Goal: Information Seeking & Learning: Learn about a topic

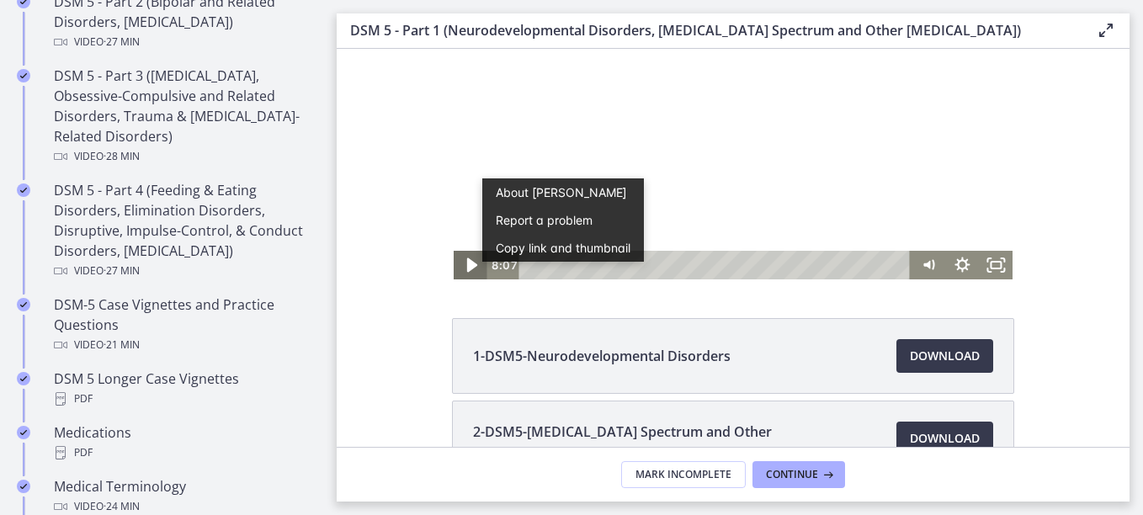
click at [468, 264] on icon "Play Video" at bounding box center [471, 265] width 10 height 14
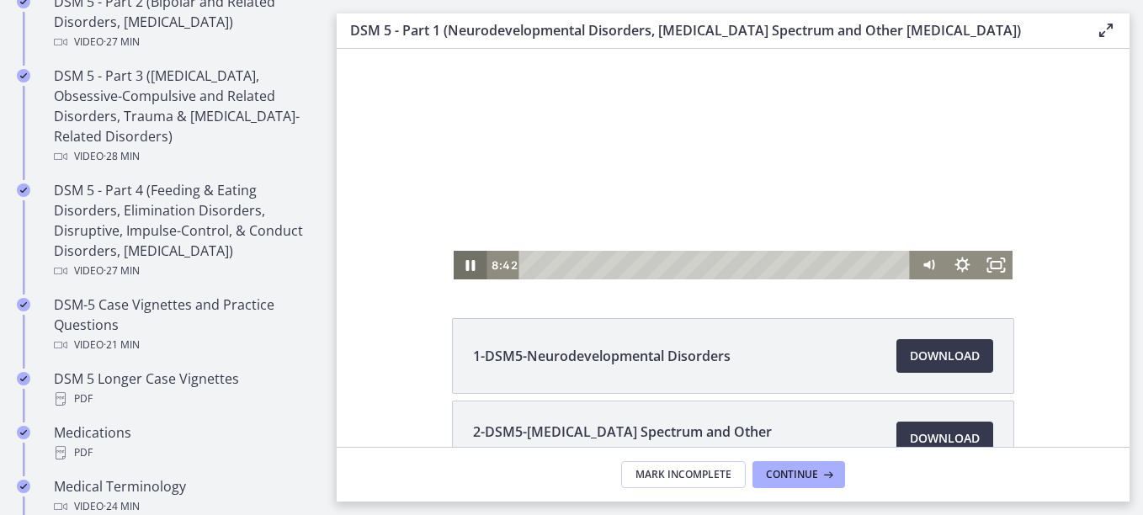
click at [468, 264] on icon "Pause" at bounding box center [470, 265] width 9 height 11
click at [468, 261] on icon "Play Video" at bounding box center [471, 265] width 40 height 35
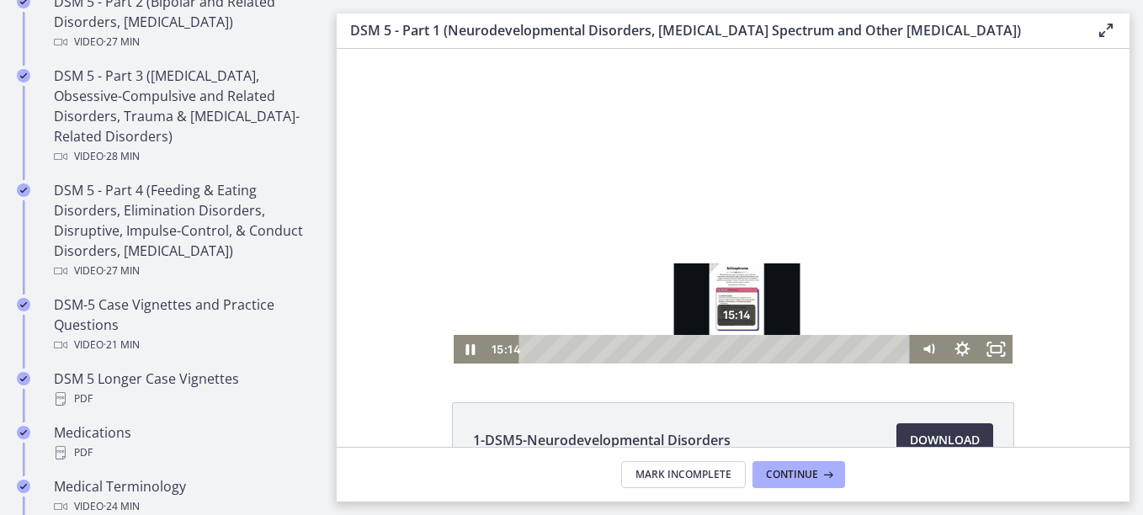
click at [732, 345] on div "15:14" at bounding box center [717, 349] width 372 height 29
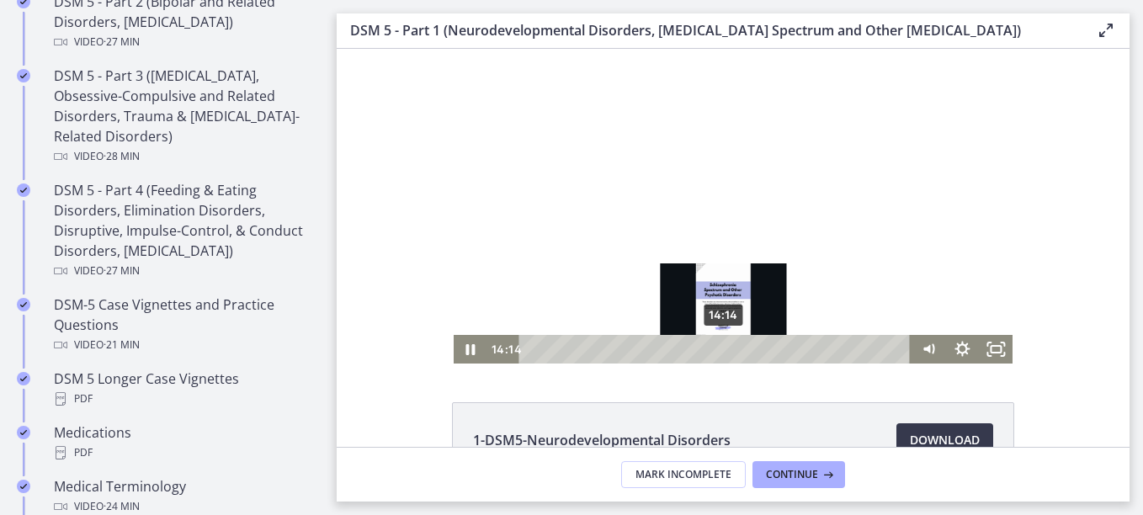
click at [718, 351] on div "14:14" at bounding box center [717, 349] width 372 height 29
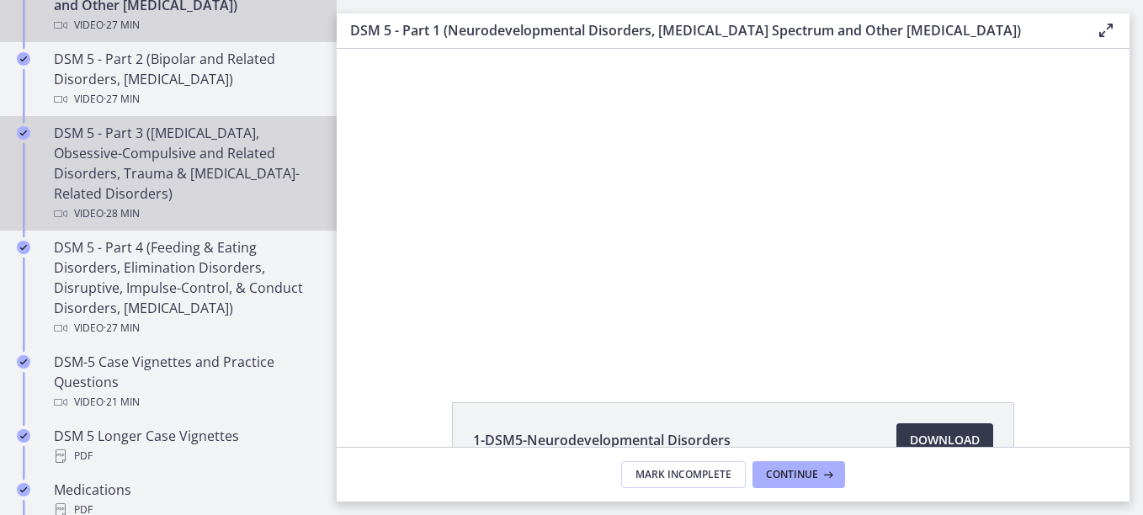
scroll to position [767, 0]
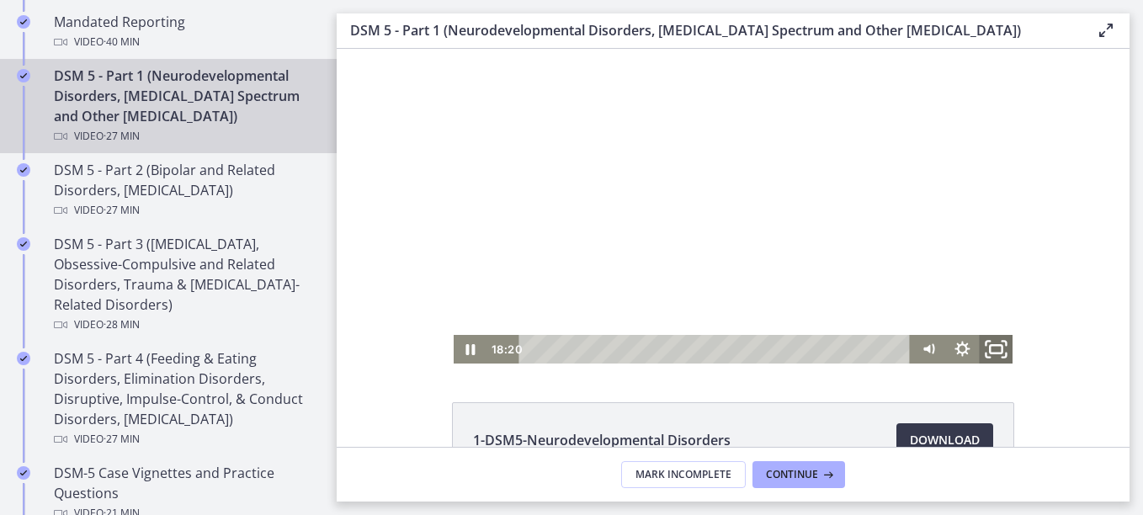
click at [988, 347] on icon "Fullscreen" at bounding box center [996, 350] width 40 height 35
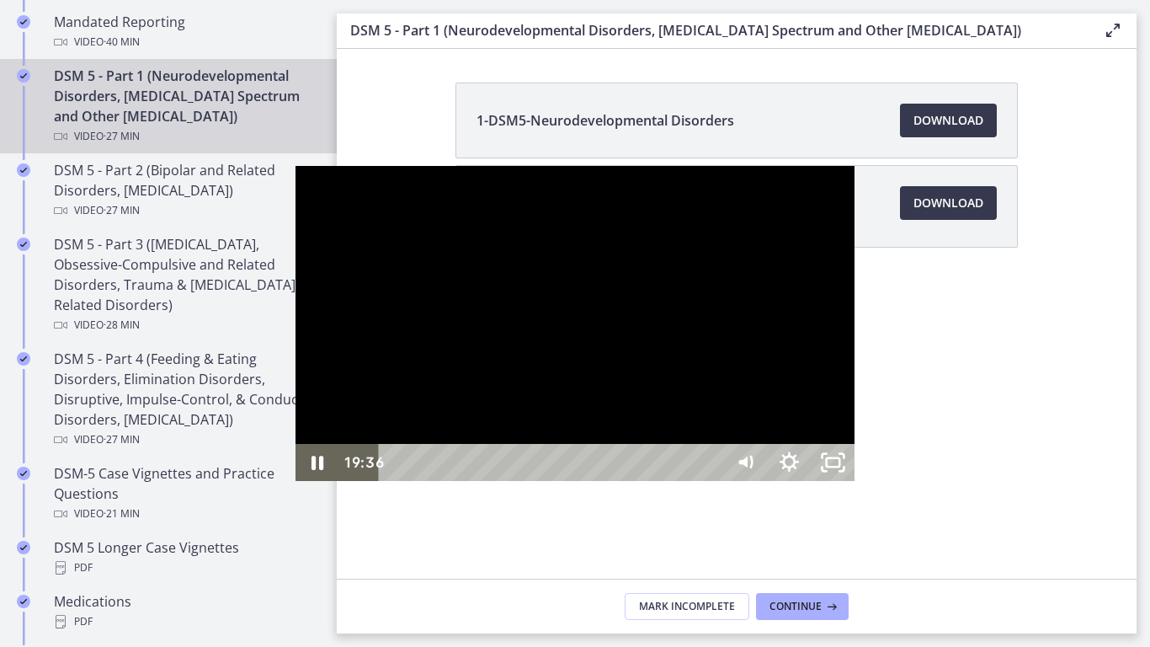
click at [712, 481] on div "19:36" at bounding box center [553, 462] width 317 height 37
click at [859, 485] on icon "Unfullscreen" at bounding box center [833, 462] width 52 height 45
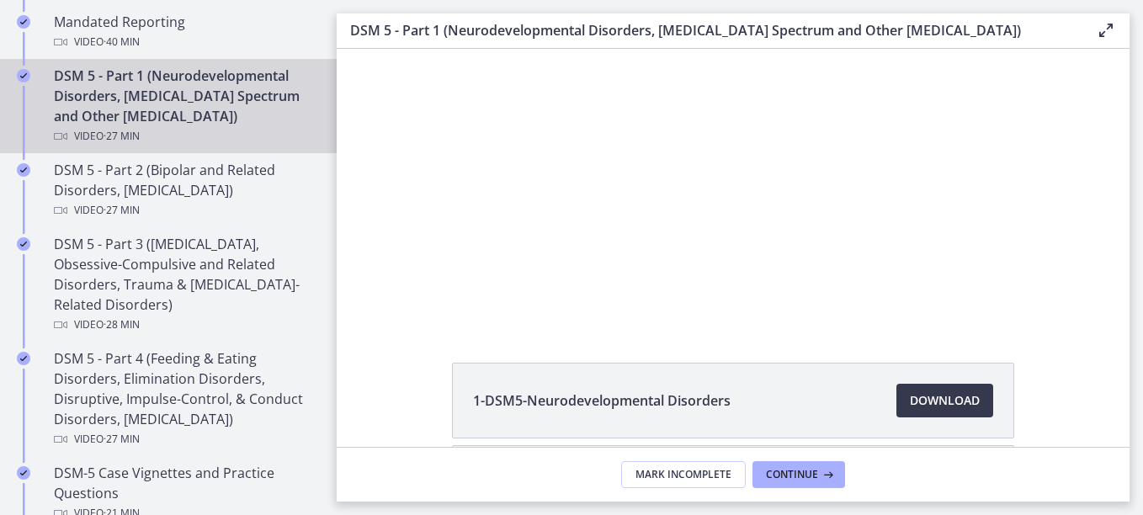
scroll to position [43, 0]
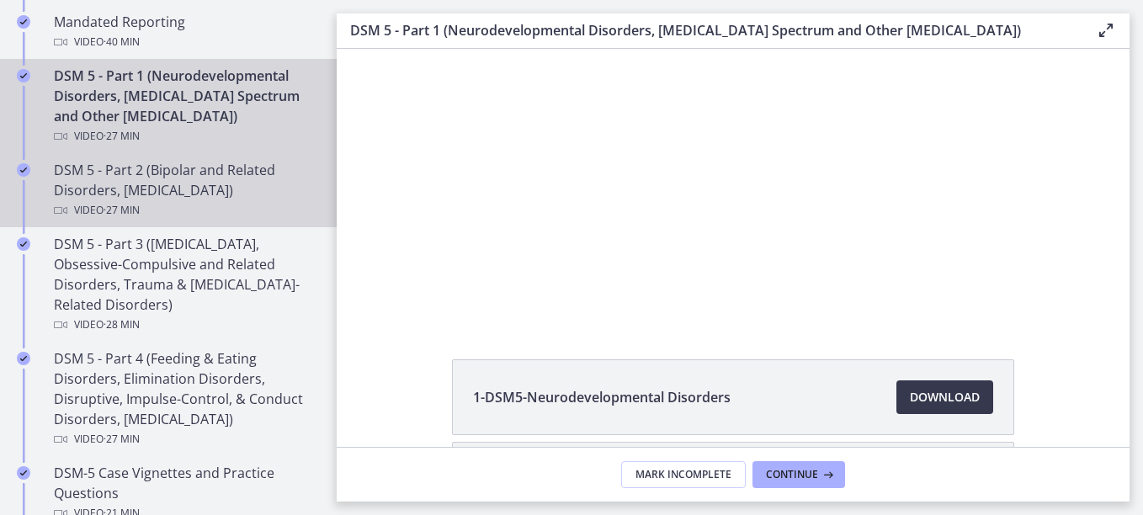
click at [216, 178] on div "DSM 5 - Part 2 (Bipolar and Related Disorders, Depressive Disorders) Video · 27…" at bounding box center [185, 190] width 263 height 61
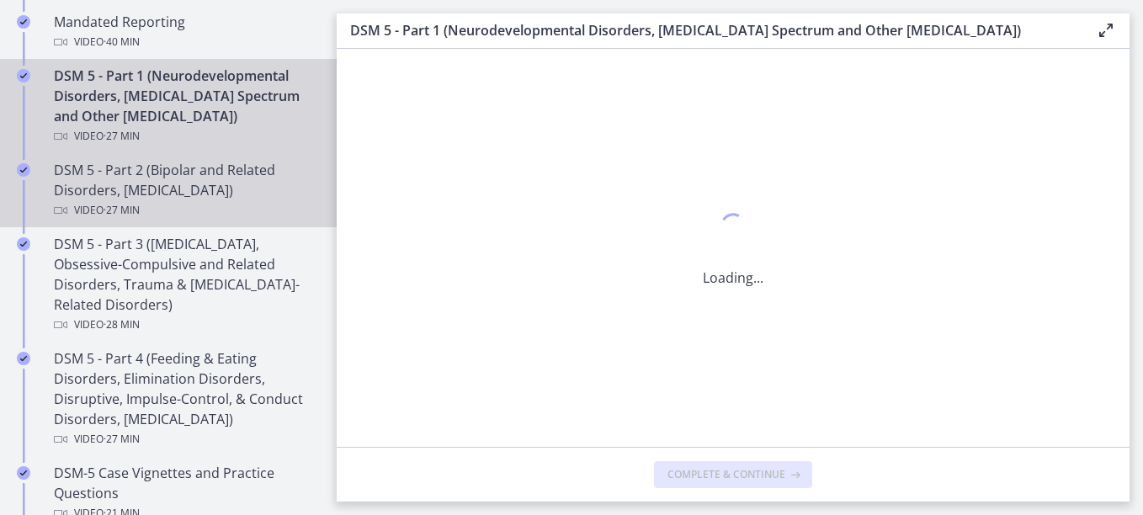
scroll to position [0, 0]
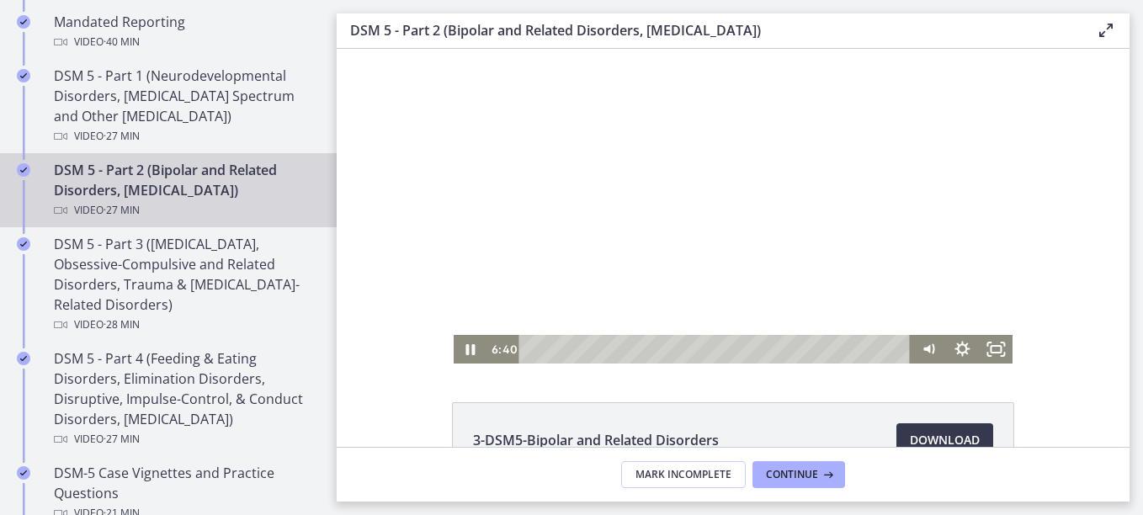
click at [531, 351] on div "Playbar" at bounding box center [717, 349] width 372 height 29
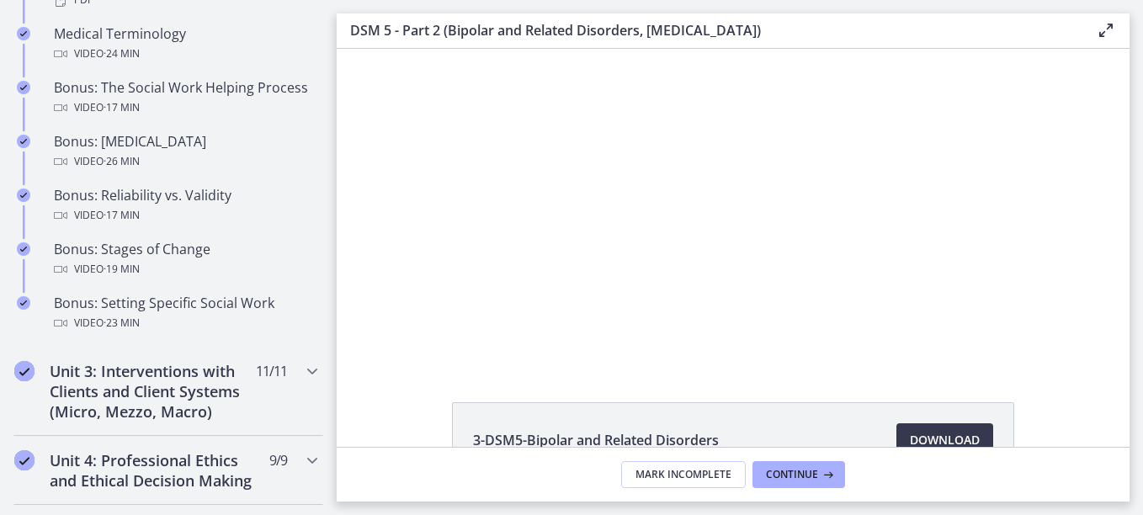
scroll to position [1402, 0]
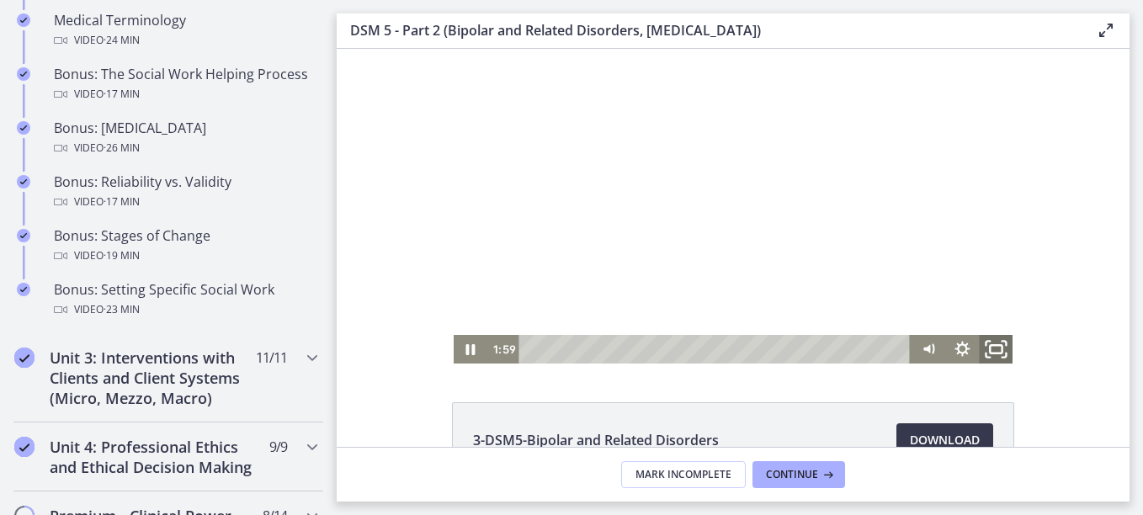
drag, startPoint x: 1000, startPoint y: 341, endPoint x: 1341, endPoint y: 478, distance: 367.6
click at [1001, 342] on icon "Fullscreen" at bounding box center [996, 350] width 40 height 35
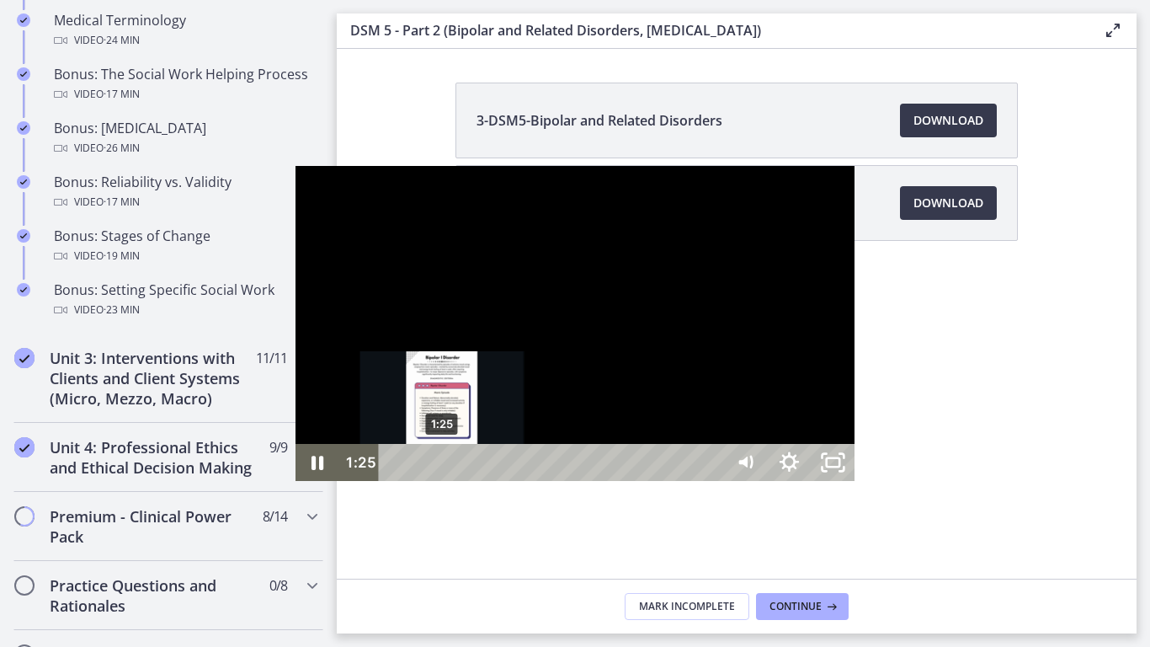
click at [395, 481] on div "1:25" at bounding box center [553, 462] width 317 height 37
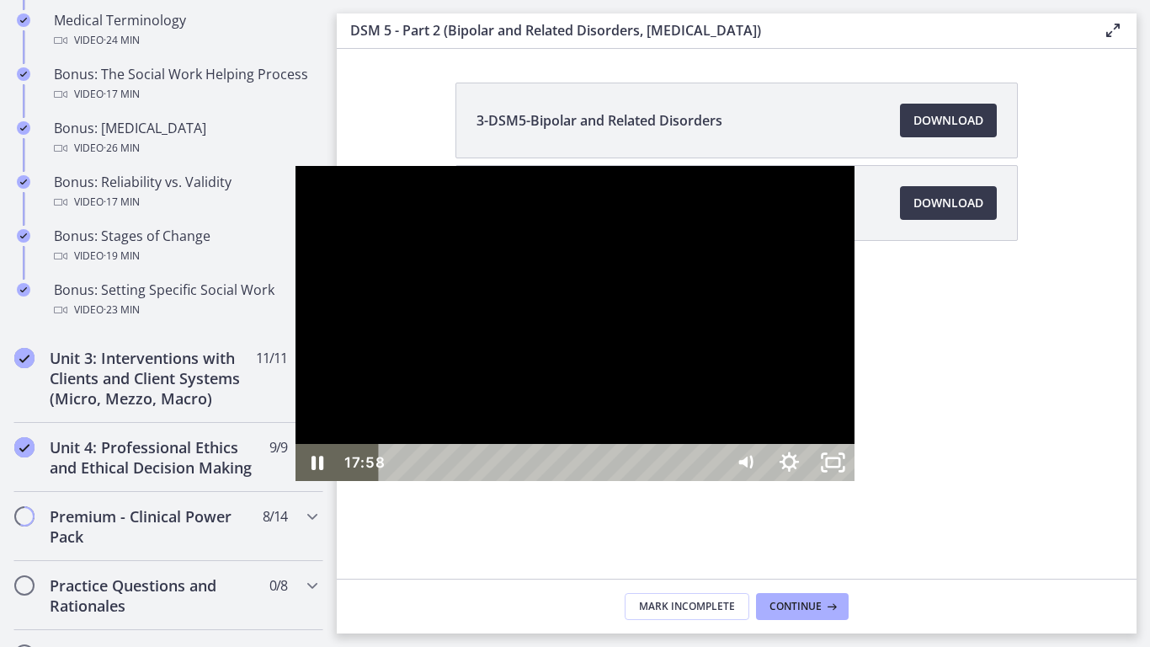
click at [695, 481] on div "17:58" at bounding box center [553, 462] width 317 height 37
click at [681, 481] on div "17:32" at bounding box center [553, 462] width 317 height 37
drag, startPoint x: 690, startPoint y: 628, endPoint x: 681, endPoint y: 629, distance: 8.5
click at [967, 469] on div "Playbar" at bounding box center [973, 462] width 13 height 13
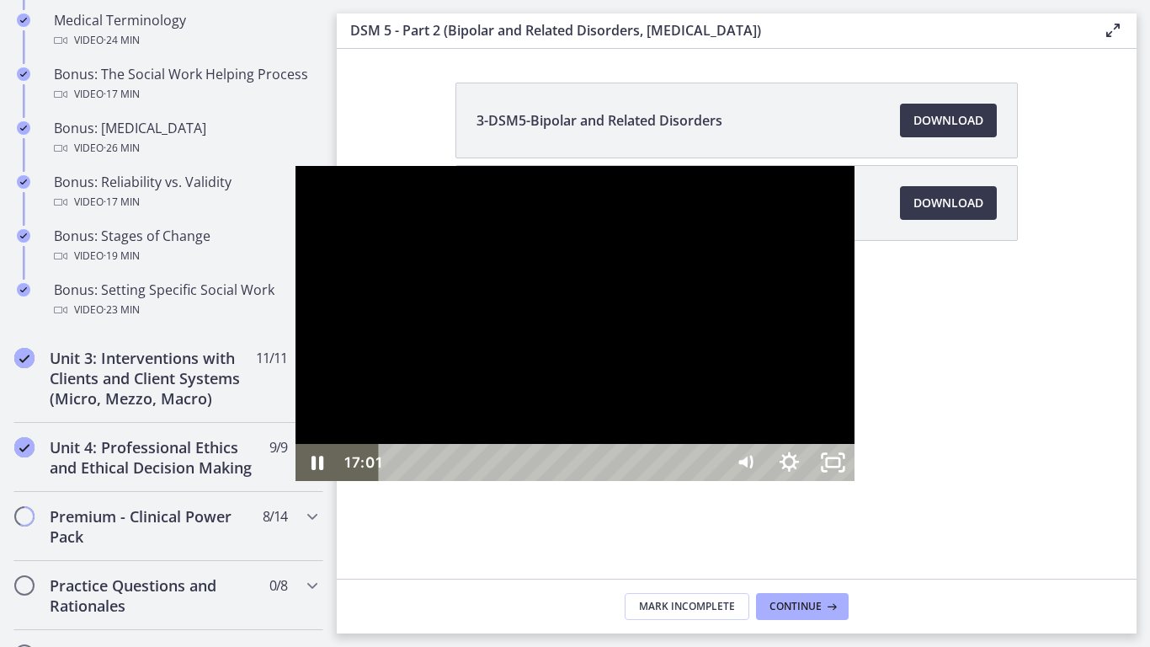
click at [664, 481] on div "17:01" at bounding box center [553, 462] width 317 height 37
click at [645, 481] on div "16:26" at bounding box center [553, 462] width 317 height 37
click at [955, 469] on div "Playbar" at bounding box center [961, 462] width 13 height 13
click at [859, 485] on icon "Unfullscreen" at bounding box center [833, 462] width 52 height 45
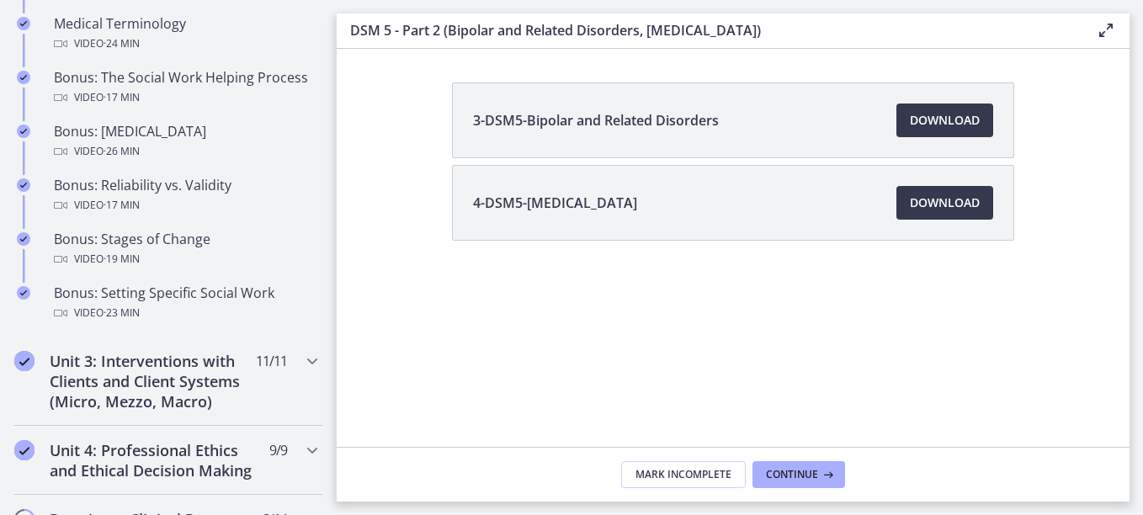
scroll to position [1486, 0]
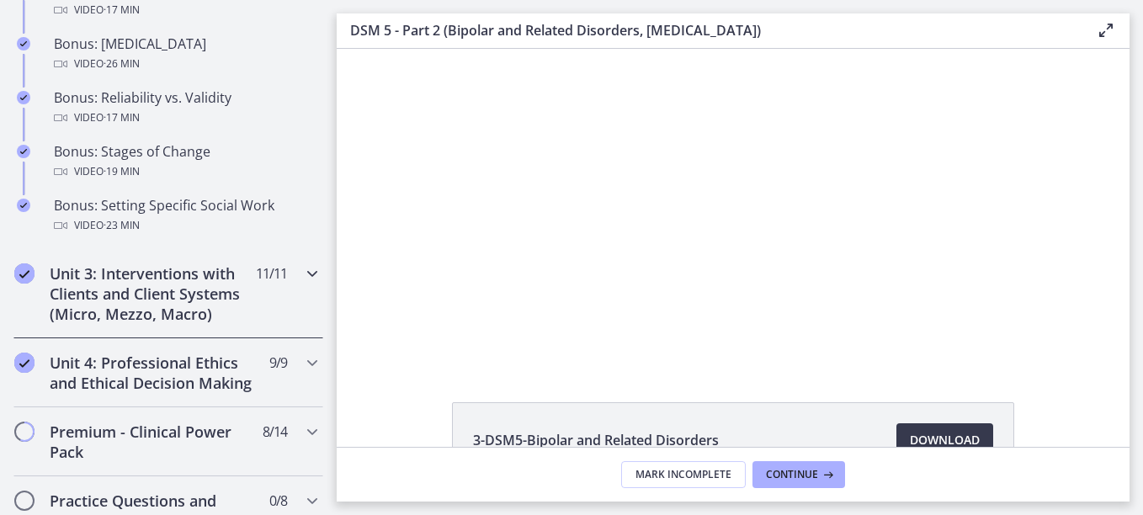
click at [302, 275] on icon "Chapters" at bounding box center [312, 274] width 20 height 20
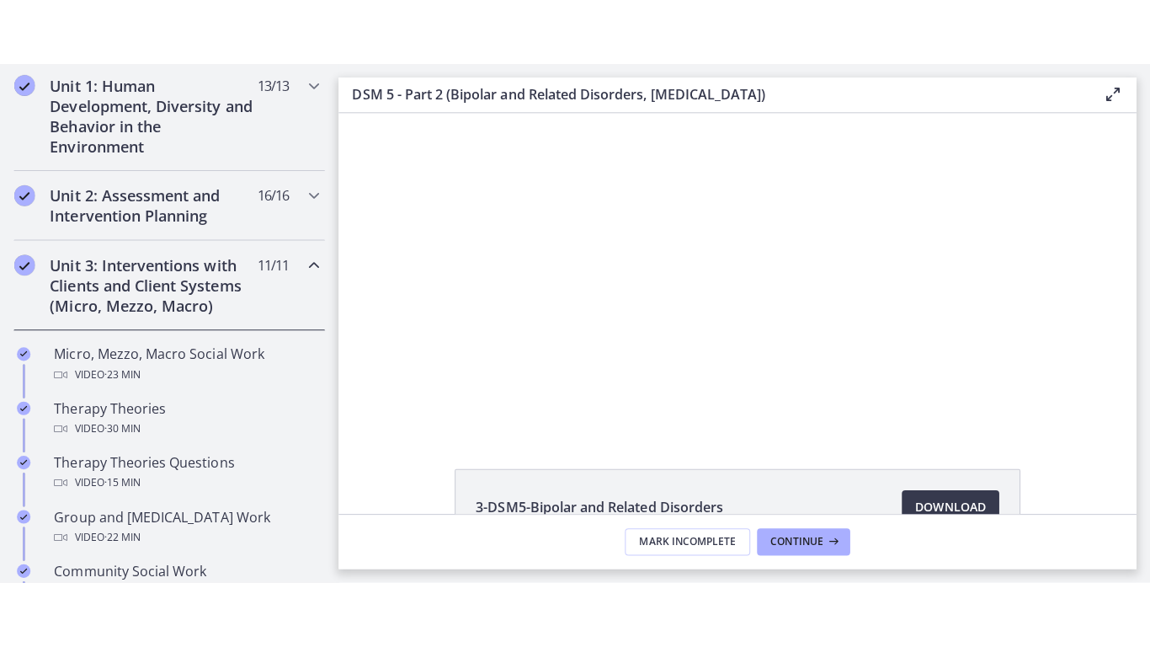
scroll to position [476, 0]
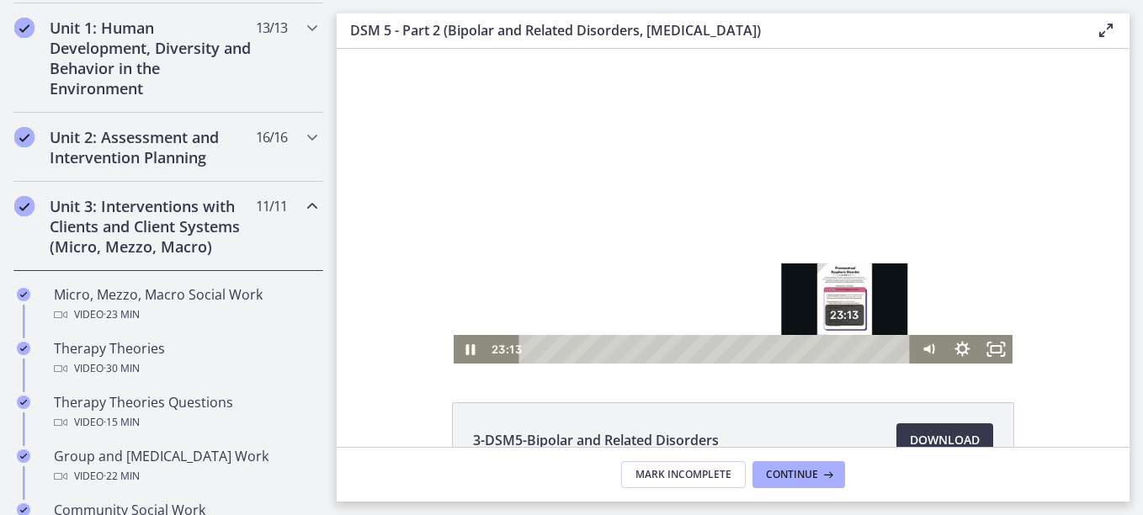
click at [840, 350] on div "23:13" at bounding box center [717, 349] width 372 height 29
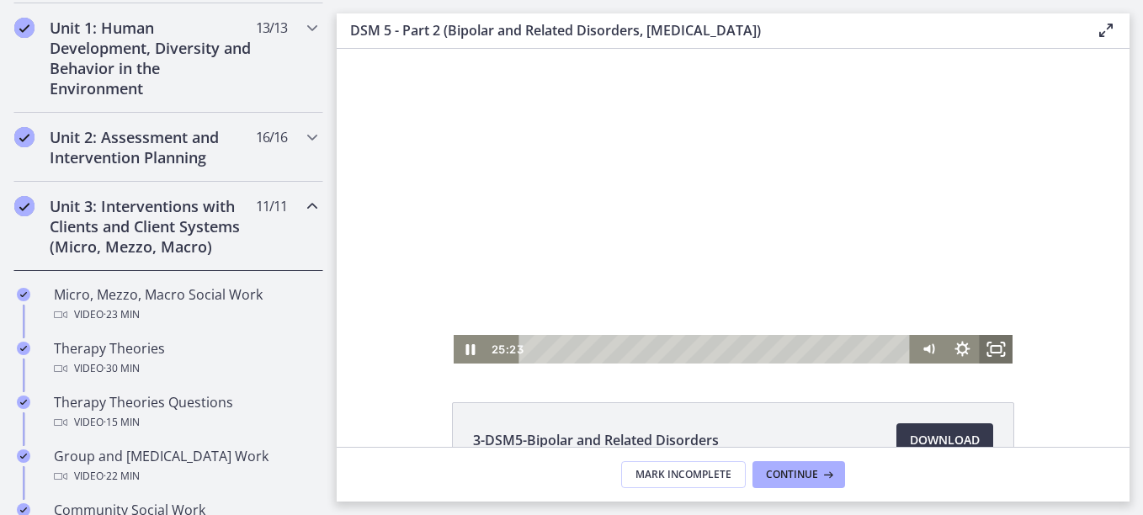
click at [992, 353] on rect "Fullscreen" at bounding box center [996, 349] width 10 height 7
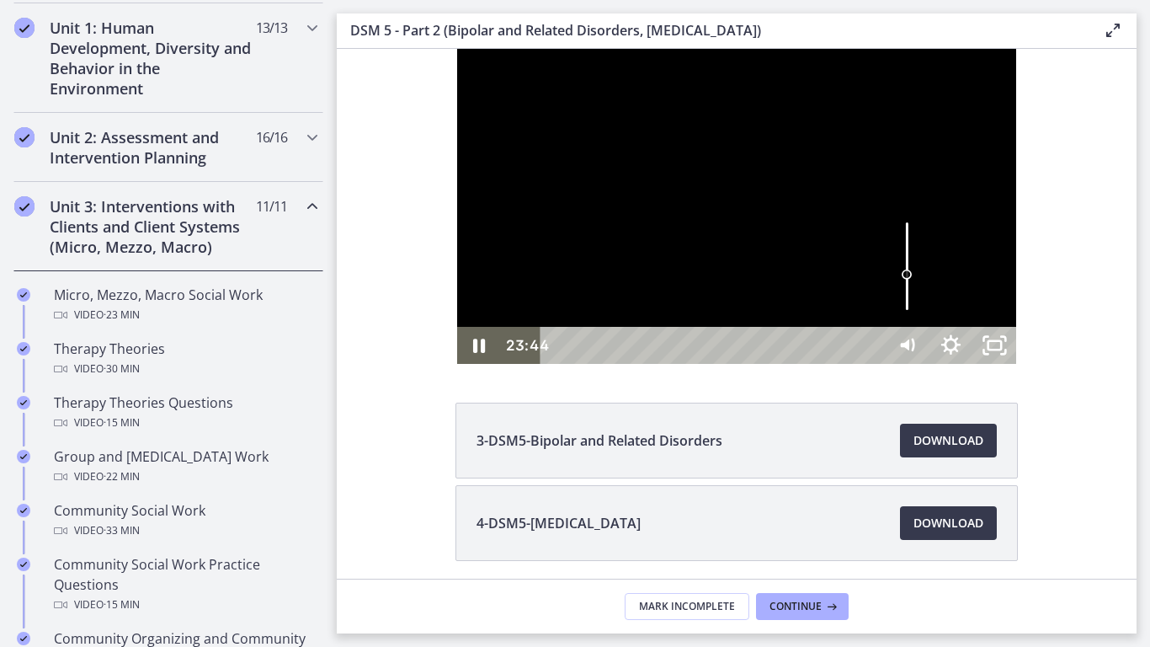
click at [874, 364] on div "24:13" at bounding box center [715, 345] width 317 height 37
click at [874, 364] on div "24:47" at bounding box center [715, 345] width 317 height 37
click at [1020, 368] on icon "Unfullscreen" at bounding box center [994, 345] width 52 height 45
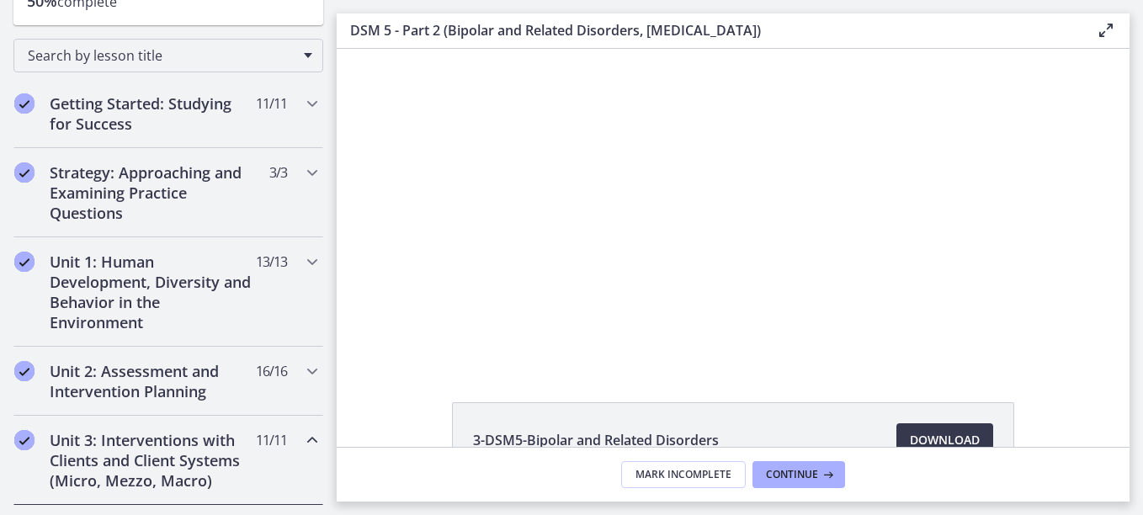
scroll to position [223, 0]
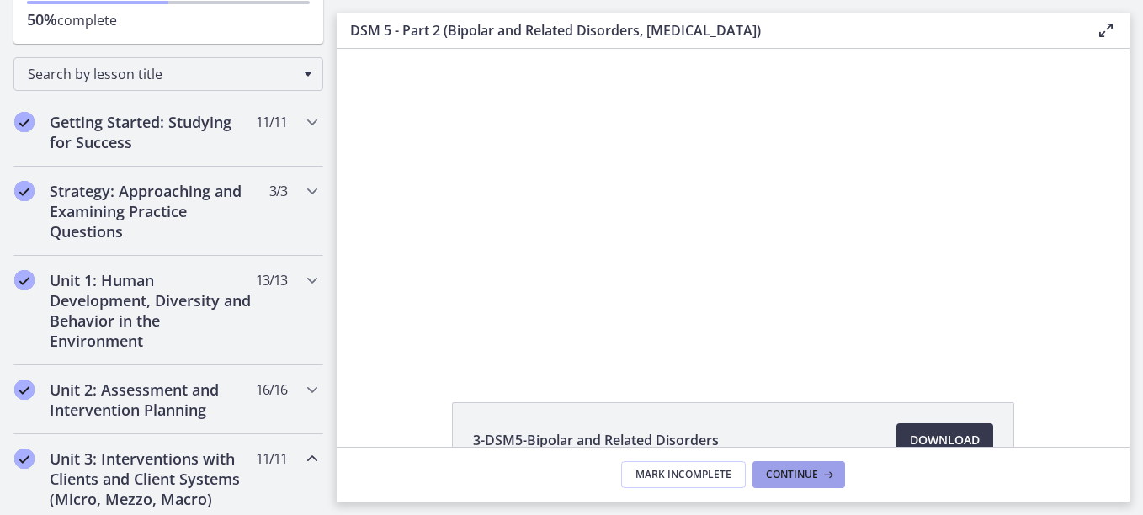
click at [803, 478] on span "Continue" at bounding box center [792, 474] width 52 height 13
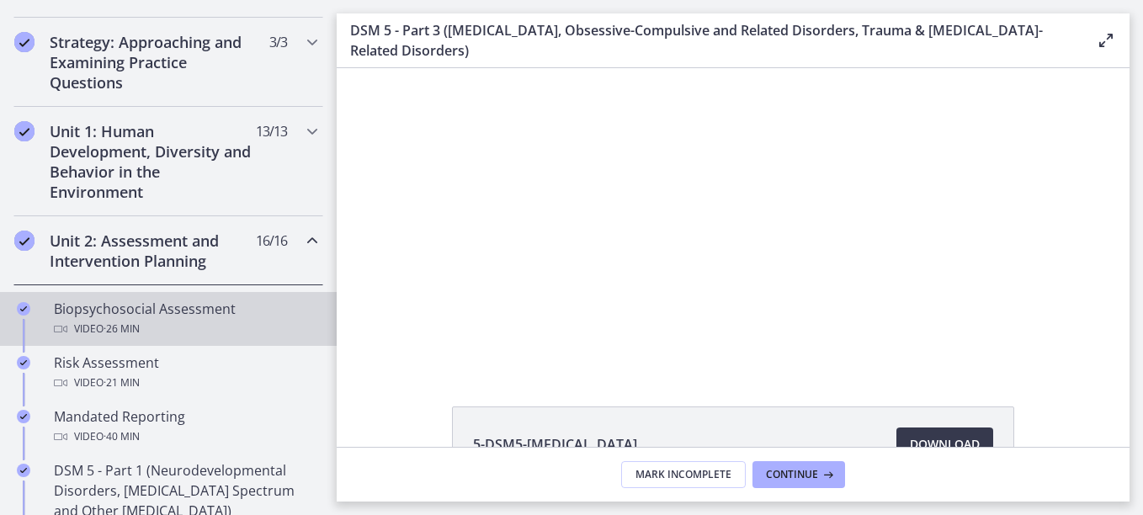
scroll to position [476, 0]
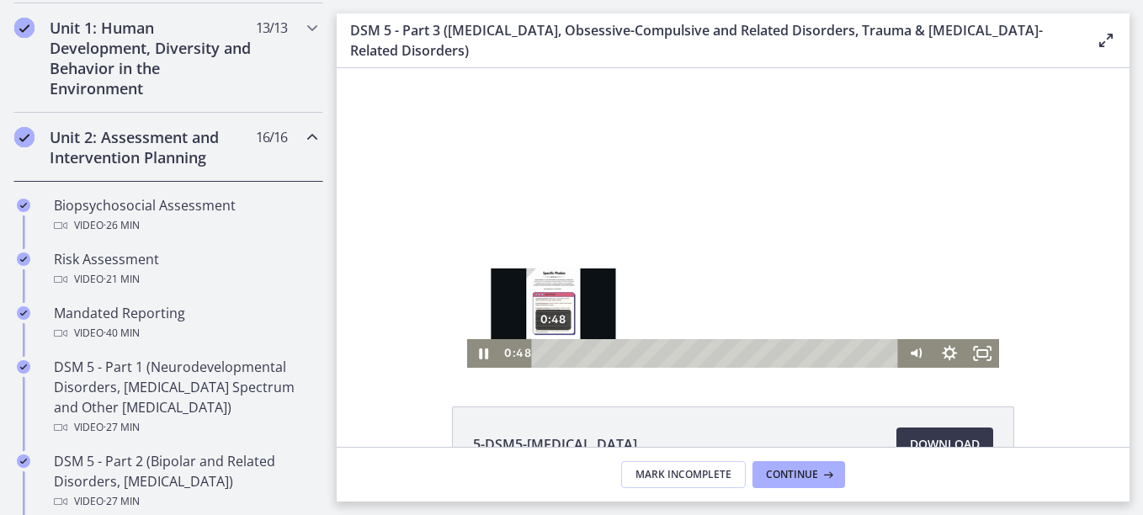
click at [547, 356] on div "0:48" at bounding box center [718, 353] width 348 height 29
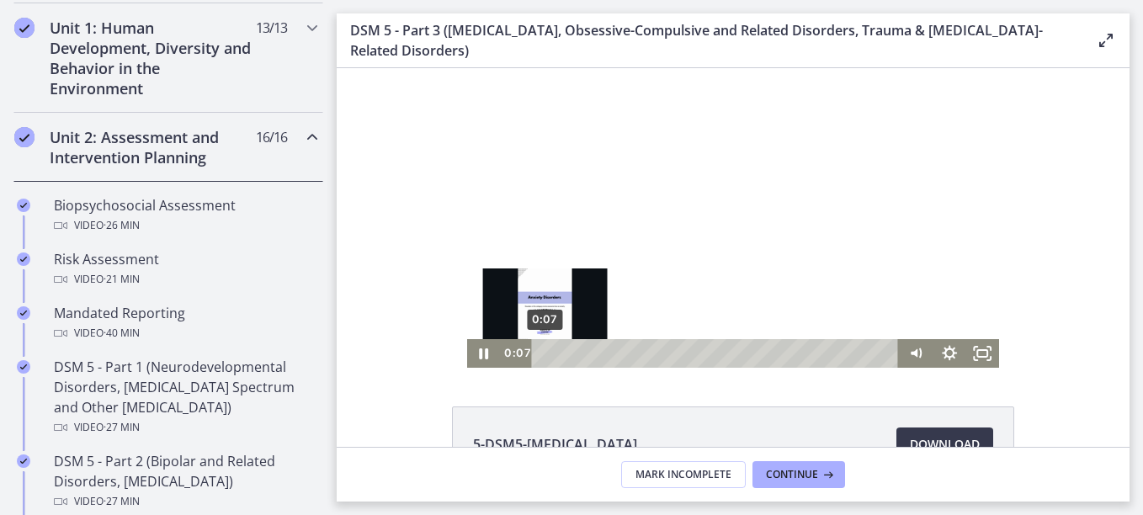
click at [544, 354] on div "0:07" at bounding box center [718, 353] width 348 height 29
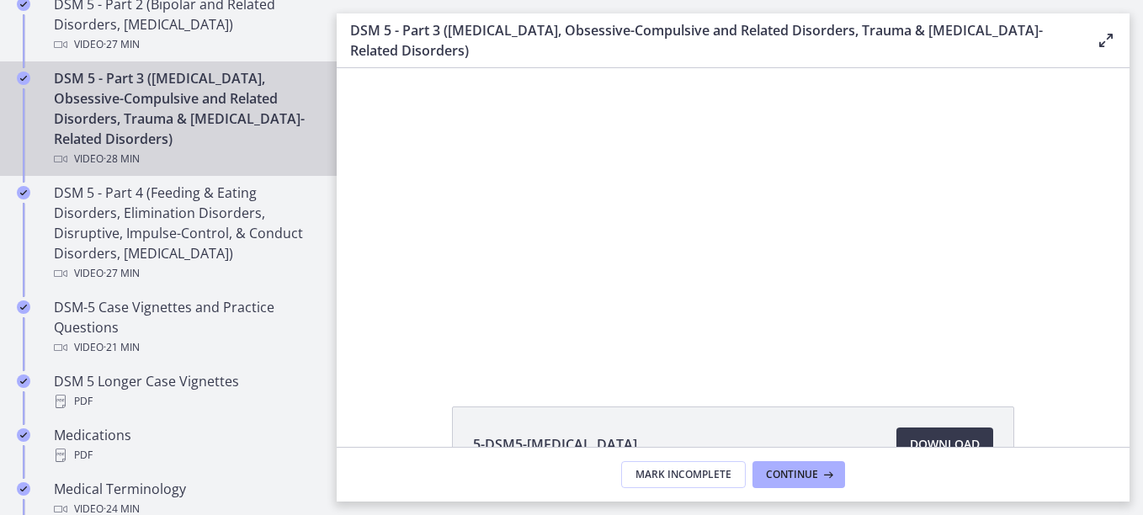
scroll to position [897, 0]
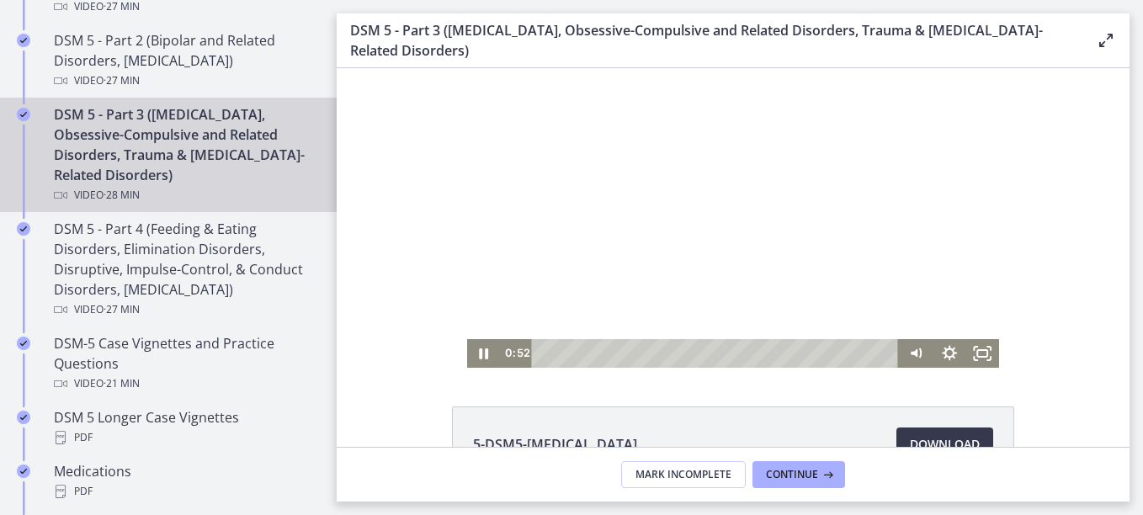
click at [507, 247] on div at bounding box center [733, 218] width 533 height 300
click at [481, 356] on icon "Play Video" at bounding box center [485, 354] width 8 height 12
click at [972, 349] on icon "Fullscreen" at bounding box center [983, 354] width 40 height 35
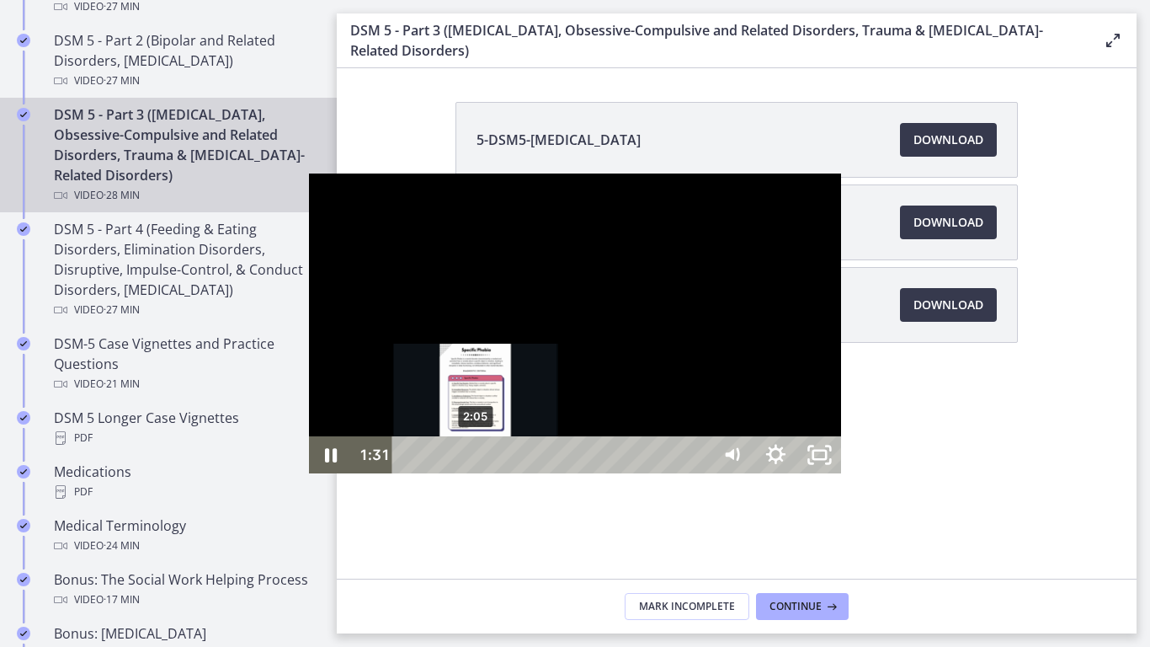
click at [408, 473] on div "2:05" at bounding box center [553, 454] width 290 height 37
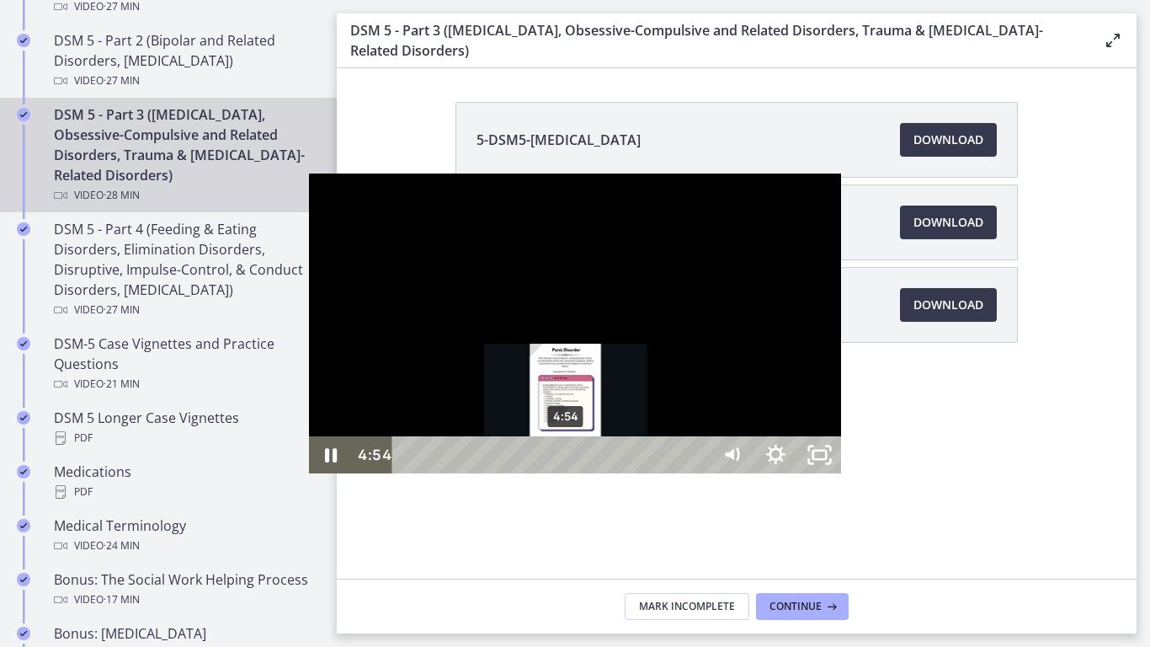
click at [408, 473] on div "4:54" at bounding box center [553, 454] width 290 height 37
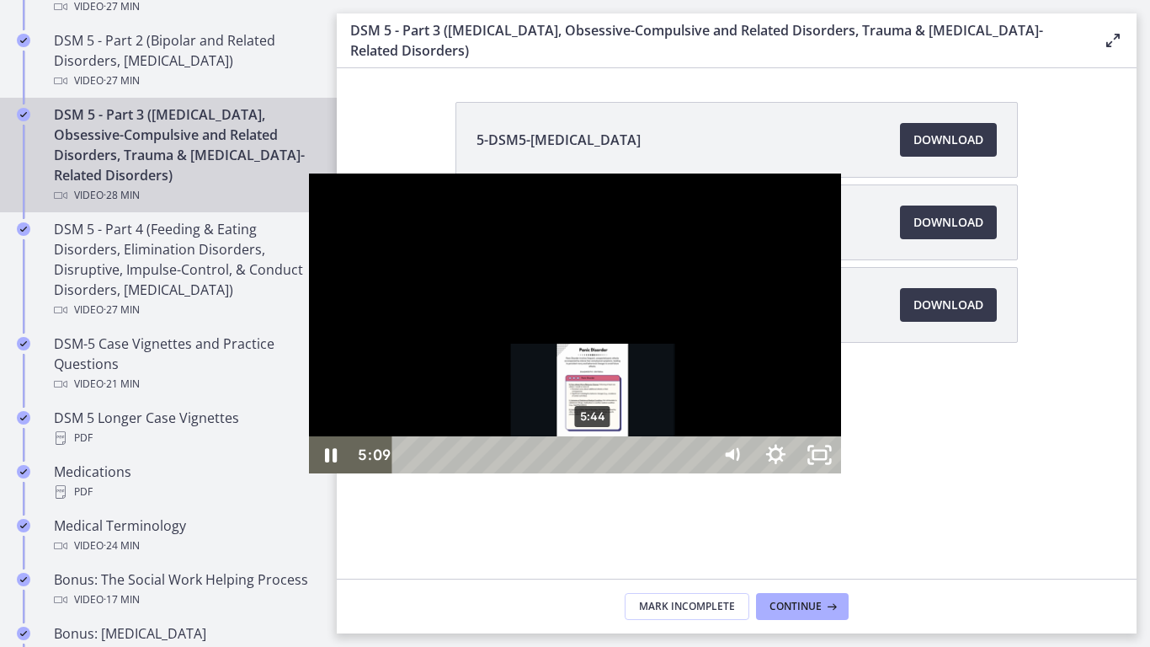
click at [408, 473] on div "5:44" at bounding box center [553, 454] width 290 height 37
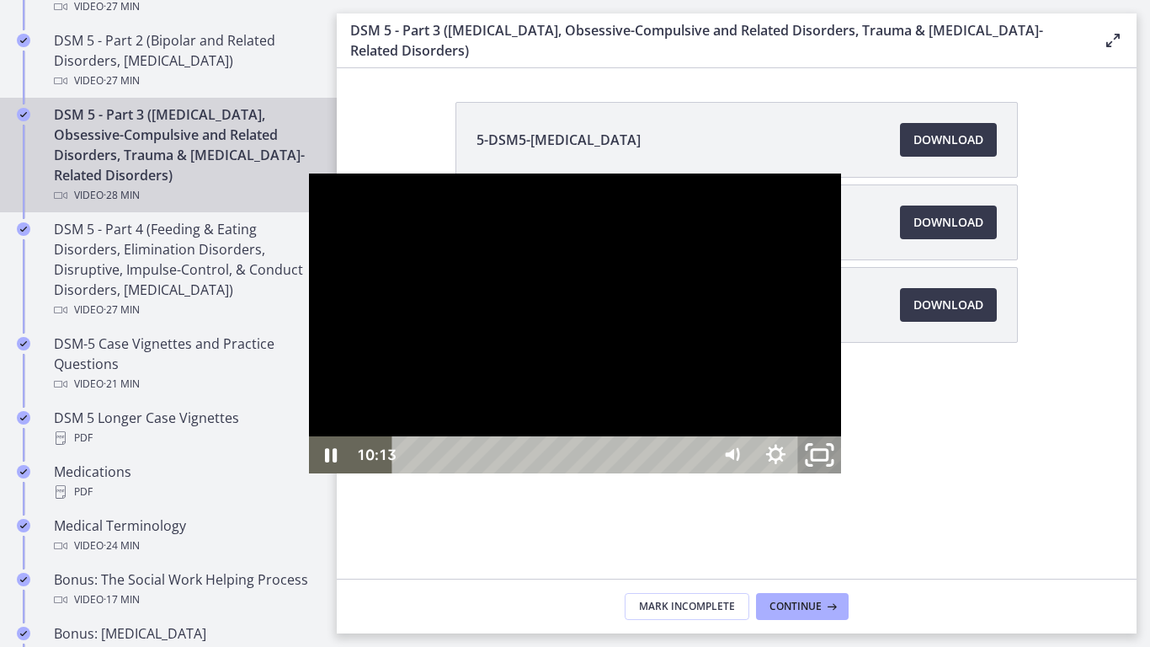
click at [845, 477] on icon "Unfullscreen" at bounding box center [819, 455] width 52 height 45
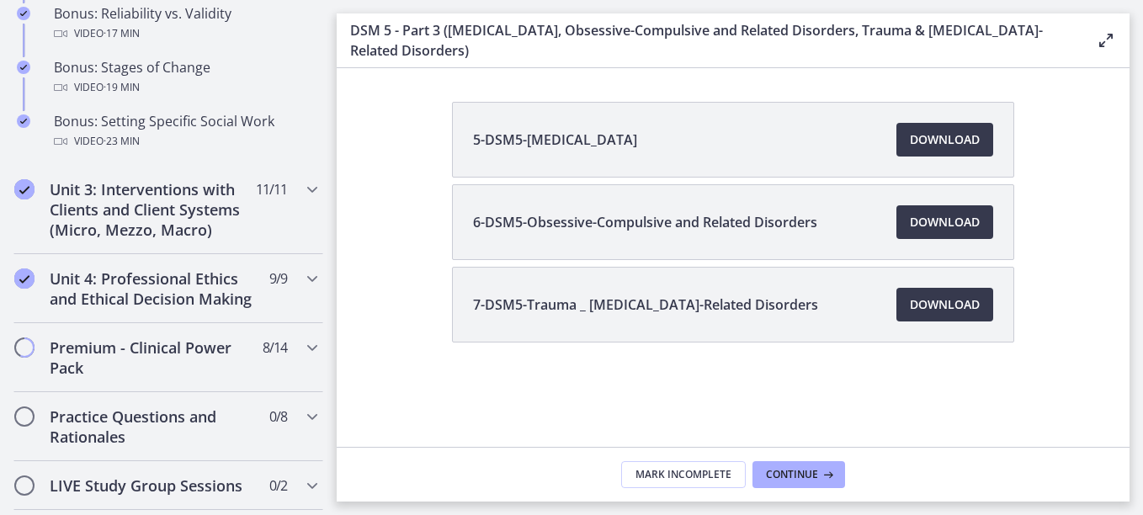
scroll to position [1654, 0]
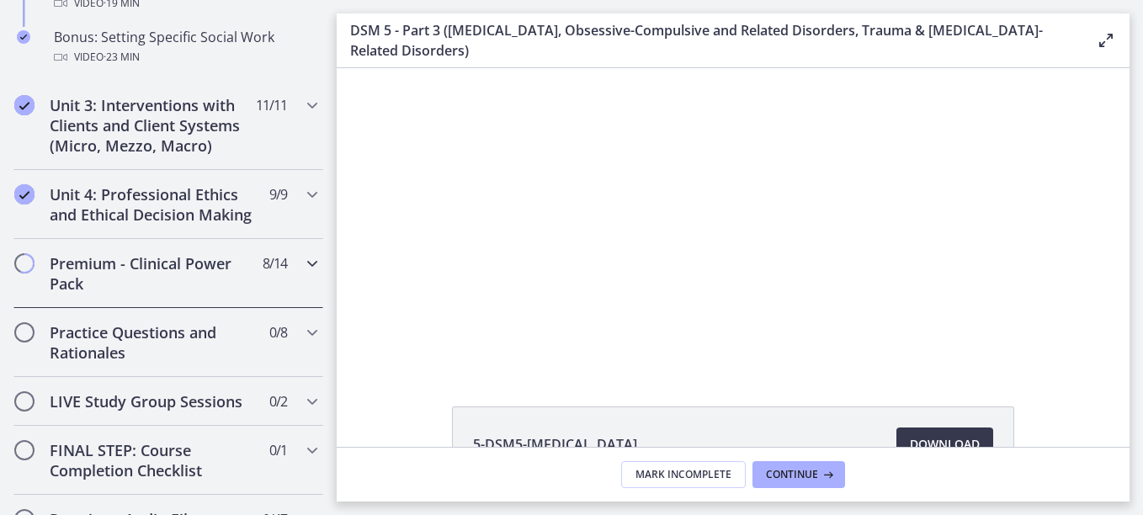
click at [302, 274] on icon "Chapters" at bounding box center [312, 263] width 20 height 20
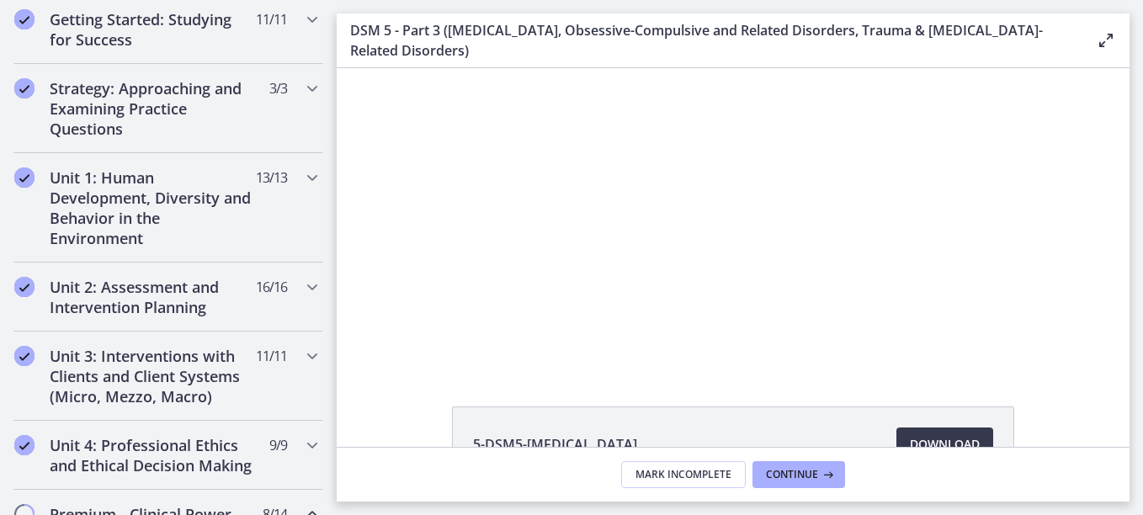
scroll to position [307, 0]
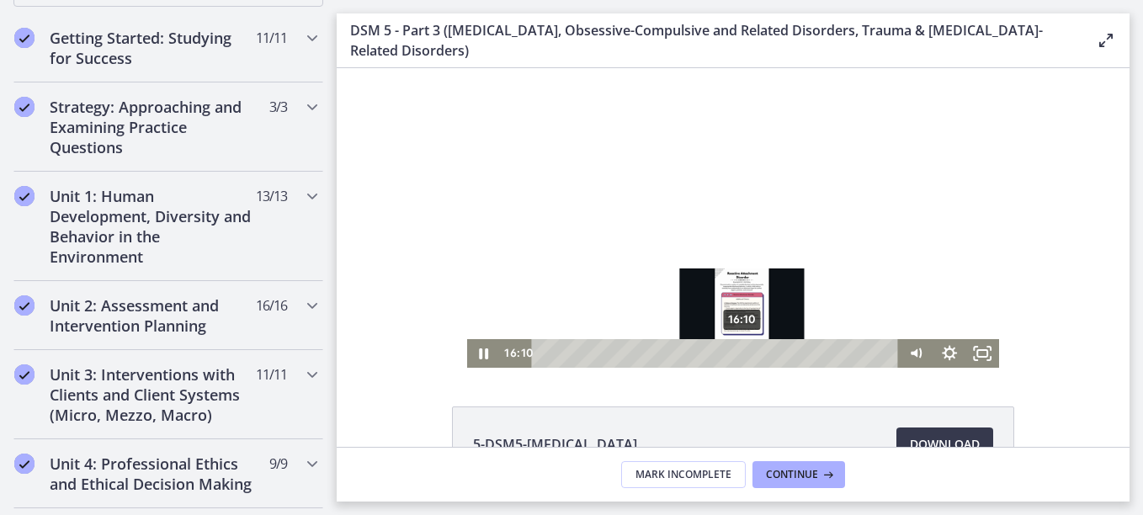
click at [738, 354] on div "16:10" at bounding box center [718, 353] width 348 height 29
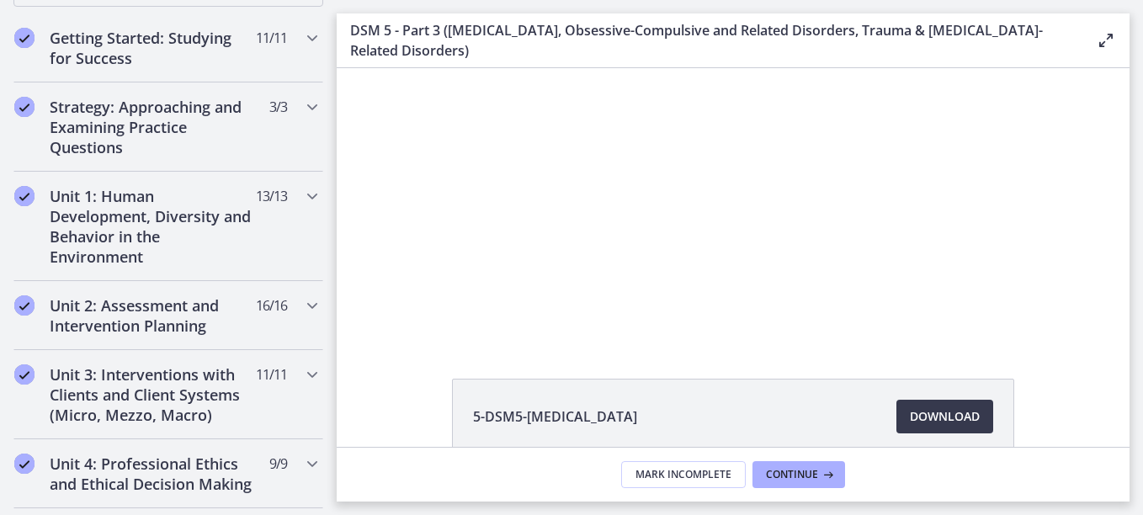
scroll to position [0, 0]
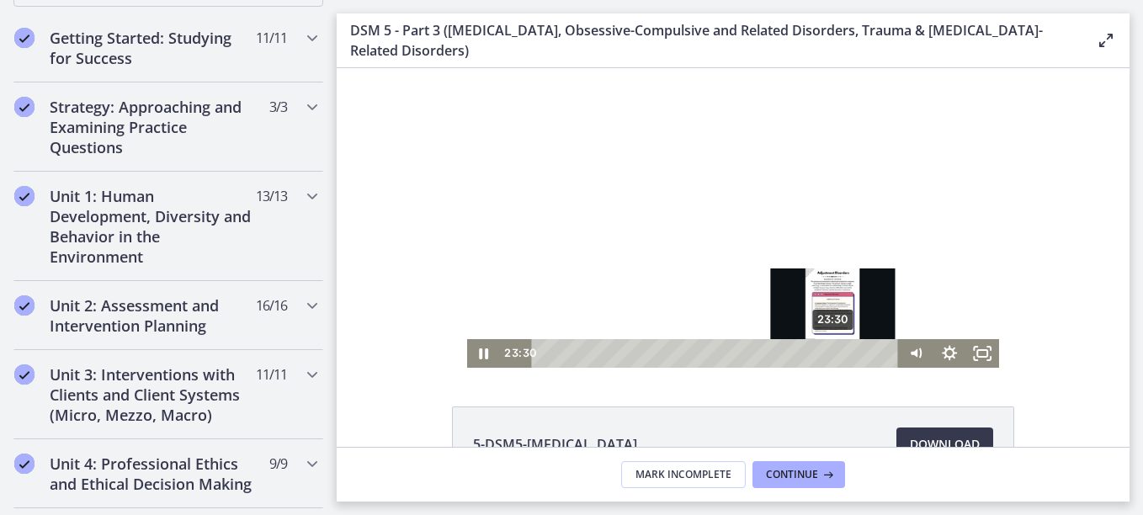
click at [829, 355] on div "23:30" at bounding box center [718, 353] width 348 height 29
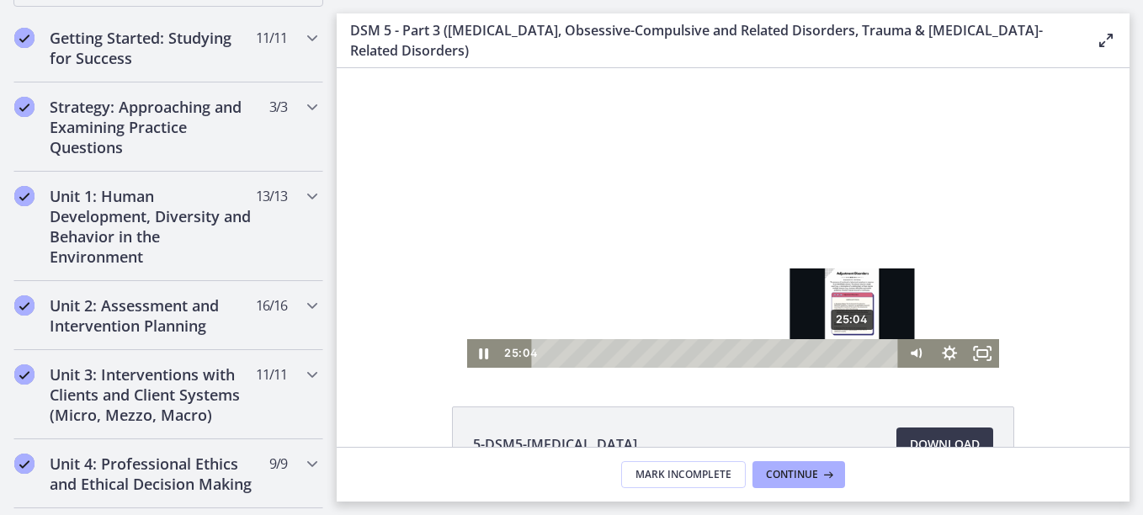
click at [848, 355] on div "25:04" at bounding box center [718, 353] width 348 height 29
click at [861, 355] on div "26:01" at bounding box center [718, 353] width 348 height 29
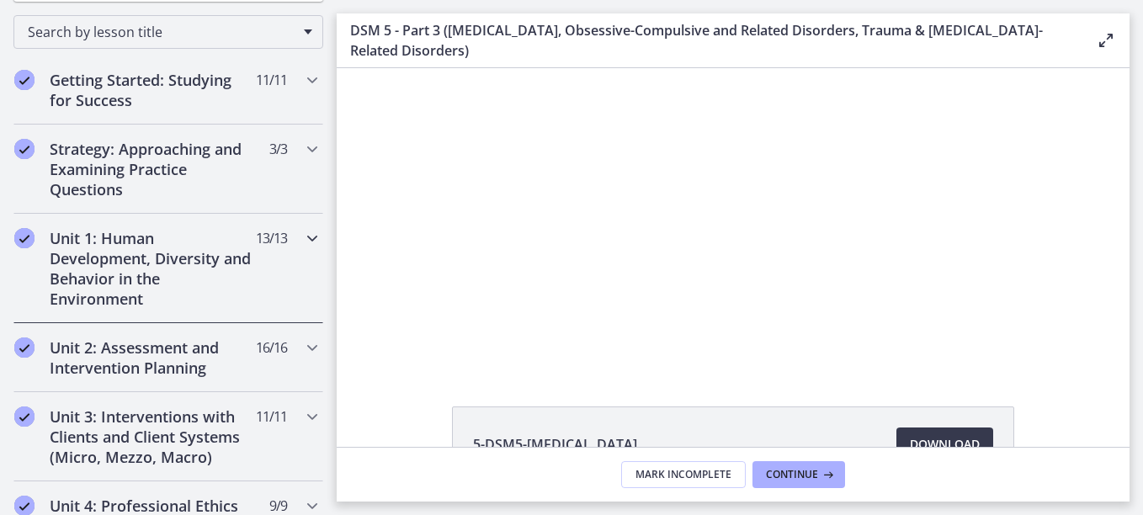
scroll to position [307, 0]
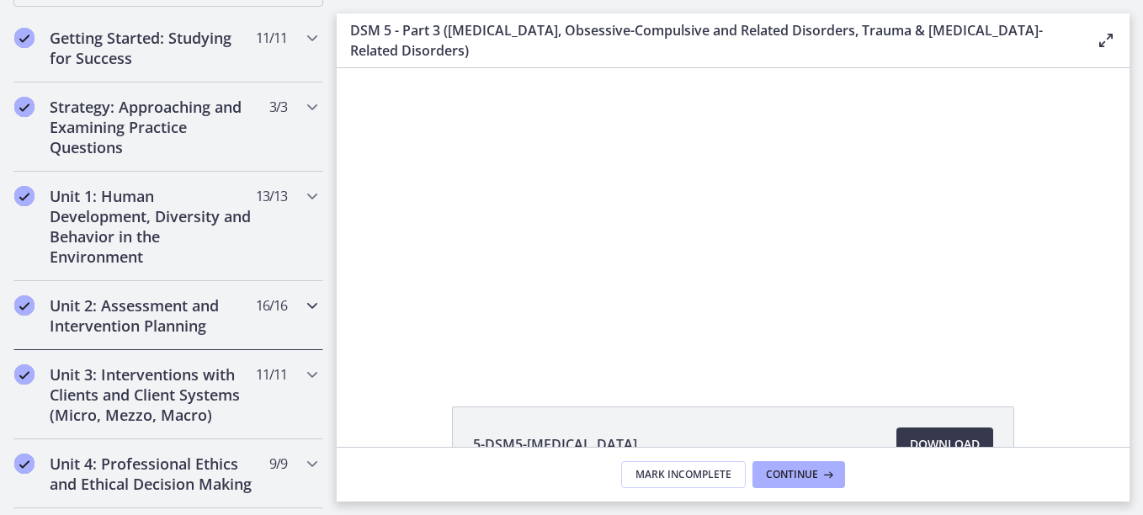
click at [231, 314] on h2 "Unit 2: Assessment and Intervention Planning" at bounding box center [152, 316] width 205 height 40
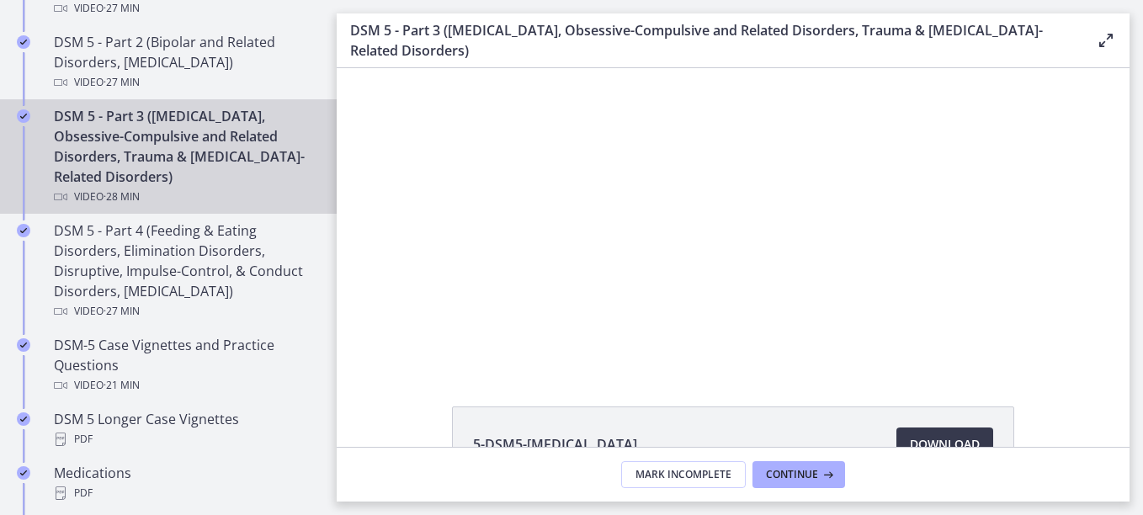
scroll to position [897, 0]
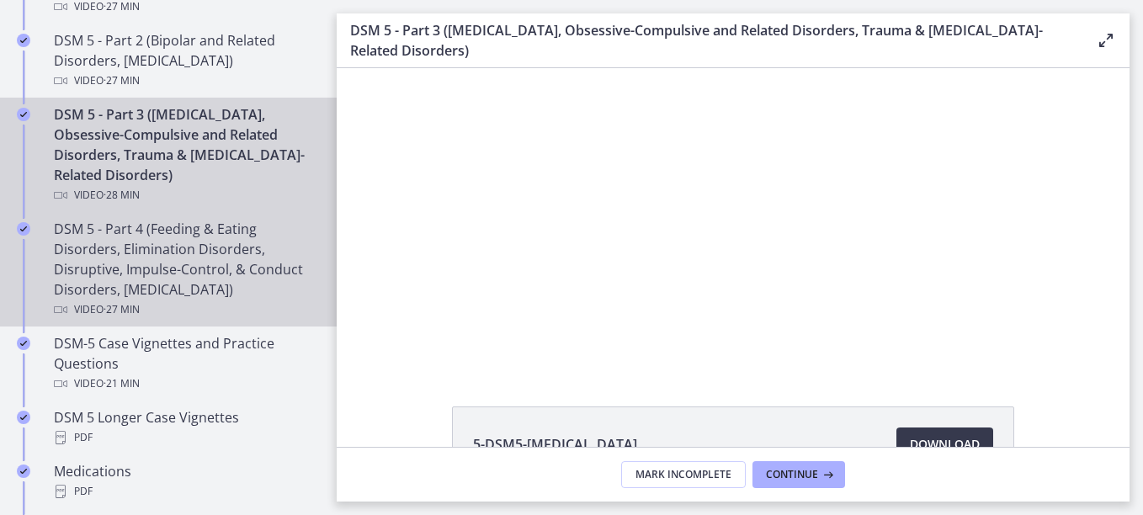
click at [208, 269] on div "DSM 5 - Part 4 (Feeding & Eating Disorders, Elimination Disorders, Disruptive, …" at bounding box center [185, 269] width 263 height 101
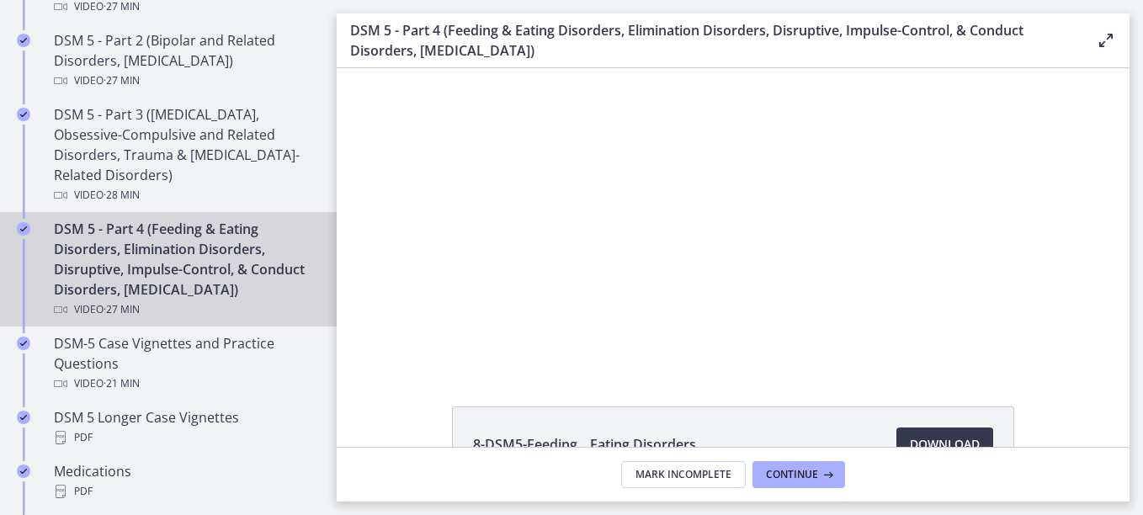
click at [542, 353] on div "Click for sound @keyframes VOLUME_SMALL_WAVE_FLASH { 0% { opacity: 0; } 33% { o…" at bounding box center [733, 218] width 533 height 300
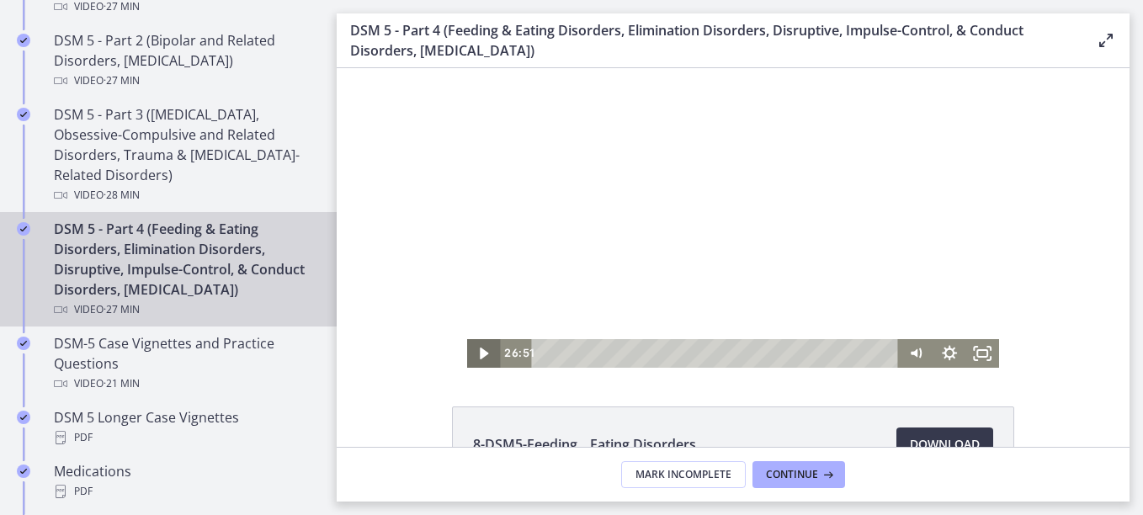
click at [487, 352] on icon "Play Video" at bounding box center [485, 353] width 34 height 29
click at [486, 352] on icon "Play Video" at bounding box center [485, 354] width 40 height 35
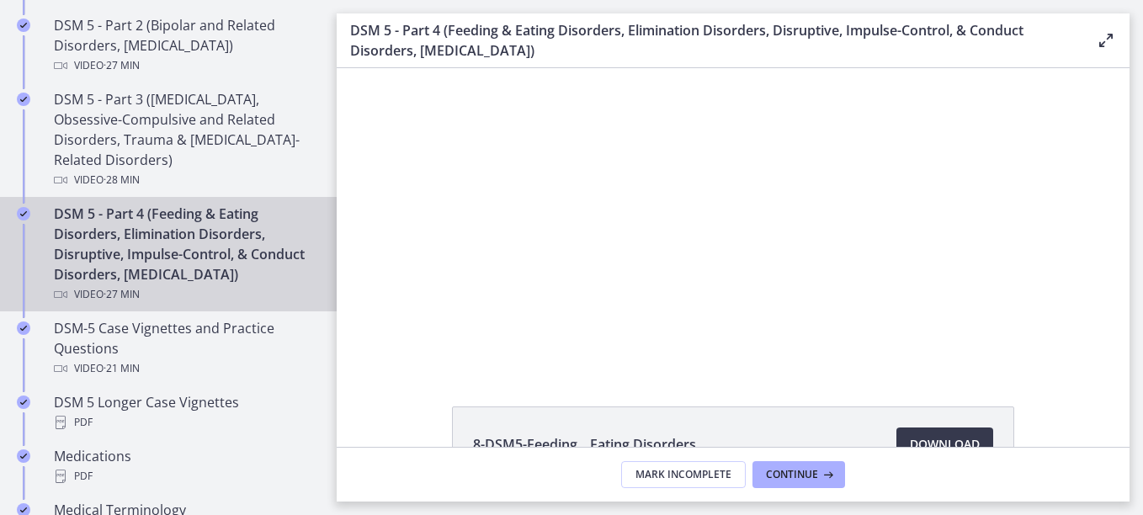
scroll to position [897, 0]
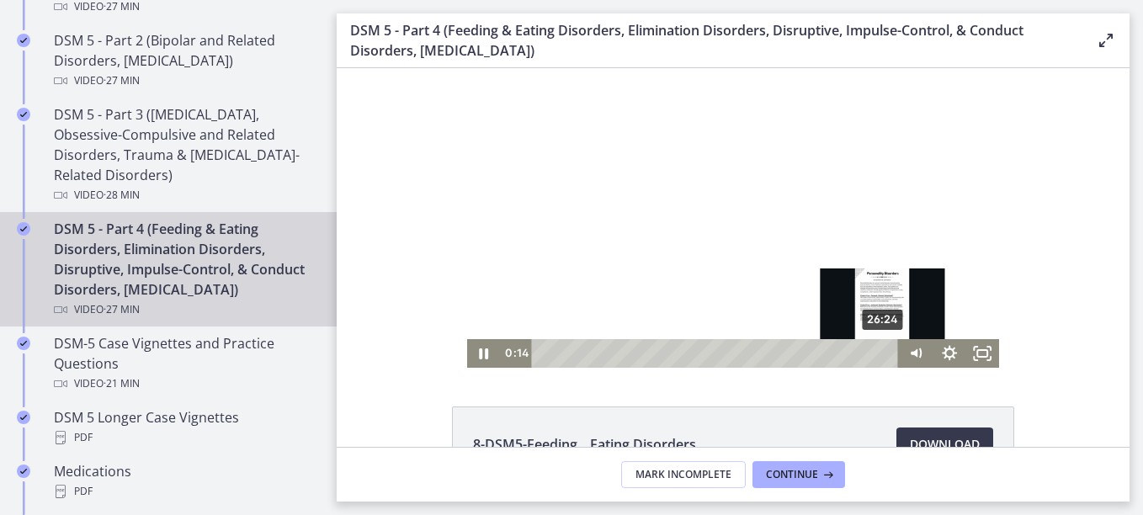
click at [879, 350] on div "26:24" at bounding box center [718, 353] width 348 height 29
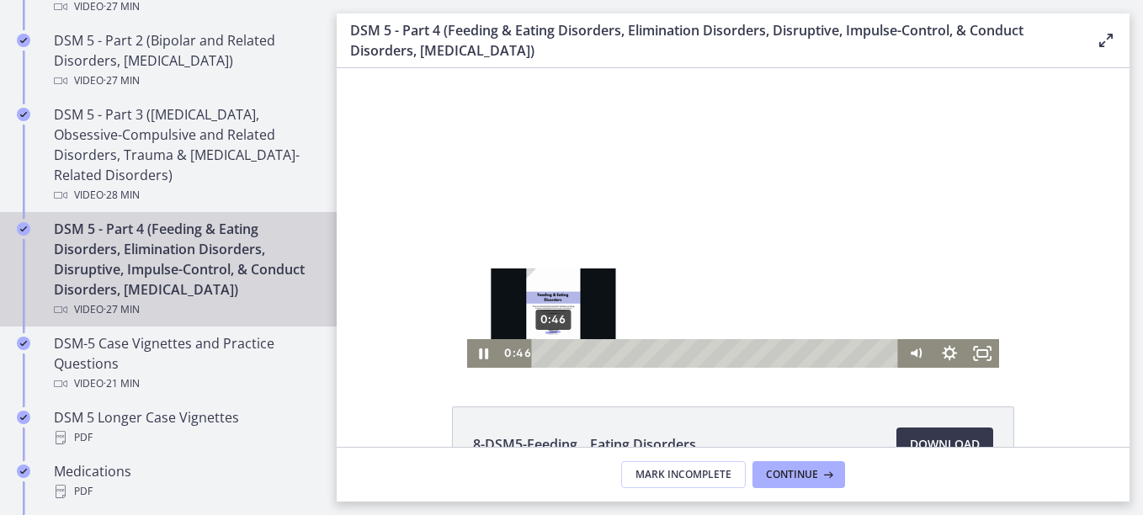
click at [547, 349] on div "0:46" at bounding box center [718, 353] width 348 height 29
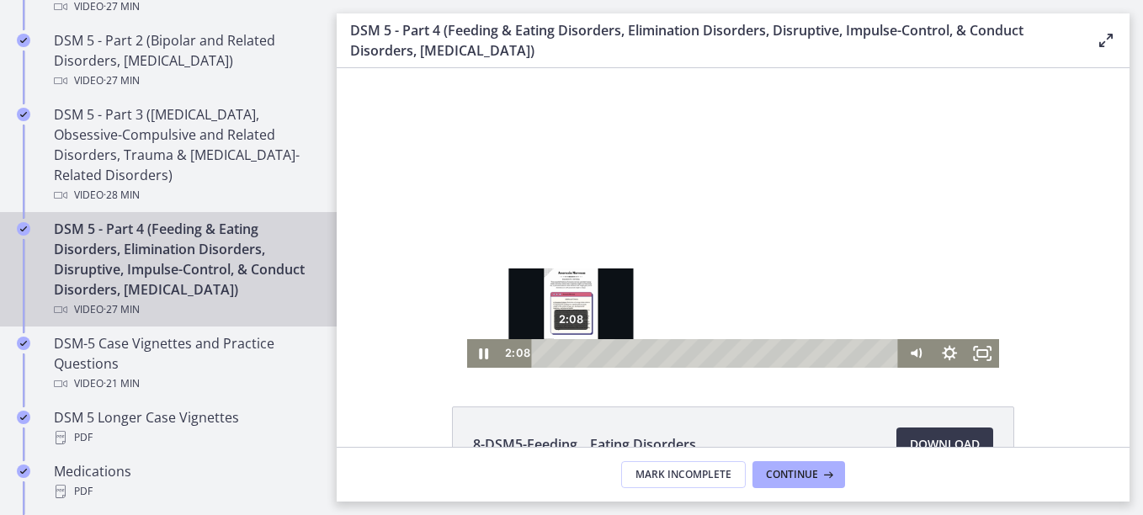
click at [565, 351] on div "2:08" at bounding box center [718, 353] width 348 height 29
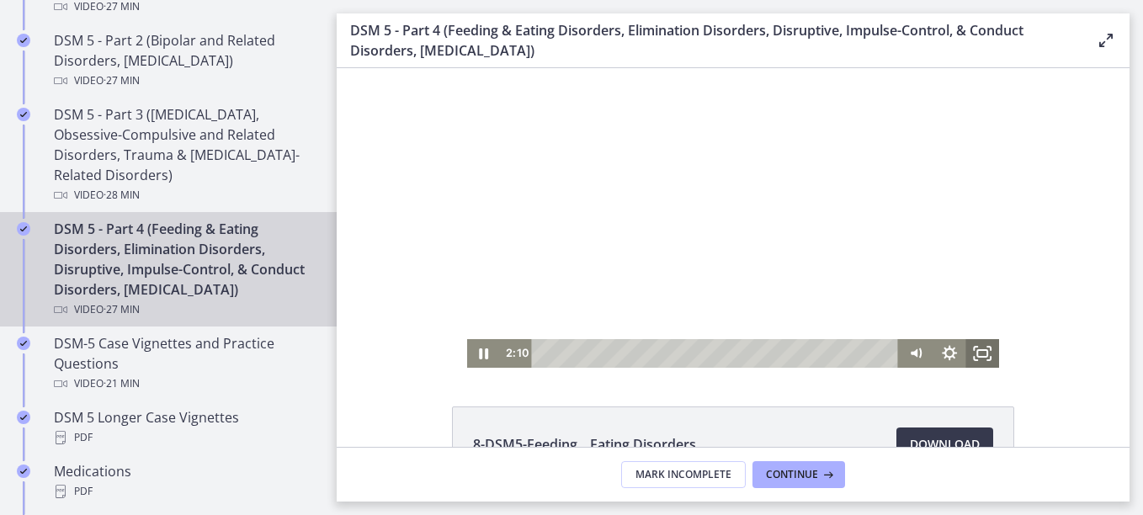
click at [973, 356] on icon "Fullscreen" at bounding box center [984, 353] width 34 height 29
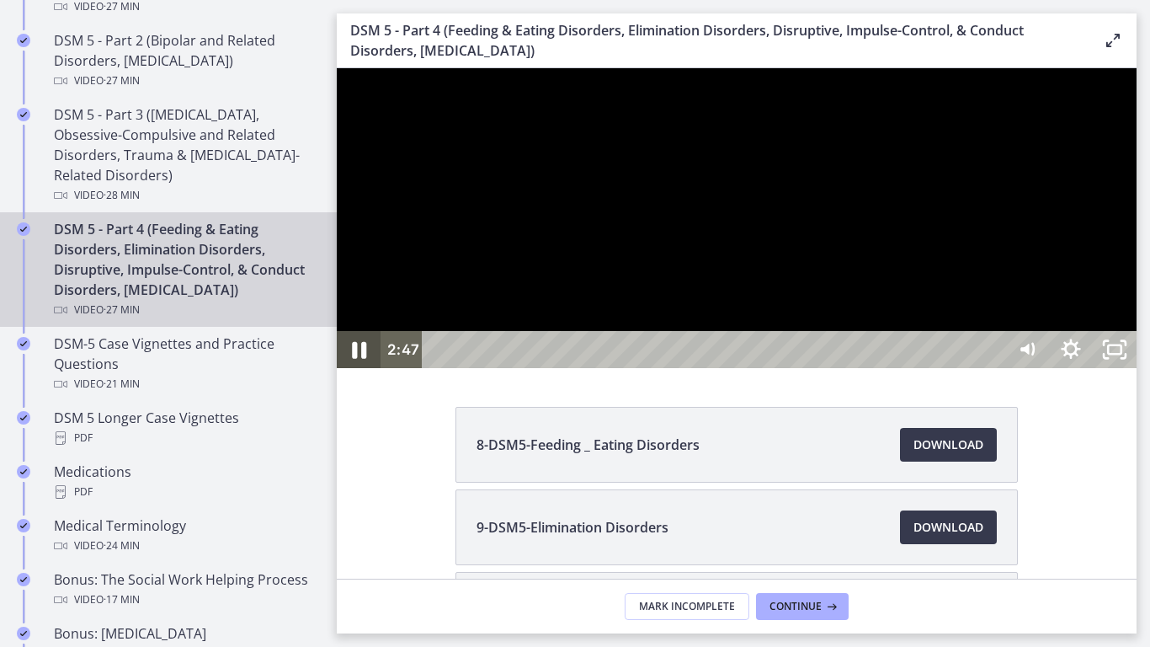
click at [355, 359] on icon "Pause" at bounding box center [359, 350] width 14 height 17
click at [614, 368] on div at bounding box center [737, 218] width 800 height 300
click at [1047, 368] on div at bounding box center [737, 218] width 800 height 300
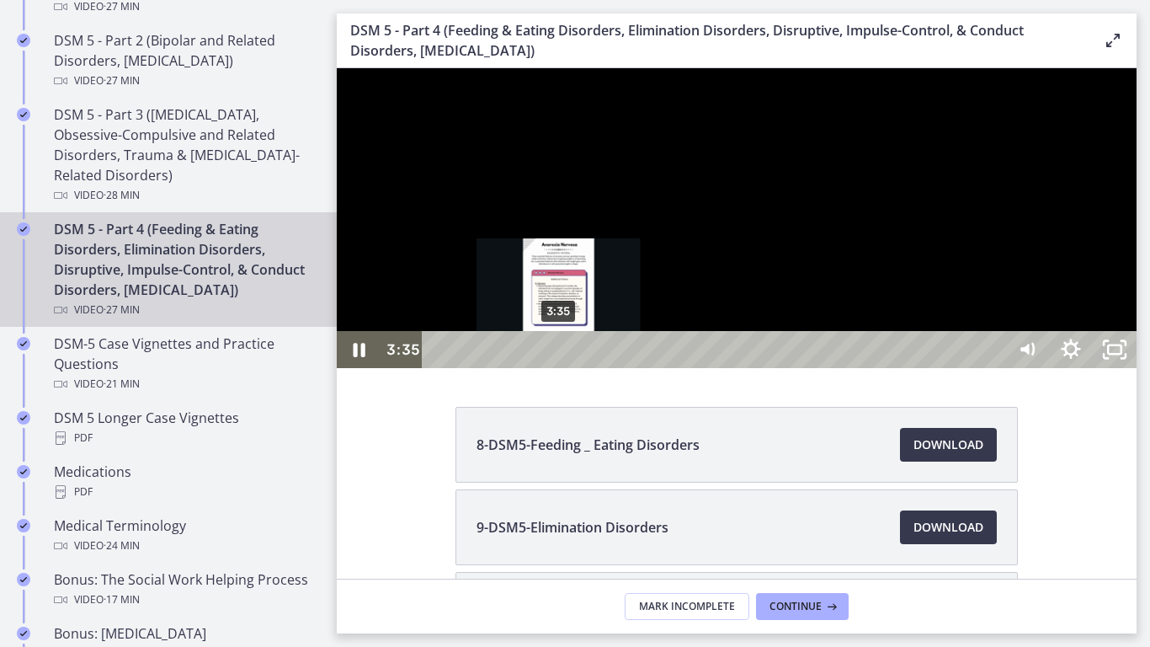
click at [560, 368] on div "3:35" at bounding box center [717, 349] width 557 height 37
click at [550, 368] on div "3:17" at bounding box center [717, 349] width 557 height 37
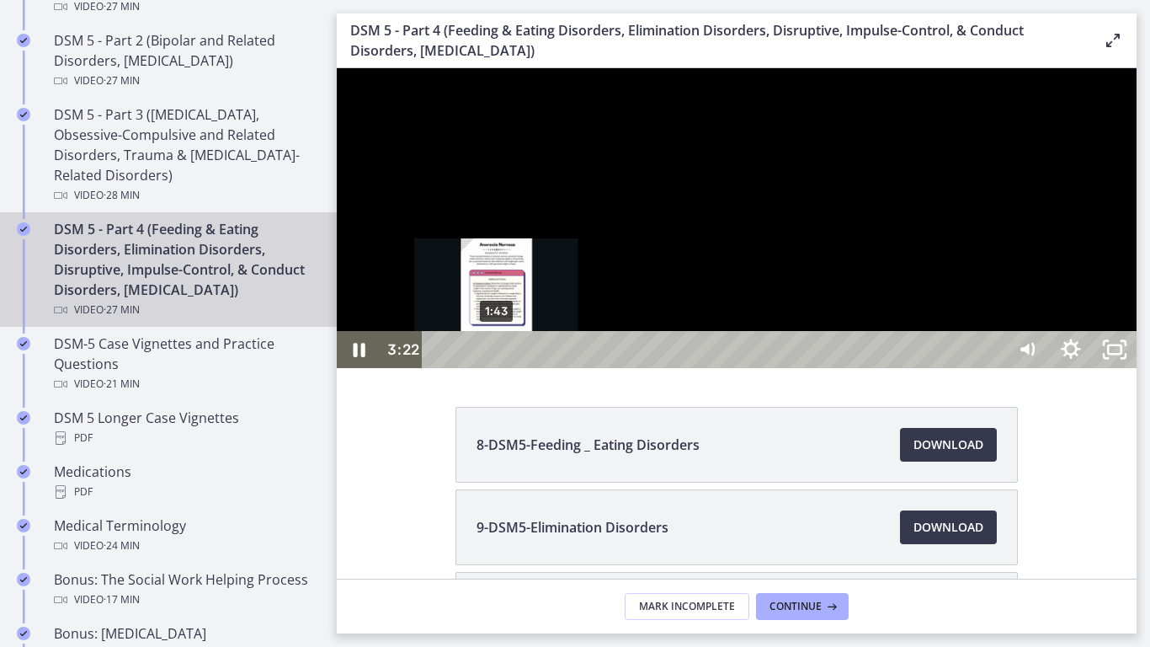
click at [497, 368] on div "1:43" at bounding box center [717, 349] width 557 height 37
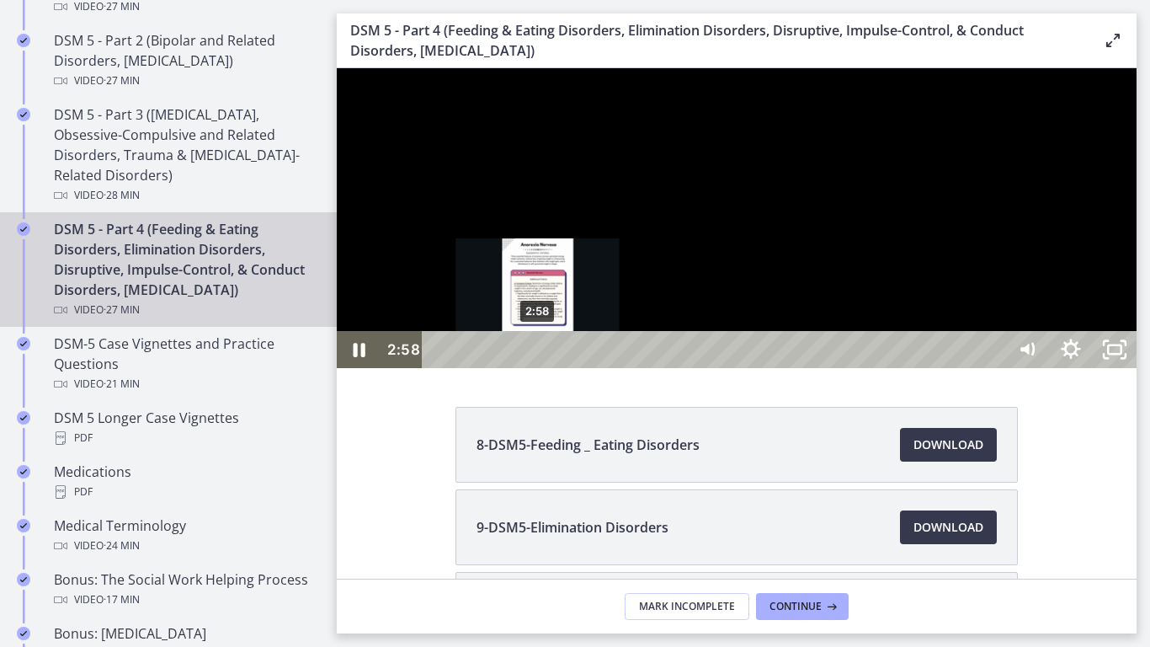
click at [539, 368] on div "2:58" at bounding box center [717, 349] width 557 height 37
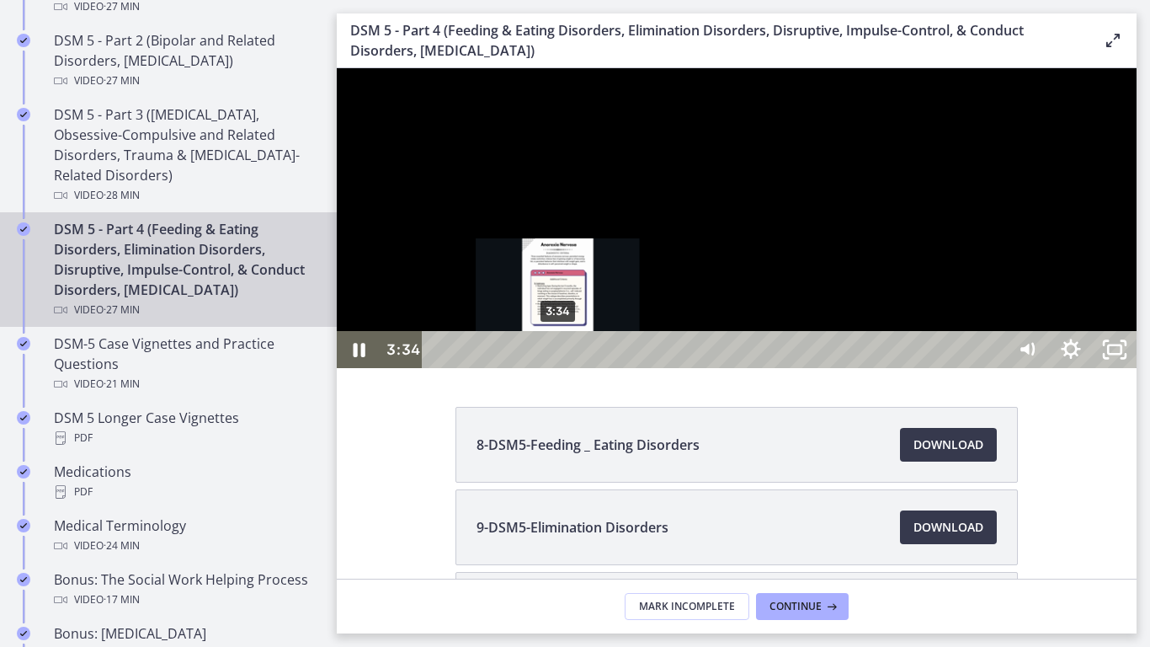
click at [559, 368] on div "3:34" at bounding box center [717, 349] width 557 height 37
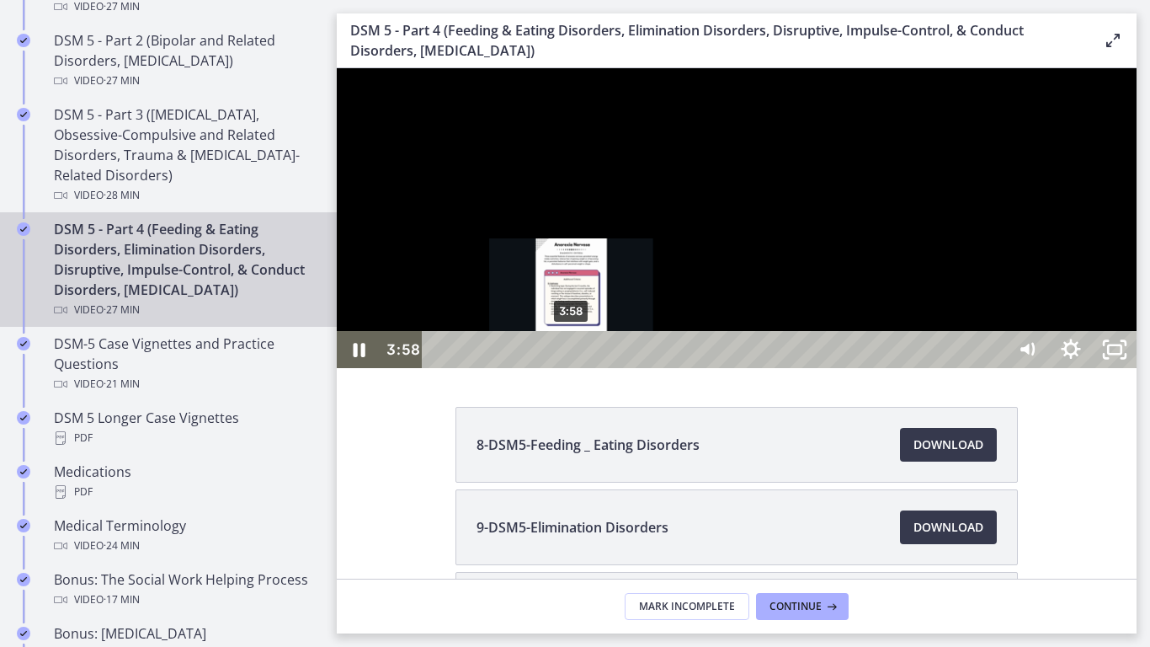
click at [573, 368] on div "3:58" at bounding box center [717, 349] width 557 height 37
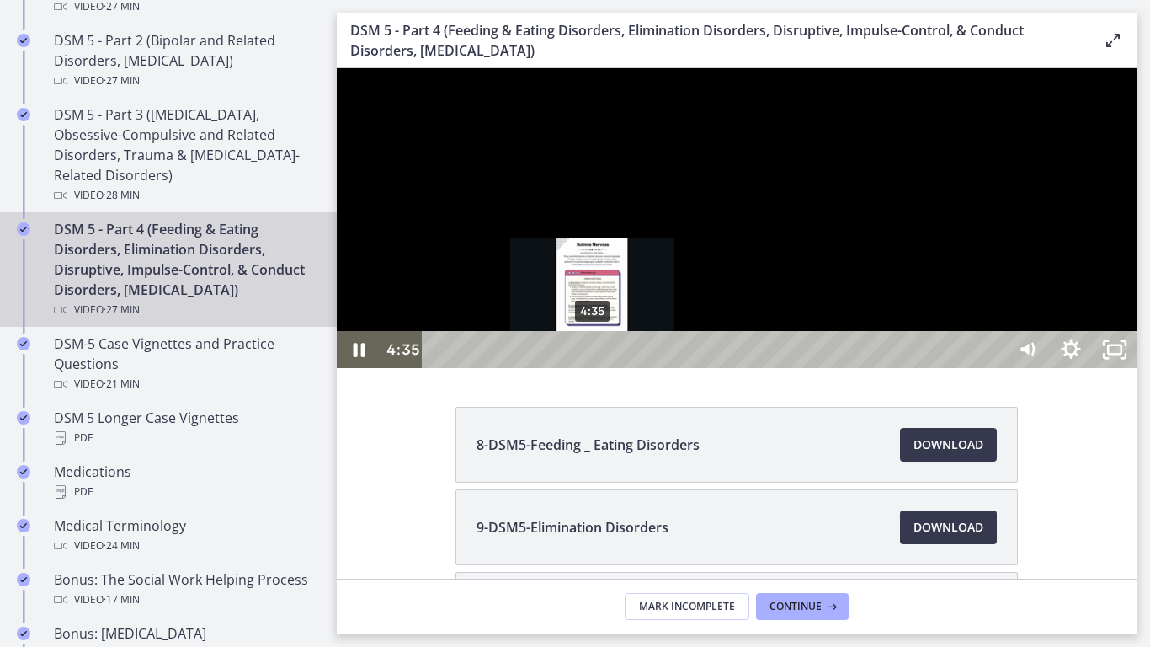
click at [594, 368] on div "4:35" at bounding box center [717, 349] width 557 height 37
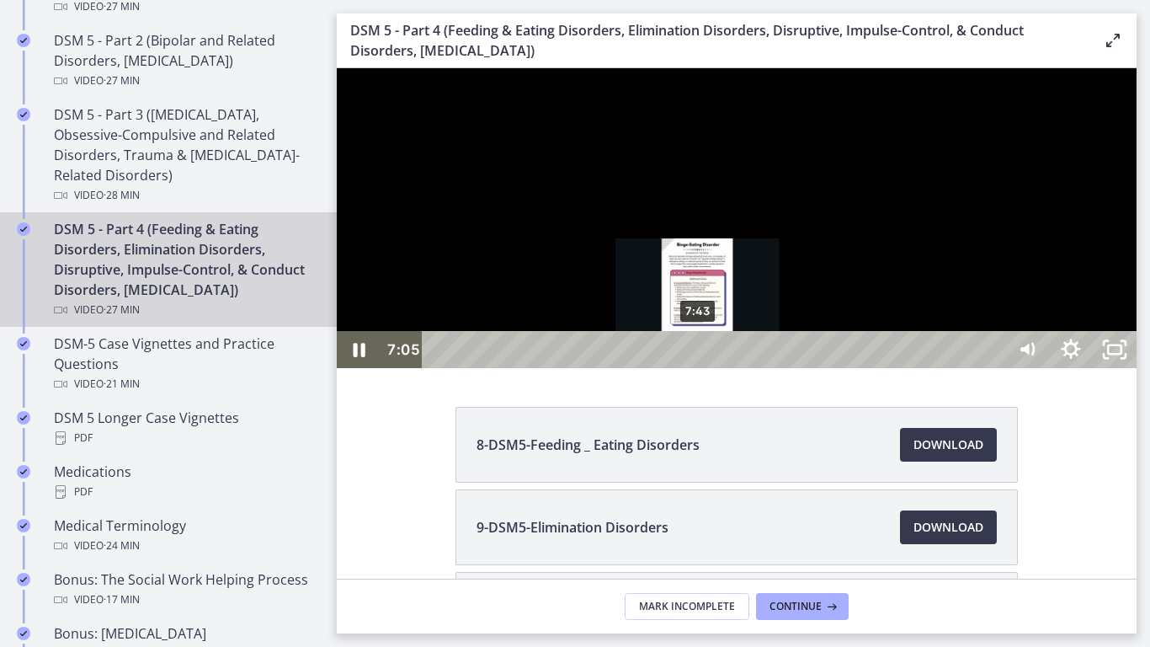
click at [699, 368] on div "7:43" at bounding box center [717, 349] width 557 height 37
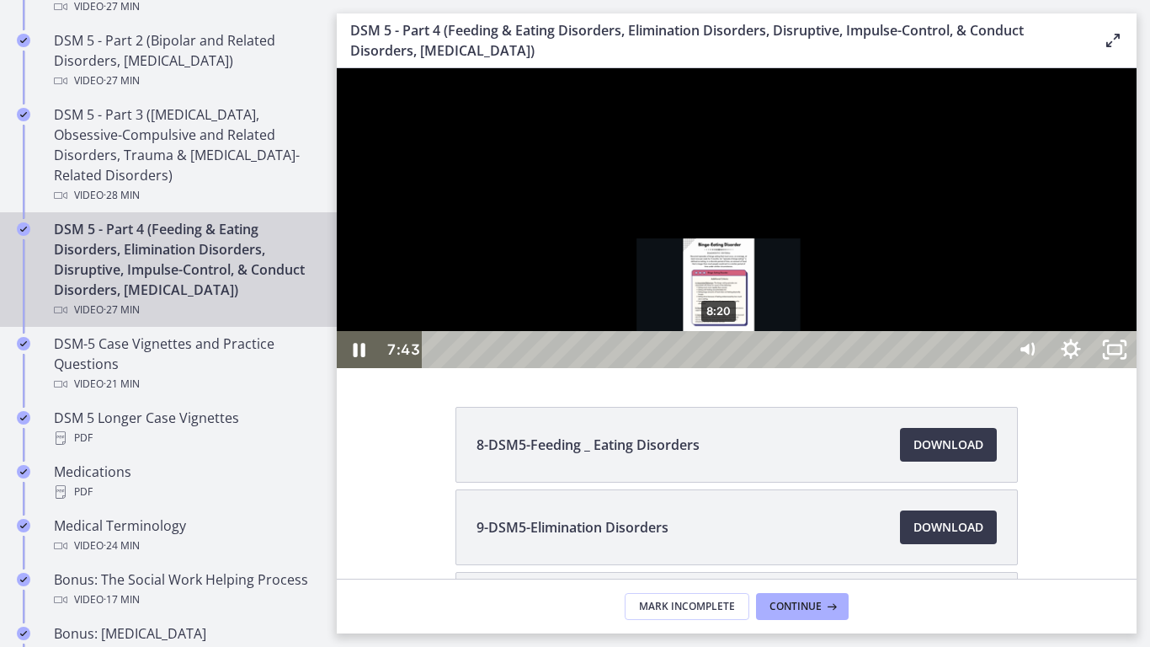
click at [722, 368] on div "8:20" at bounding box center [717, 349] width 557 height 37
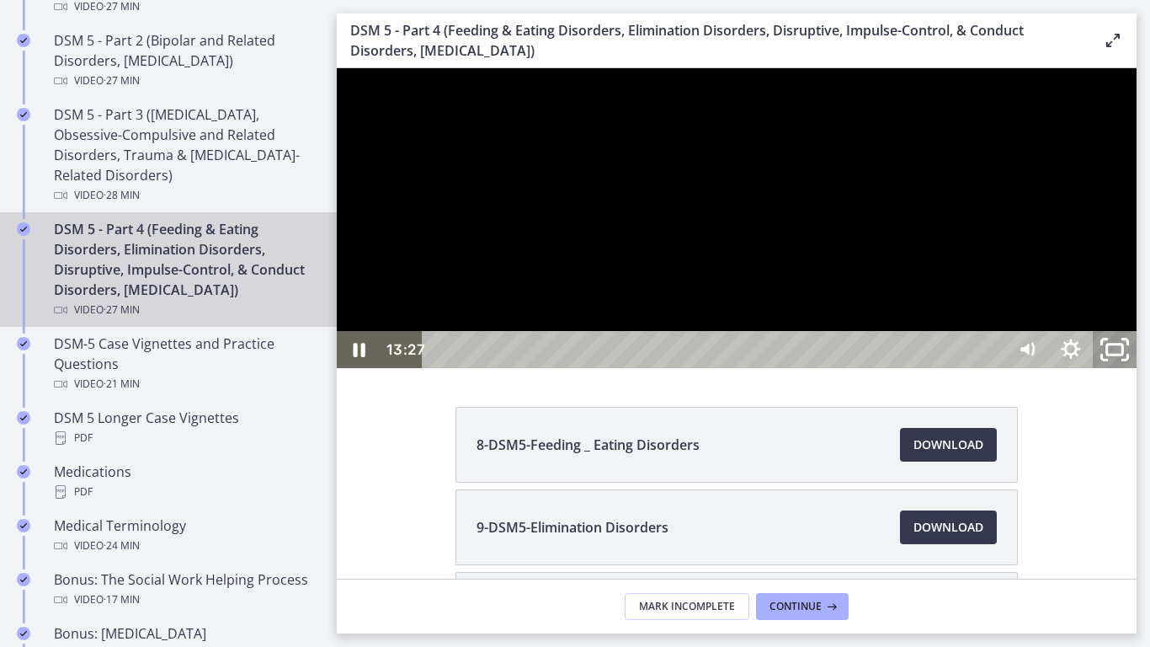
click at [1141, 372] on icon "Unfullscreen" at bounding box center [1115, 350] width 52 height 45
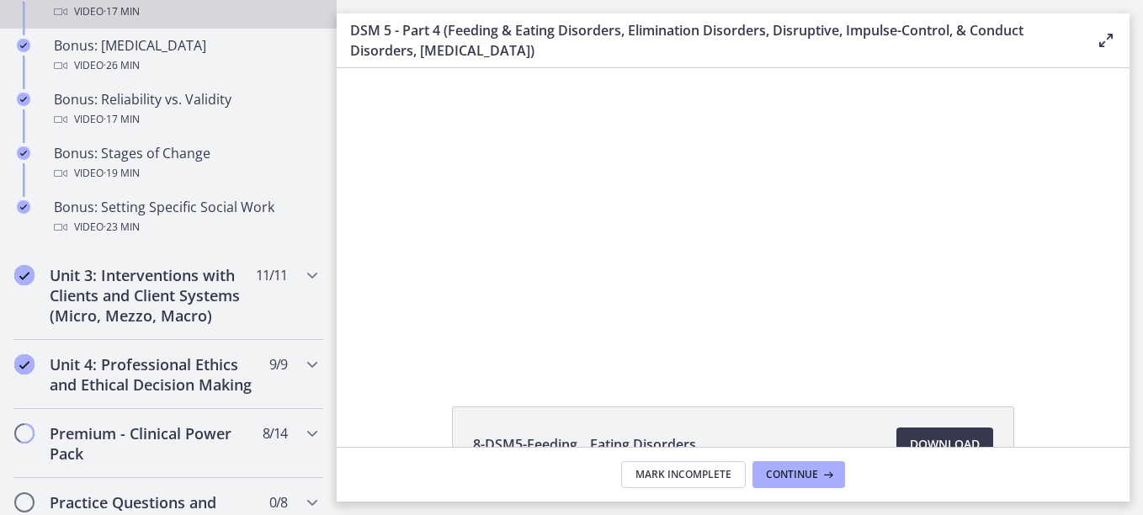
scroll to position [1486, 0]
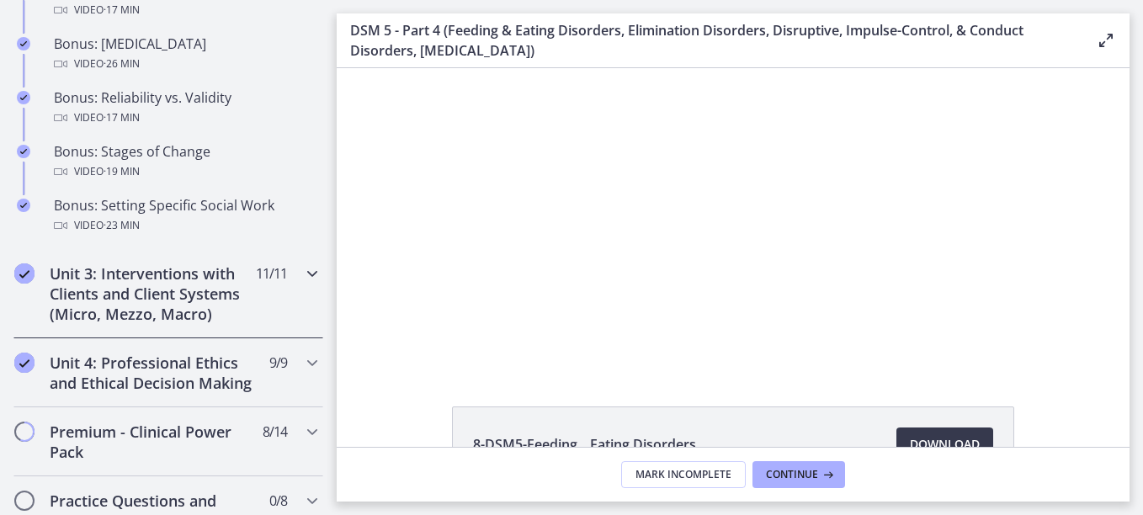
click at [302, 284] on icon "Chapters" at bounding box center [312, 274] width 20 height 20
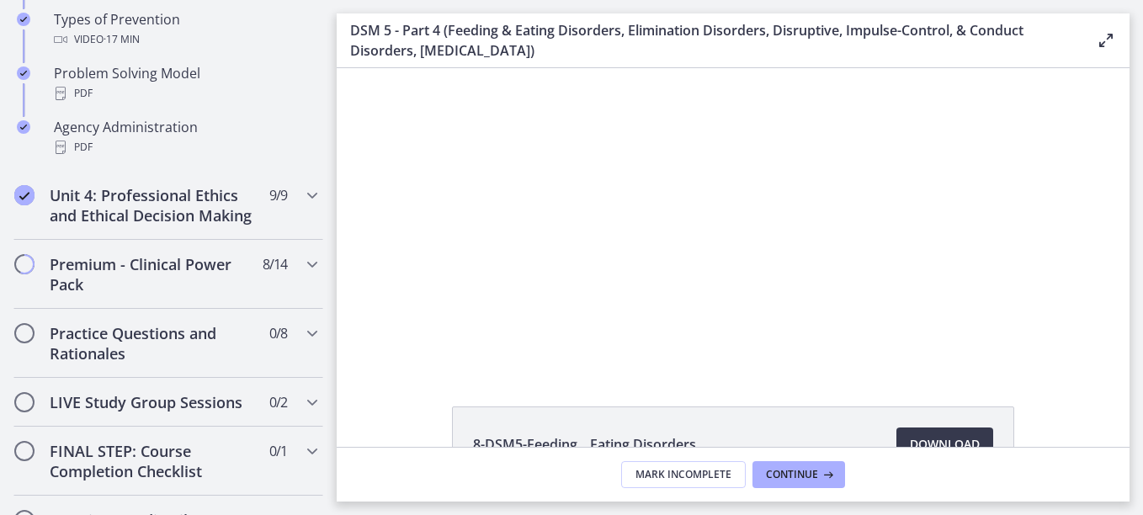
scroll to position [1234, 0]
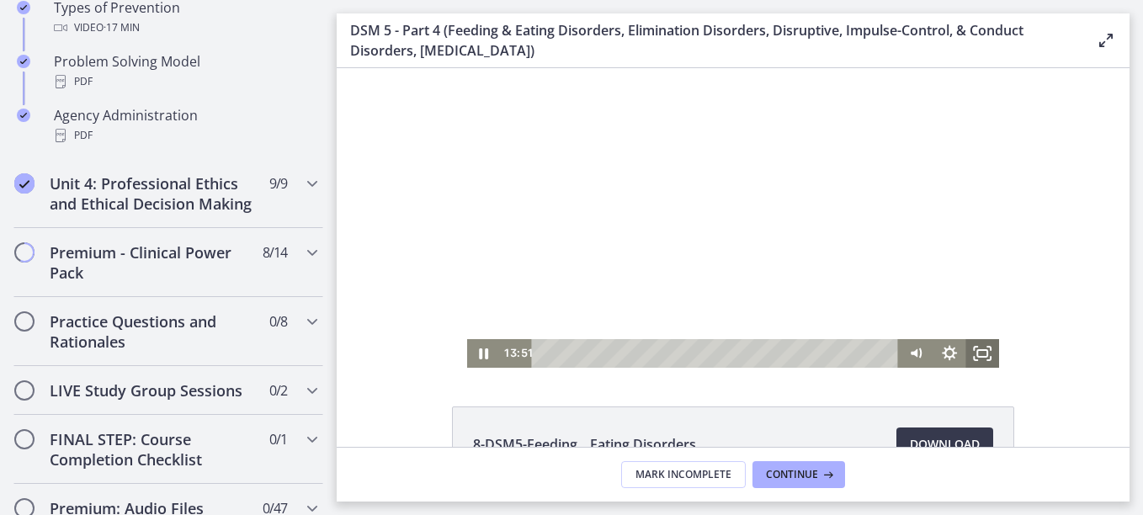
drag, startPoint x: 980, startPoint y: 351, endPoint x: 1320, endPoint y: 507, distance: 374.1
click at [980, 351] on icon "Fullscreen" at bounding box center [984, 353] width 34 height 29
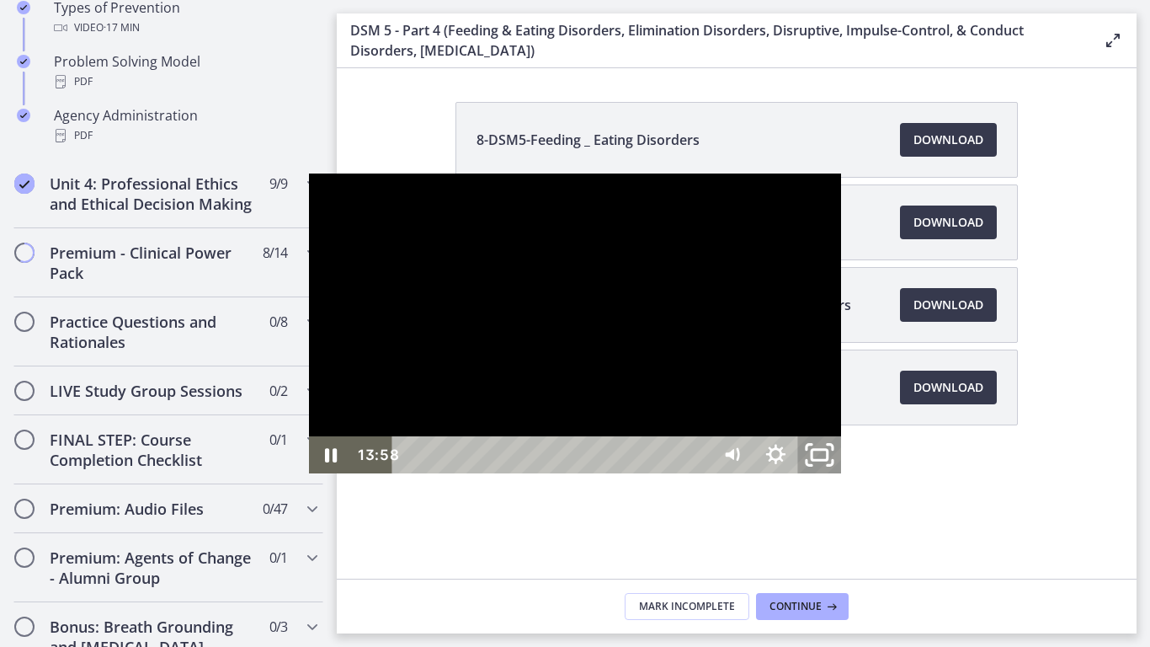
click at [845, 477] on icon "Unfullscreen" at bounding box center [819, 455] width 52 height 45
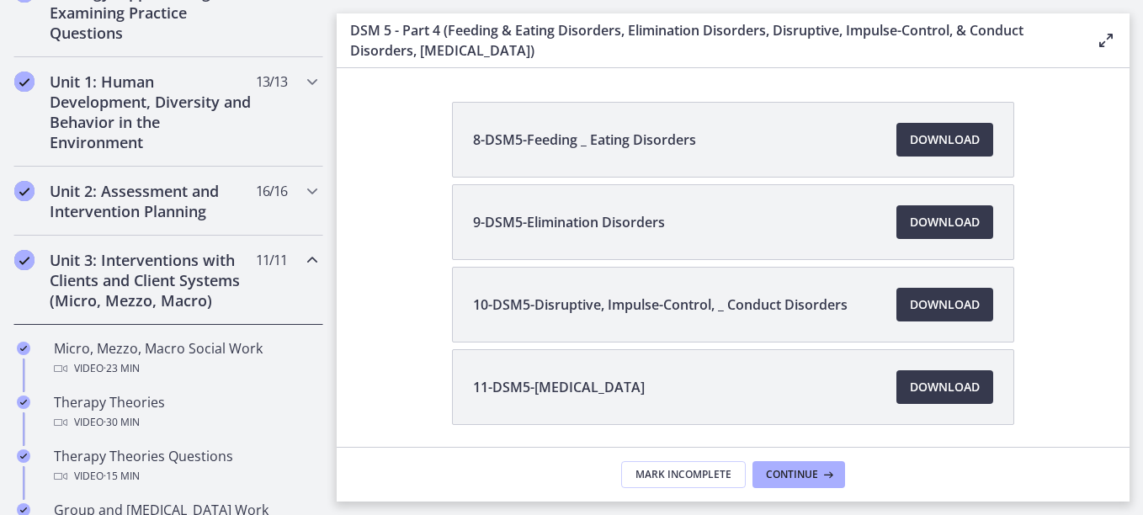
scroll to position [392, 0]
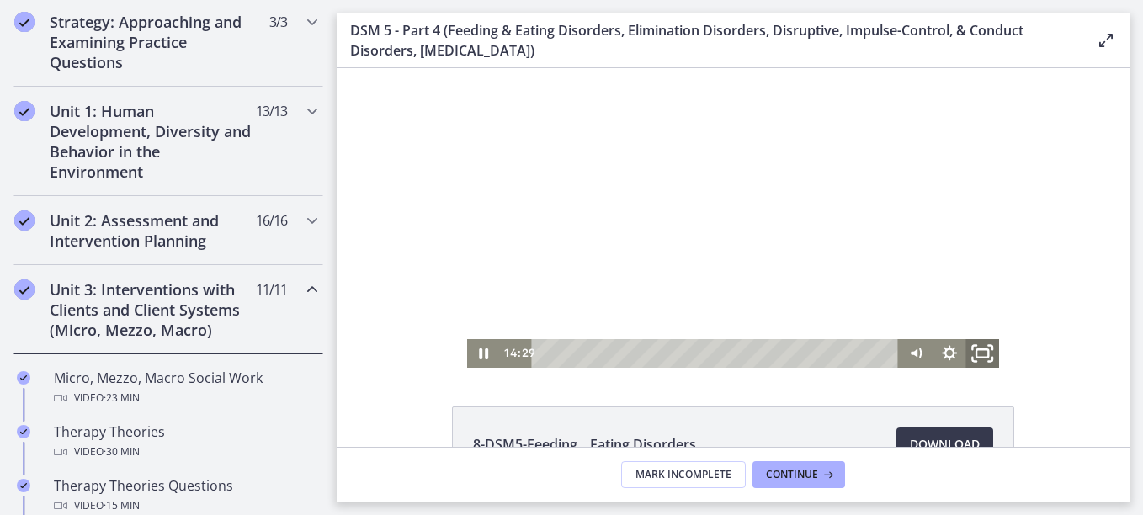
click at [982, 349] on icon "Fullscreen" at bounding box center [983, 354] width 40 height 35
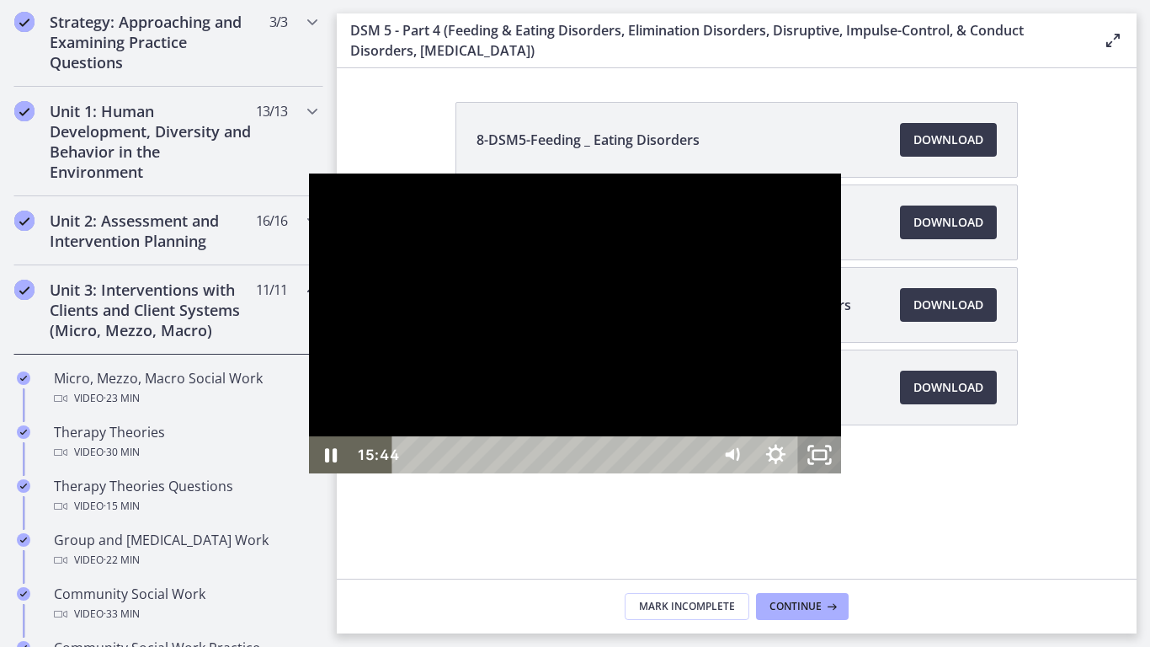
click at [841, 473] on icon "Unfullscreen" at bounding box center [819, 454] width 44 height 37
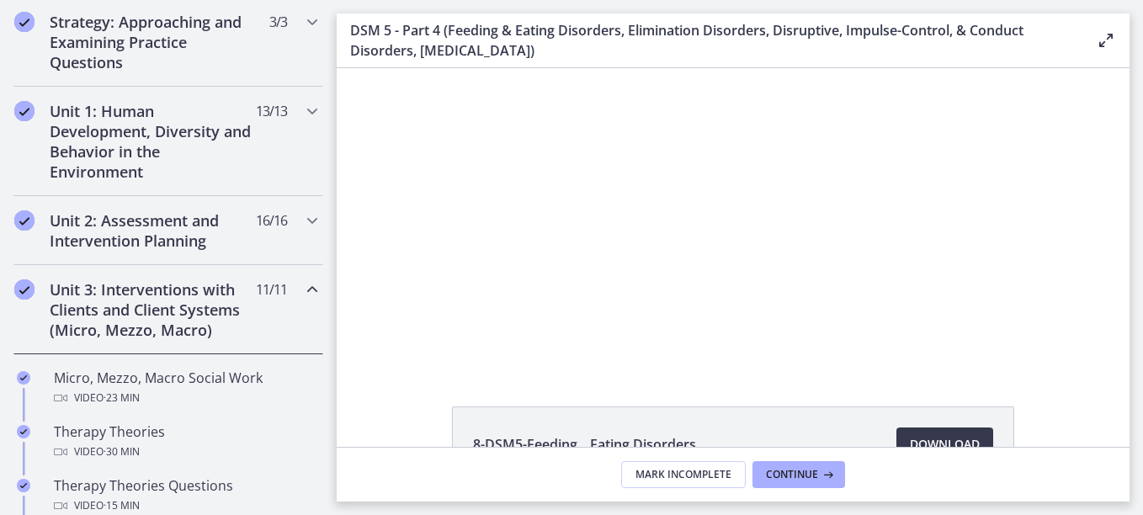
scroll to position [308, 0]
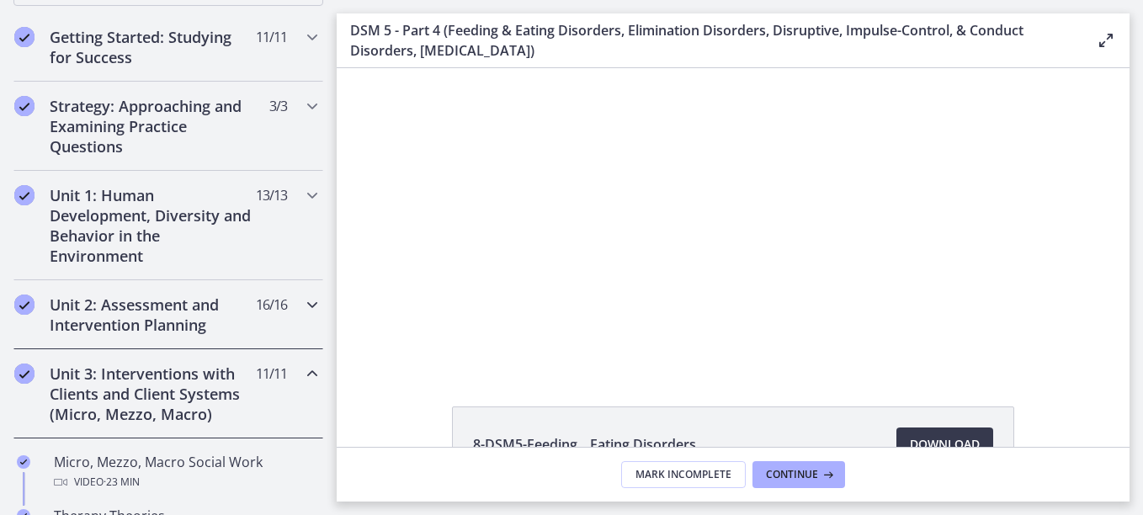
click at [288, 307] on div "Unit 2: Assessment and Intervention Planning 16 / 16 Completed" at bounding box center [168, 314] width 310 height 69
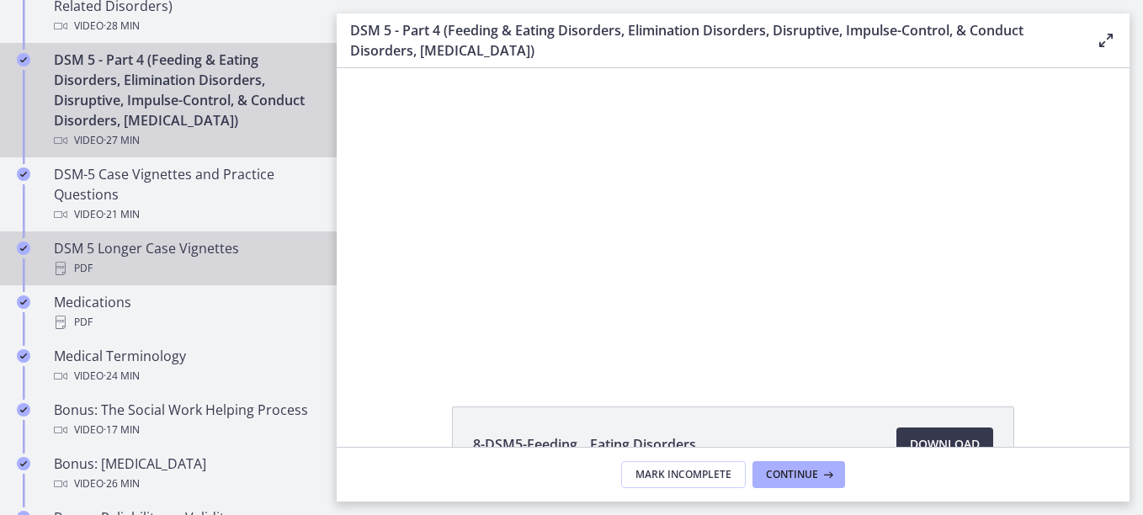
scroll to position [1150, 0]
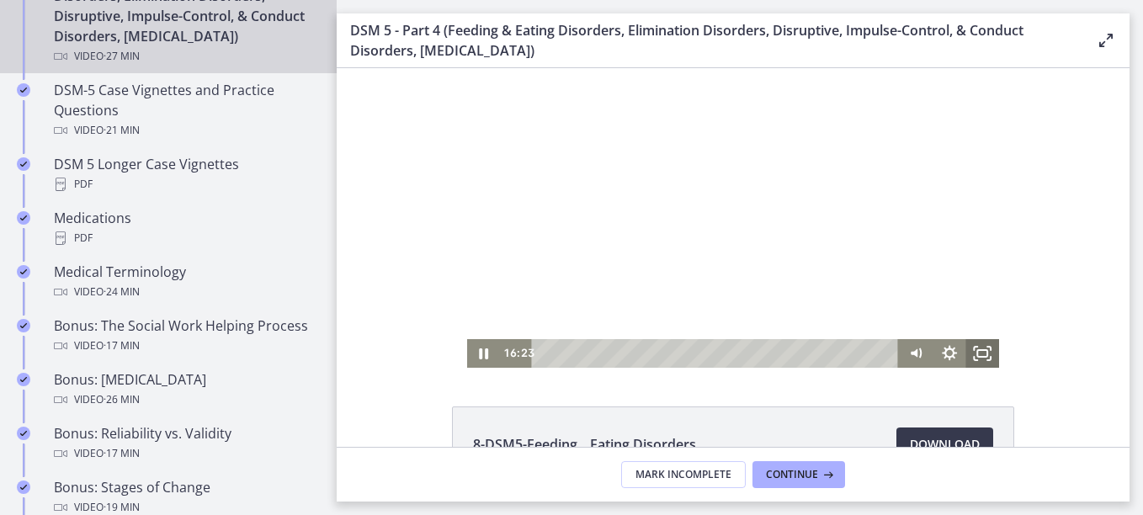
click at [982, 354] on icon "Fullscreen" at bounding box center [984, 353] width 34 height 29
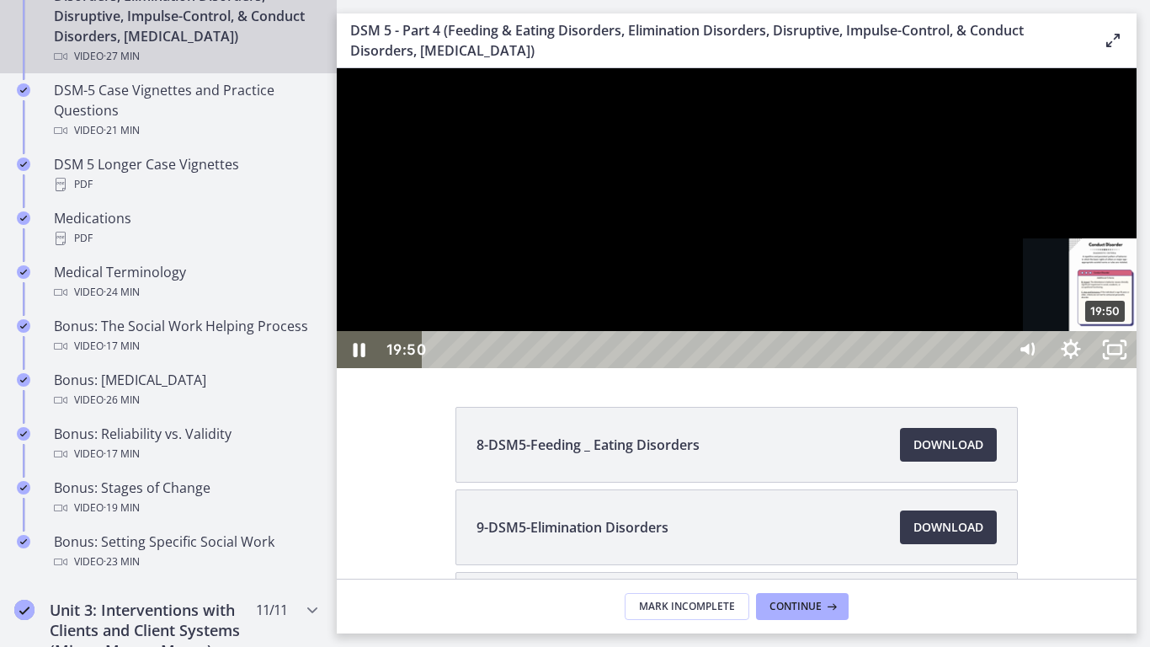
click at [995, 368] on div "19:50" at bounding box center [717, 349] width 557 height 37
click at [995, 368] on div "20:11" at bounding box center [717, 349] width 557 height 37
click at [995, 368] on div "20:26" at bounding box center [717, 349] width 557 height 37
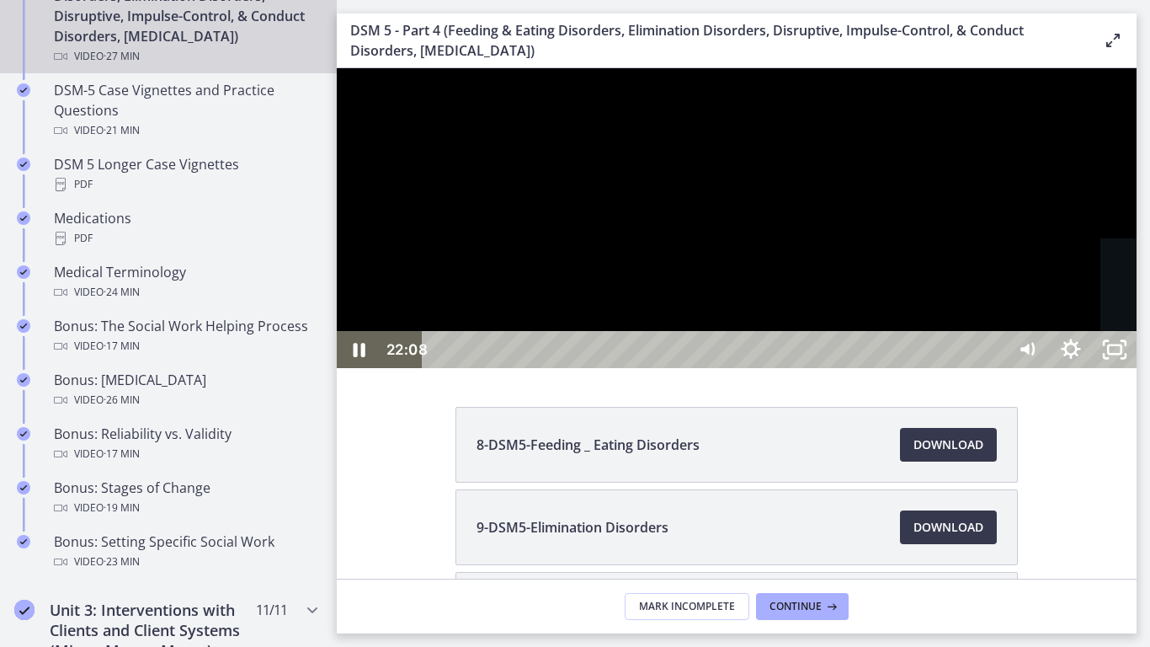
click at [995, 368] on div "22:08" at bounding box center [717, 349] width 557 height 37
click at [995, 368] on div "23:03" at bounding box center [717, 349] width 557 height 37
click at [995, 368] on div "24:14" at bounding box center [717, 349] width 557 height 37
click at [995, 368] on div "24:05" at bounding box center [717, 349] width 557 height 37
click at [995, 368] on div "25:11" at bounding box center [717, 349] width 557 height 37
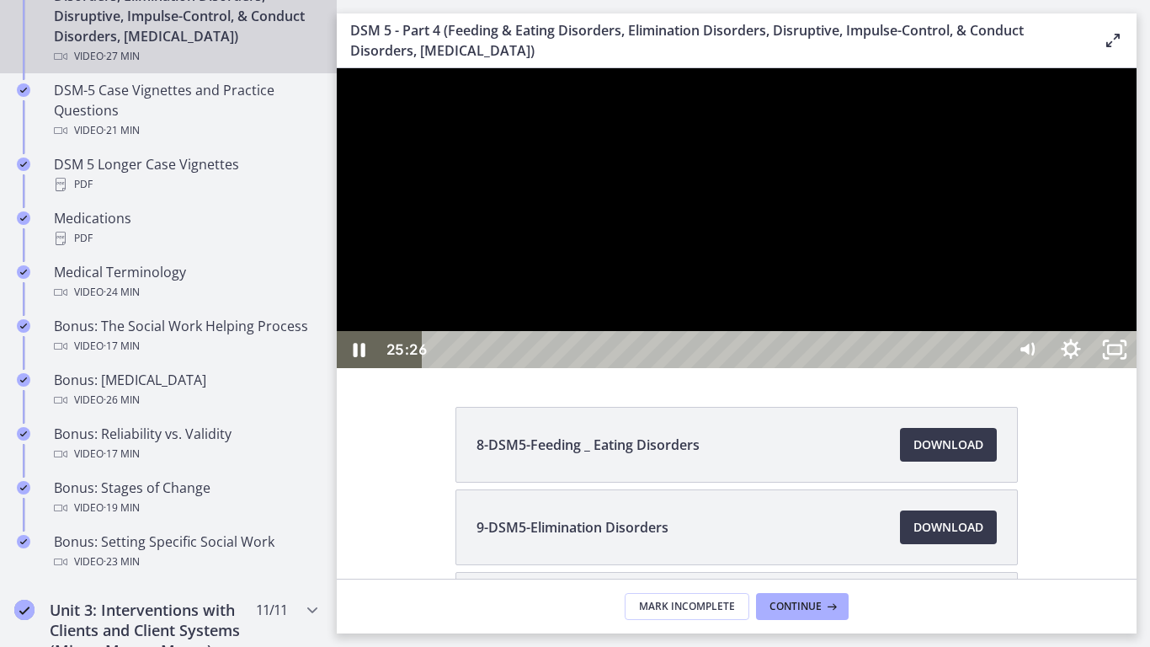
click at [995, 368] on div "25:26" at bounding box center [717, 349] width 557 height 37
click at [995, 368] on div "25:42" at bounding box center [717, 349] width 557 height 37
click at [995, 368] on div "25:53" at bounding box center [717, 349] width 557 height 37
click at [995, 368] on div "26:23" at bounding box center [717, 349] width 557 height 37
click at [995, 368] on div "26:32" at bounding box center [717, 349] width 557 height 37
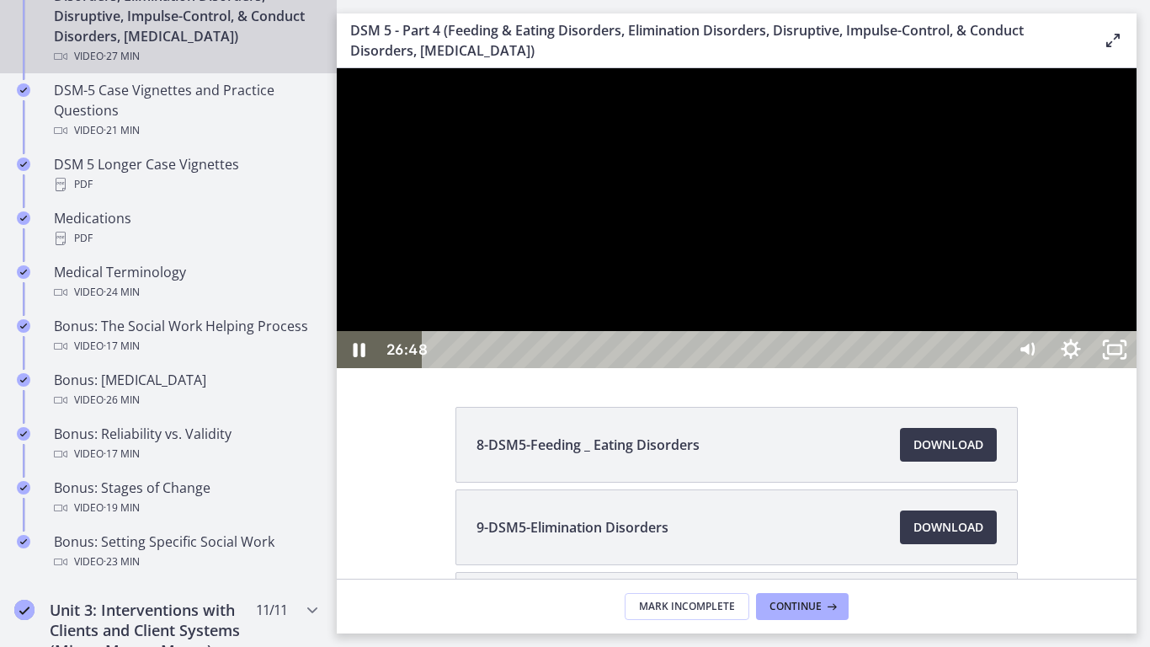
click at [995, 368] on div "26:48" at bounding box center [717, 349] width 557 height 37
click at [1137, 368] on icon "Unfullscreen" at bounding box center [1115, 349] width 44 height 37
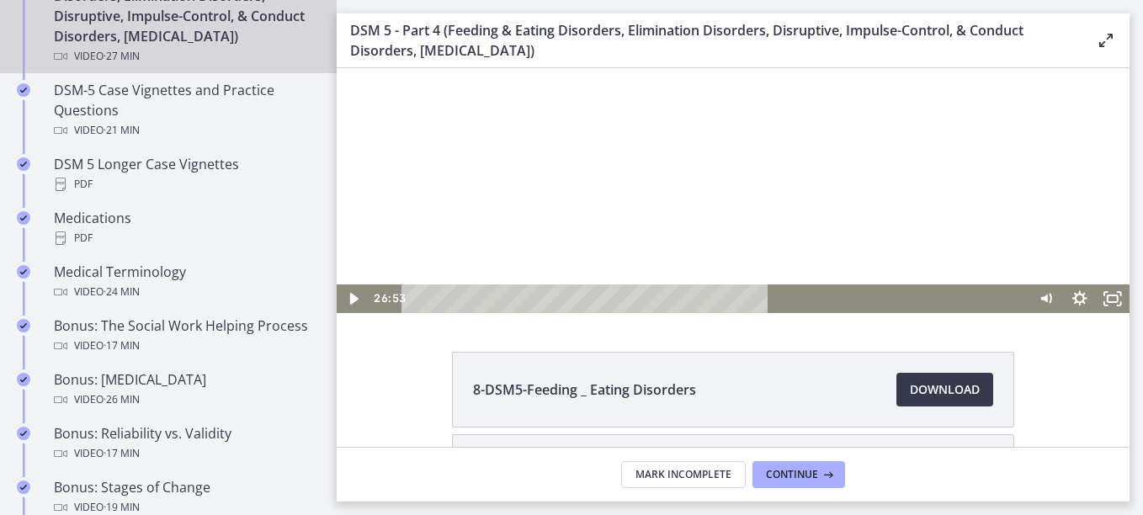
scroll to position [84, 0]
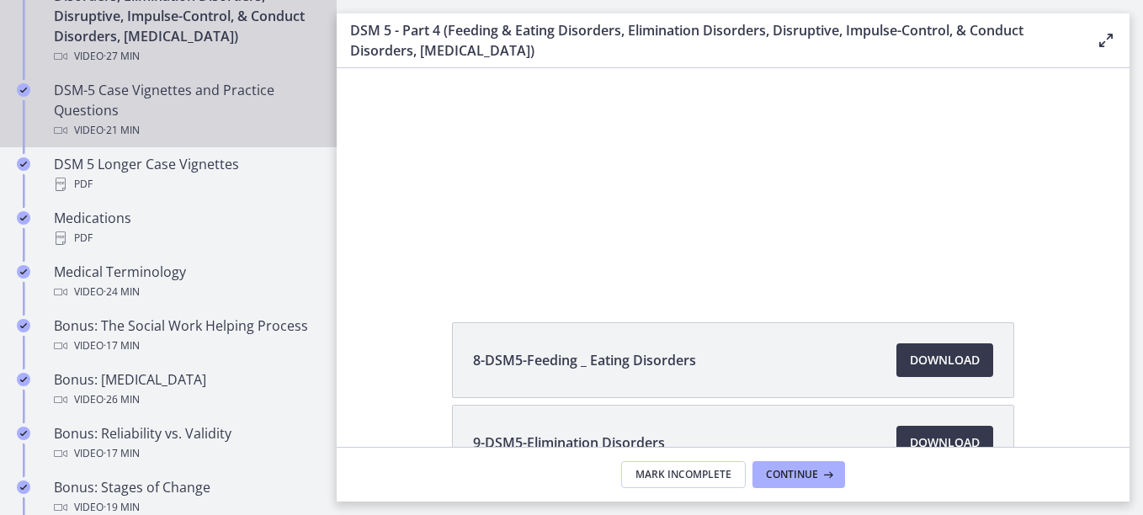
click at [188, 116] on div "DSM-5 Case Vignettes and Practice Questions Video · 21 min" at bounding box center [185, 110] width 263 height 61
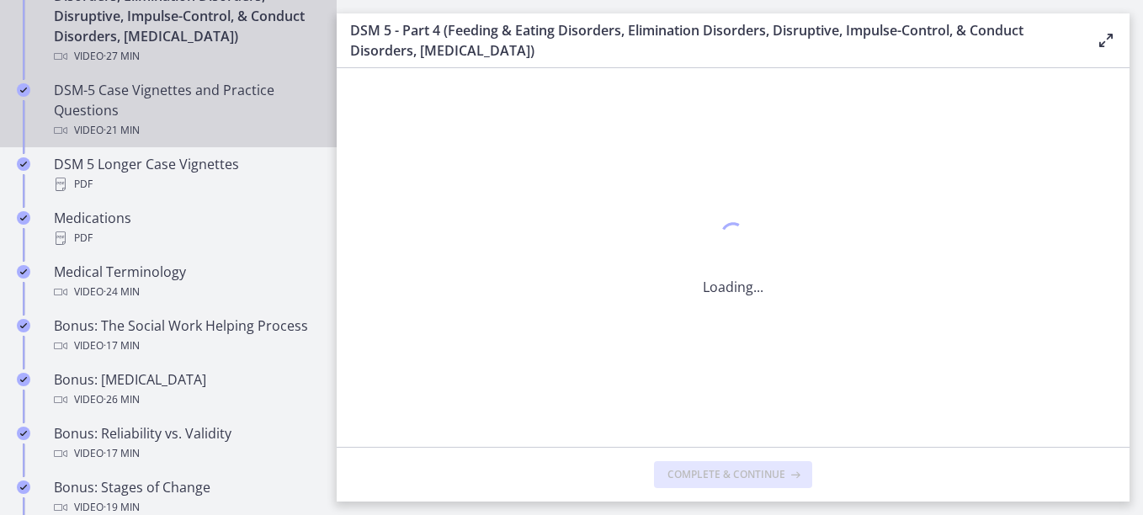
scroll to position [0, 0]
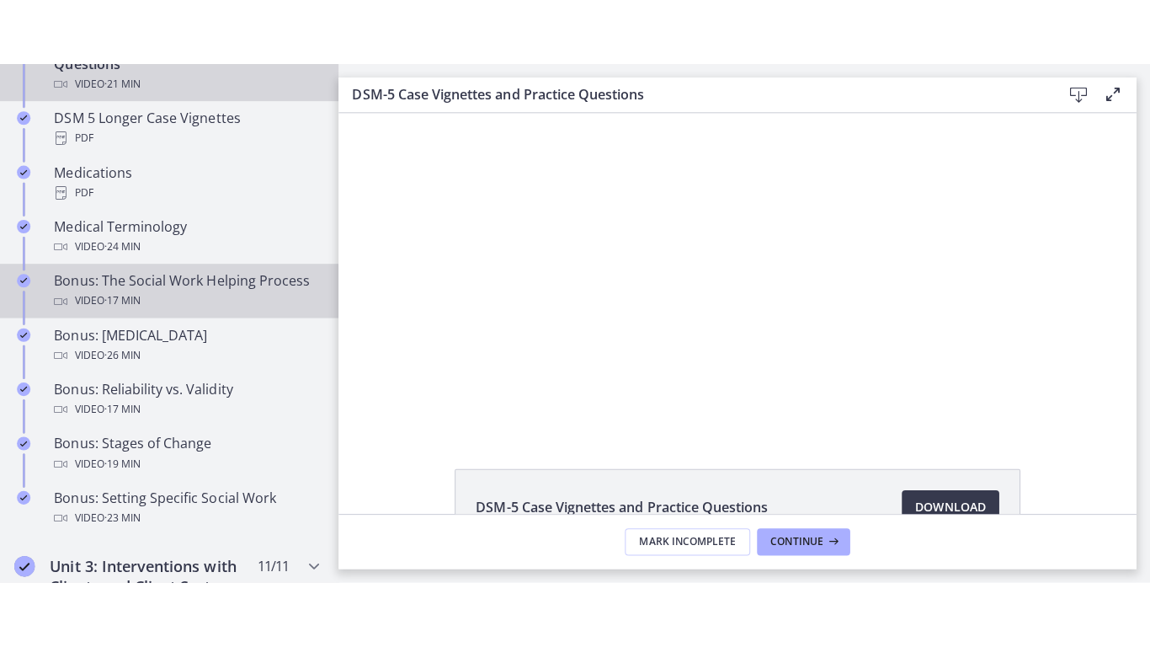
scroll to position [1234, 0]
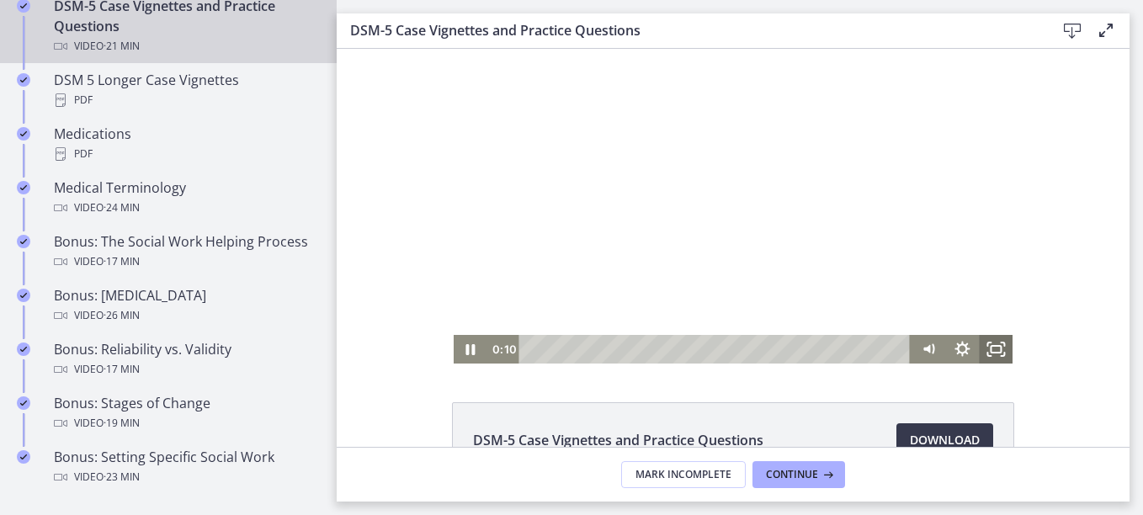
click at [988, 348] on icon "Fullscreen" at bounding box center [996, 349] width 34 height 29
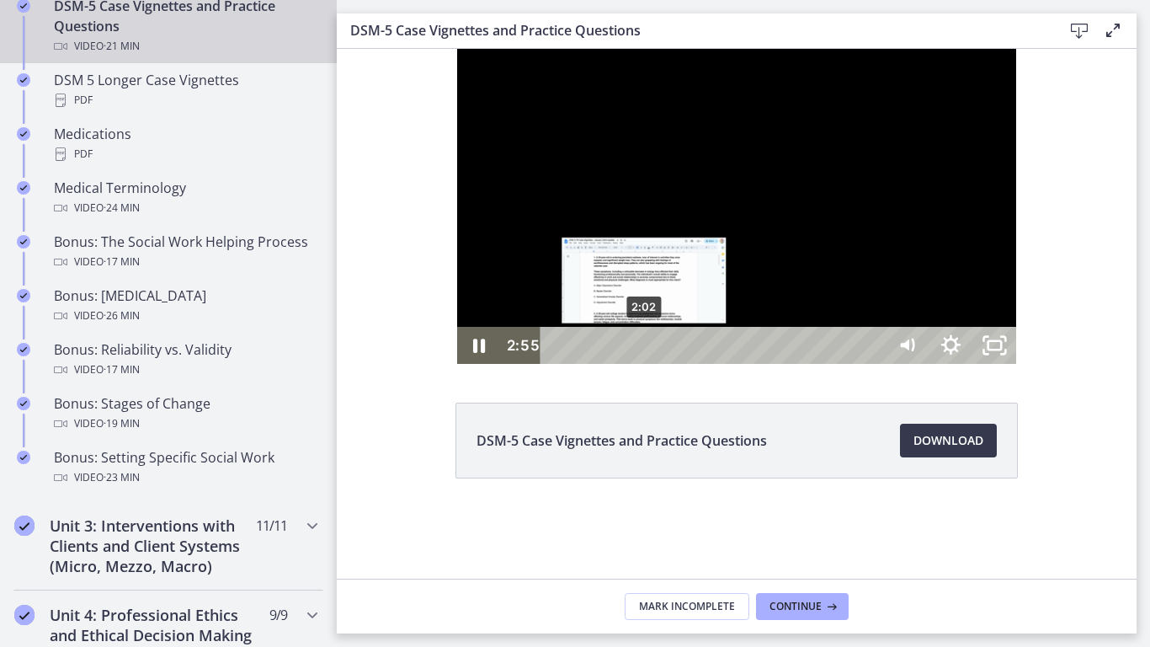
click at [557, 364] on div "2:02" at bounding box center [715, 345] width 317 height 37
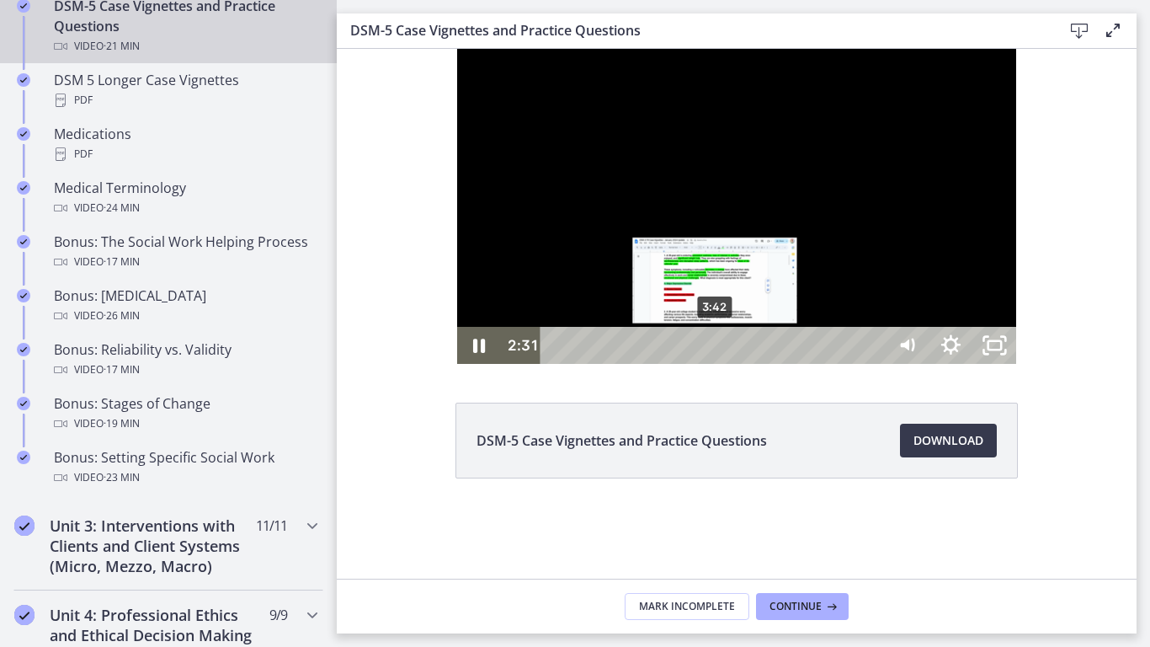
click at [597, 364] on div "3:42" at bounding box center [715, 345] width 317 height 37
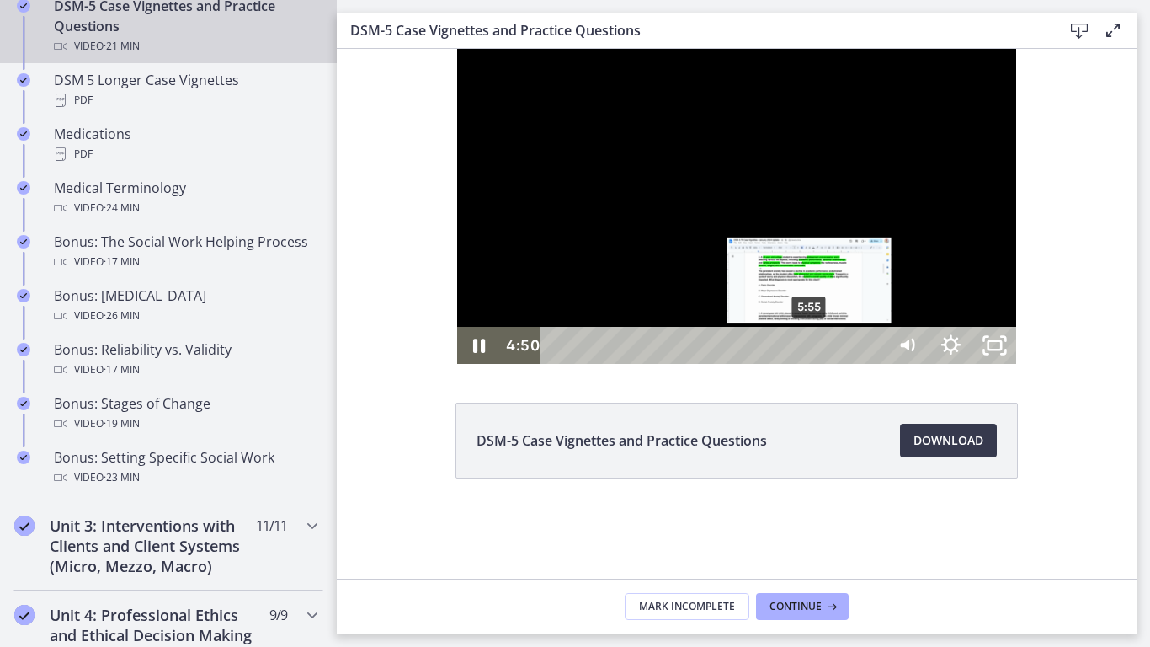
click at [693, 364] on div "5:55" at bounding box center [715, 345] width 317 height 37
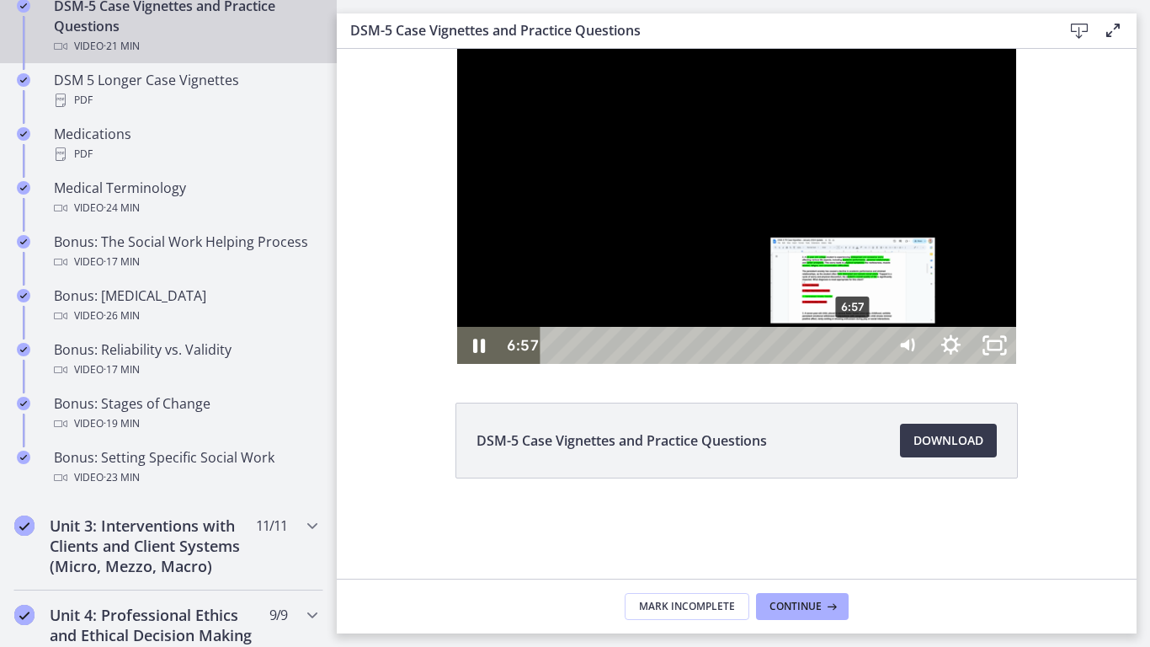
click at [736, 364] on div "6:57" at bounding box center [715, 345] width 317 height 37
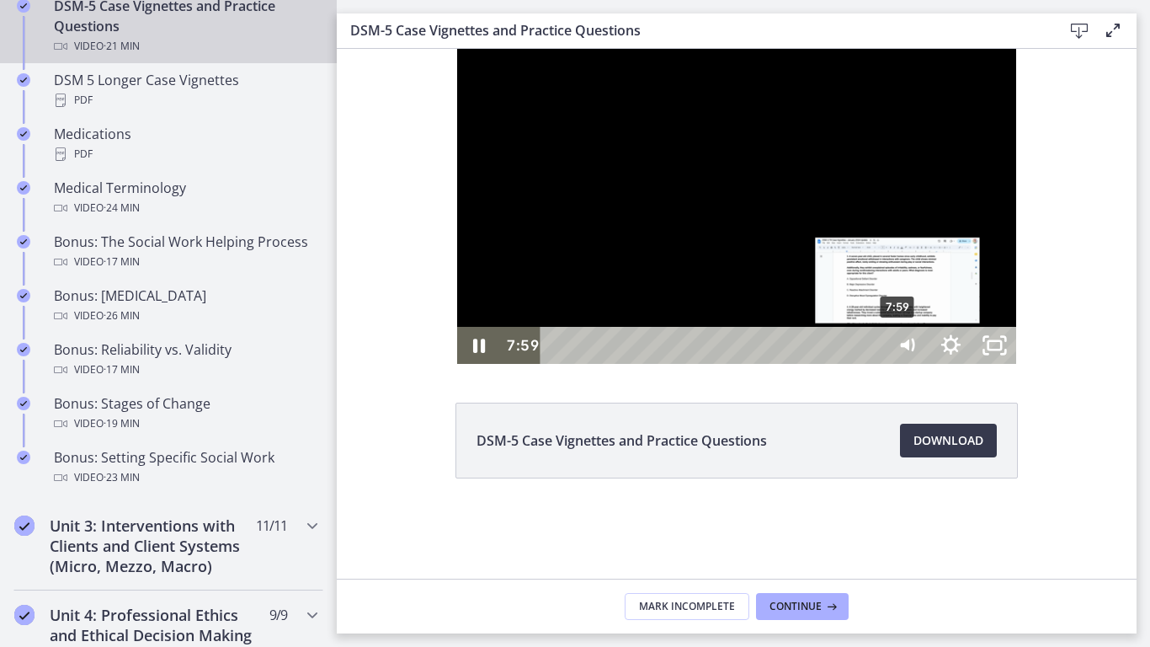
click at [781, 364] on div "7:59" at bounding box center [715, 345] width 317 height 37
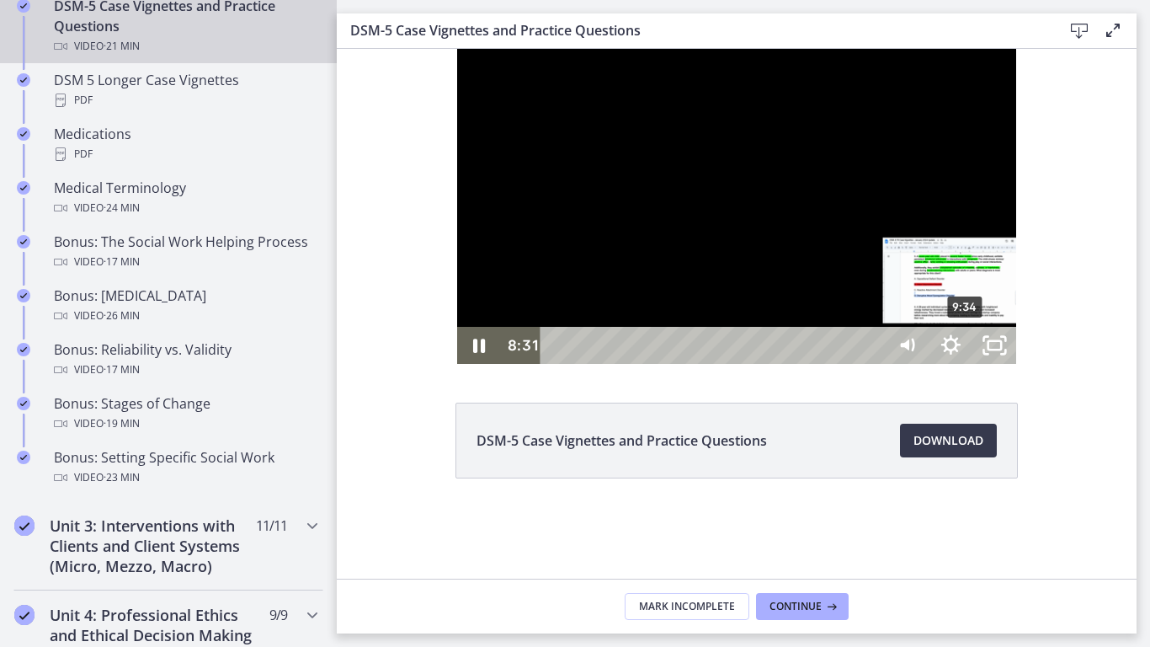
click at [850, 364] on div "9:34" at bounding box center [715, 345] width 317 height 37
click at [873, 364] on div "10:10" at bounding box center [715, 345] width 317 height 37
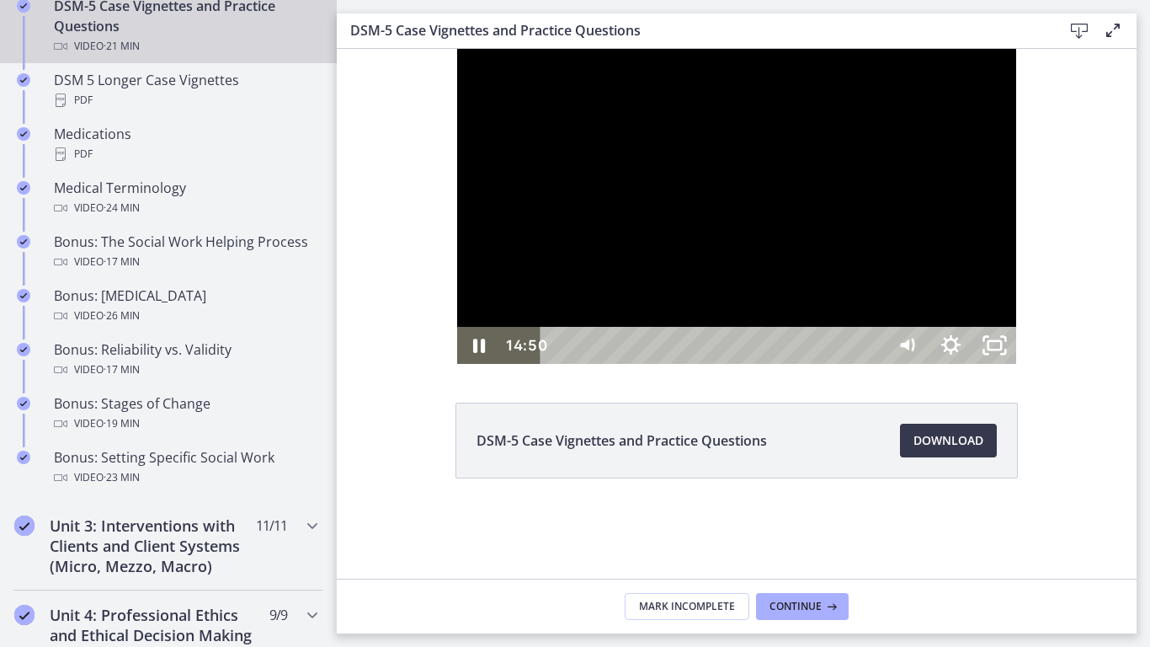
click at [1017, 364] on div at bounding box center [737, 206] width 560 height 315
click at [874, 364] on div "15:52" at bounding box center [715, 345] width 317 height 37
click at [874, 364] on div "17:55" at bounding box center [715, 345] width 317 height 37
click at [1020, 368] on icon "Unfullscreen" at bounding box center [994, 345] width 52 height 45
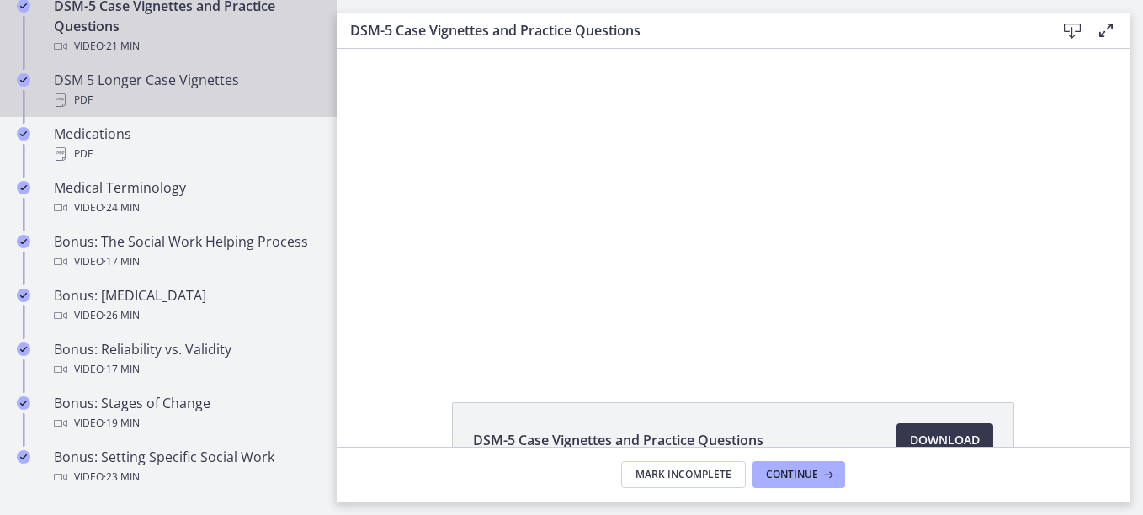
click at [75, 84] on div "DSM 5 Longer Case Vignettes PDF" at bounding box center [185, 90] width 263 height 40
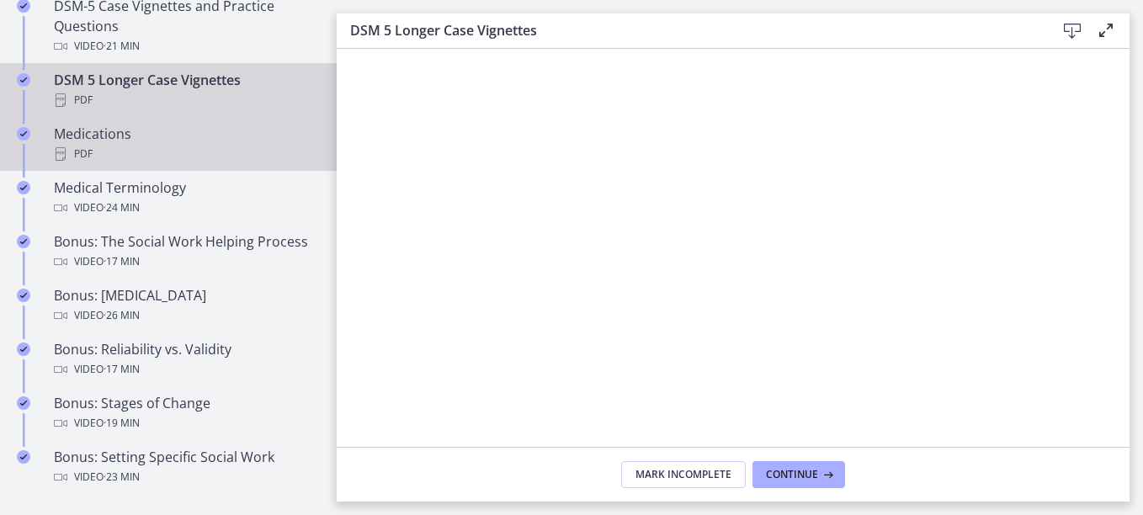
click at [205, 159] on div "PDF" at bounding box center [185, 154] width 263 height 20
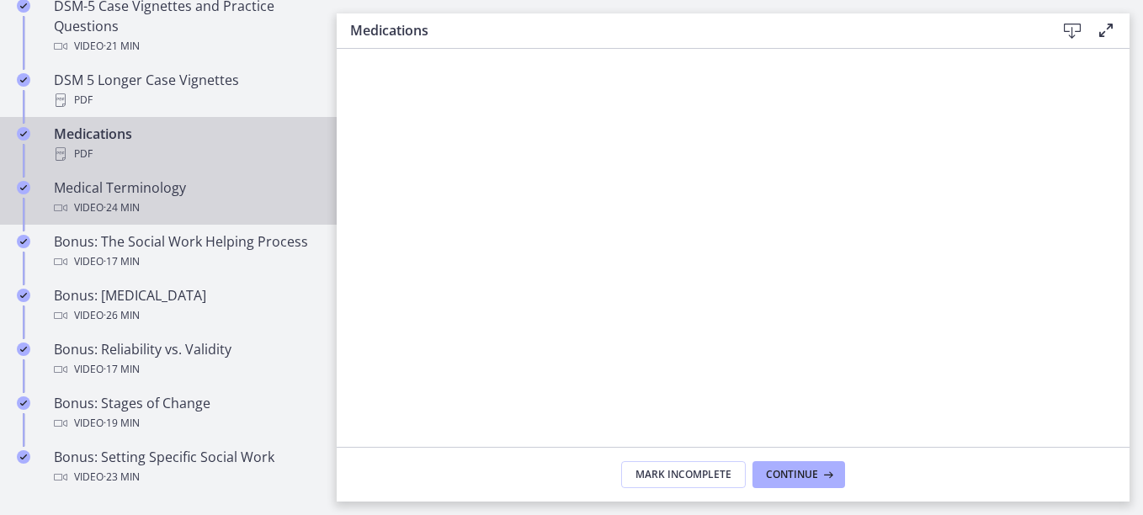
click at [126, 203] on span "· 24 min" at bounding box center [122, 208] width 36 height 20
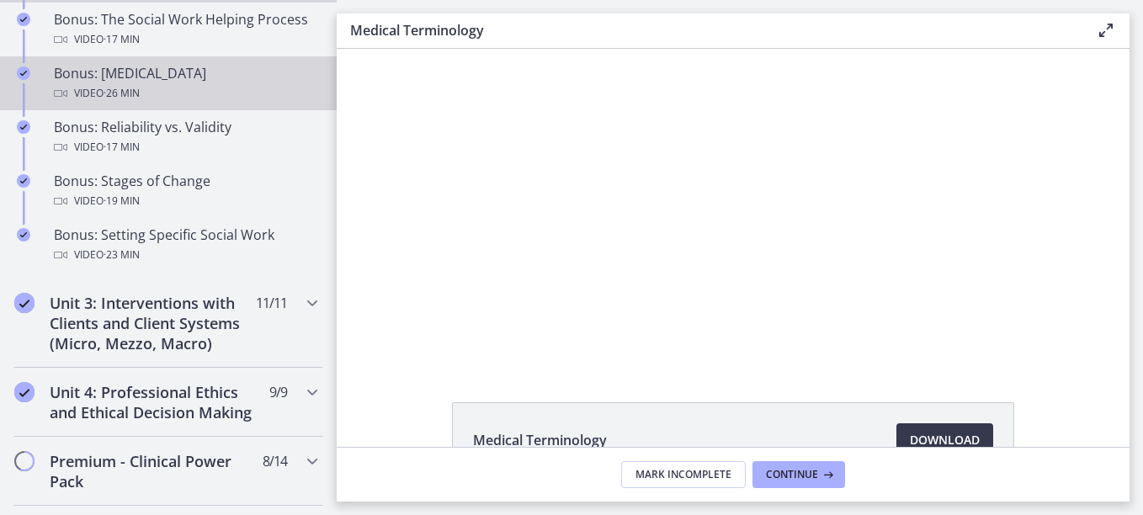
scroll to position [1487, 0]
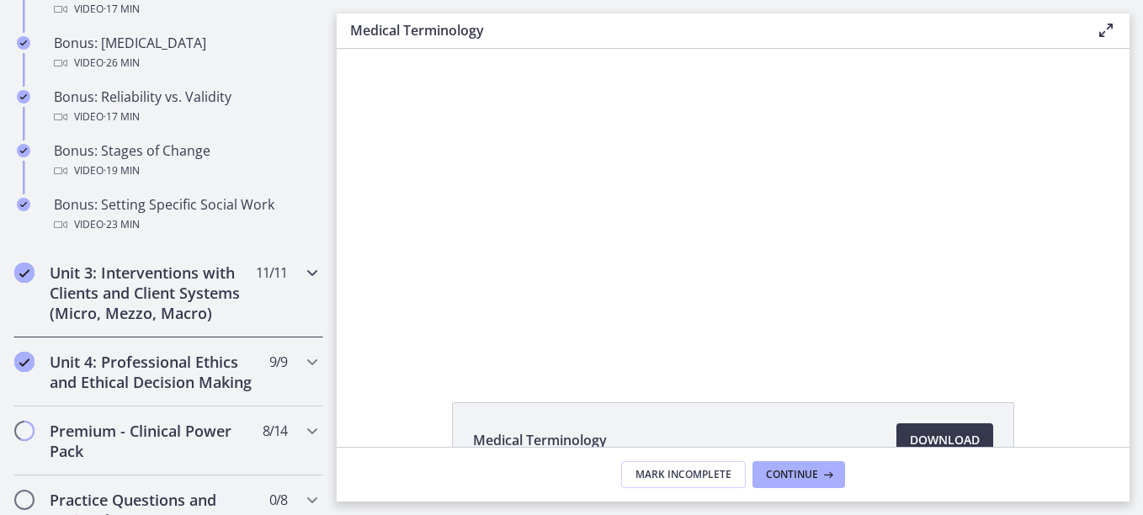
click at [302, 274] on icon "Chapters" at bounding box center [312, 273] width 20 height 20
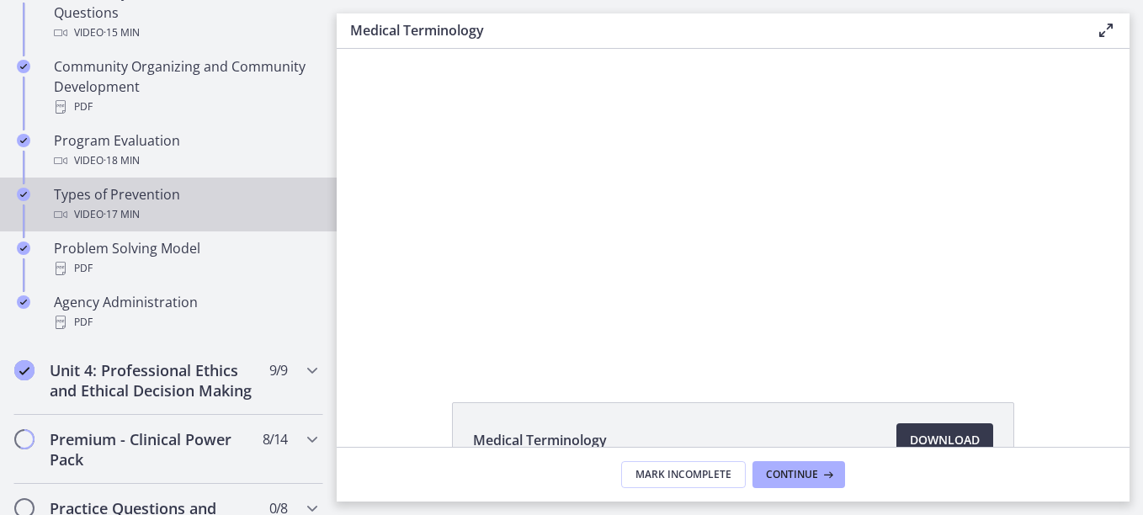
scroll to position [1067, 0]
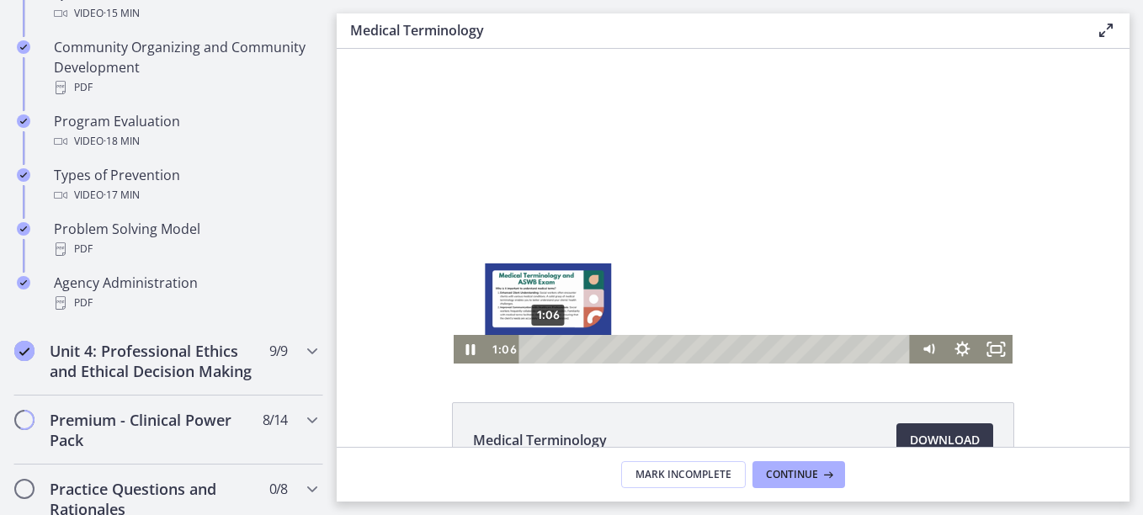
click at [542, 353] on div "1:06" at bounding box center [717, 349] width 372 height 29
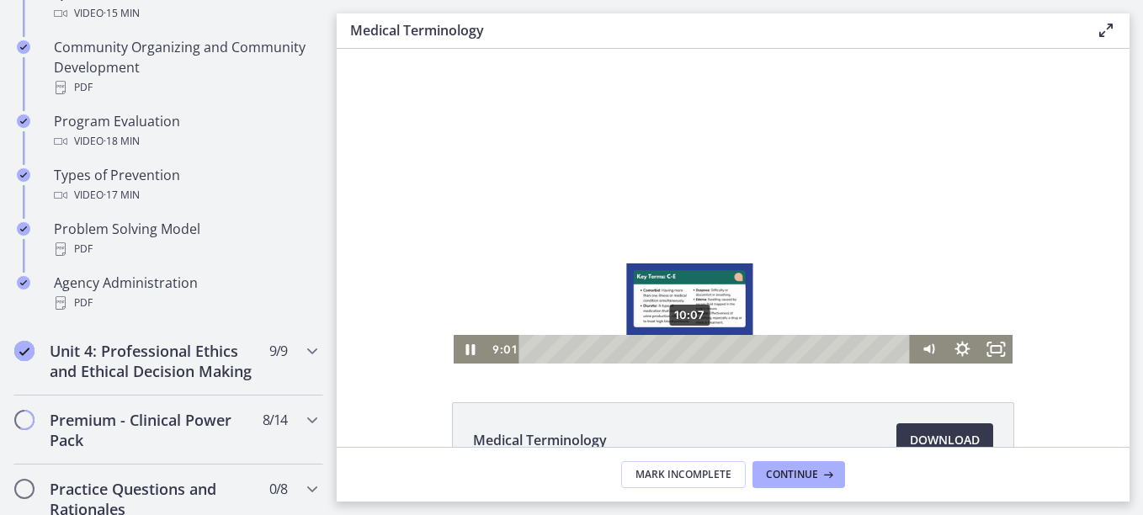
click at [685, 353] on div "10:07" at bounding box center [717, 349] width 372 height 29
click at [690, 351] on div "10:29" at bounding box center [717, 349] width 372 height 29
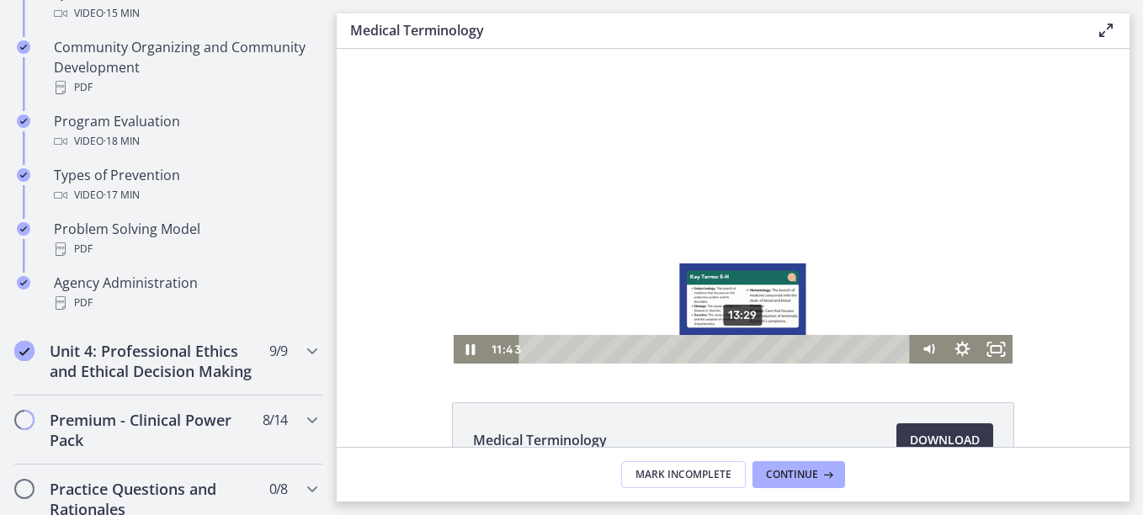
click at [738, 350] on div "13:29" at bounding box center [717, 349] width 372 height 29
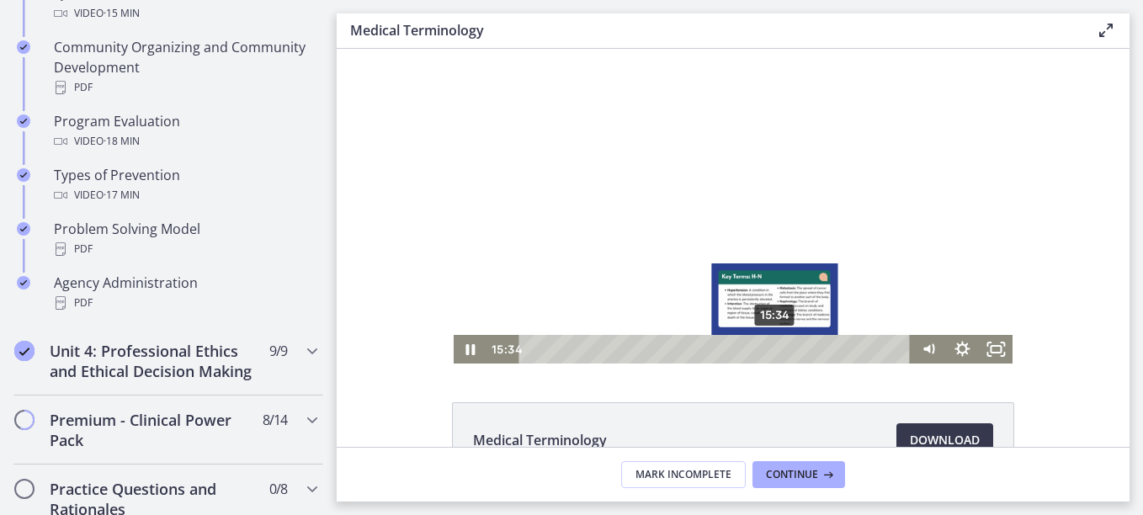
click at [770, 348] on div "15:34" at bounding box center [717, 349] width 372 height 29
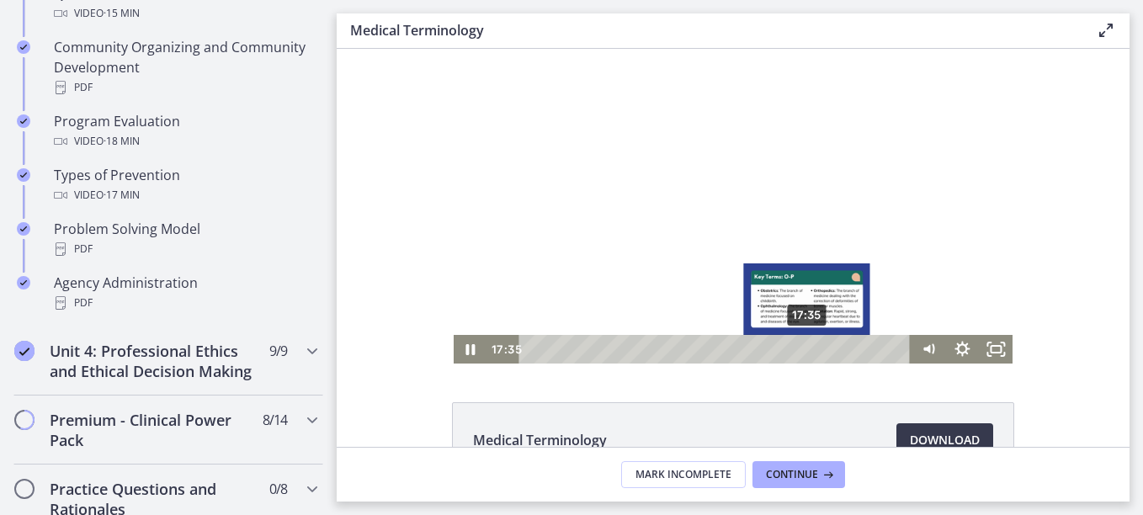
click at [802, 351] on div "17:35" at bounding box center [717, 349] width 372 height 29
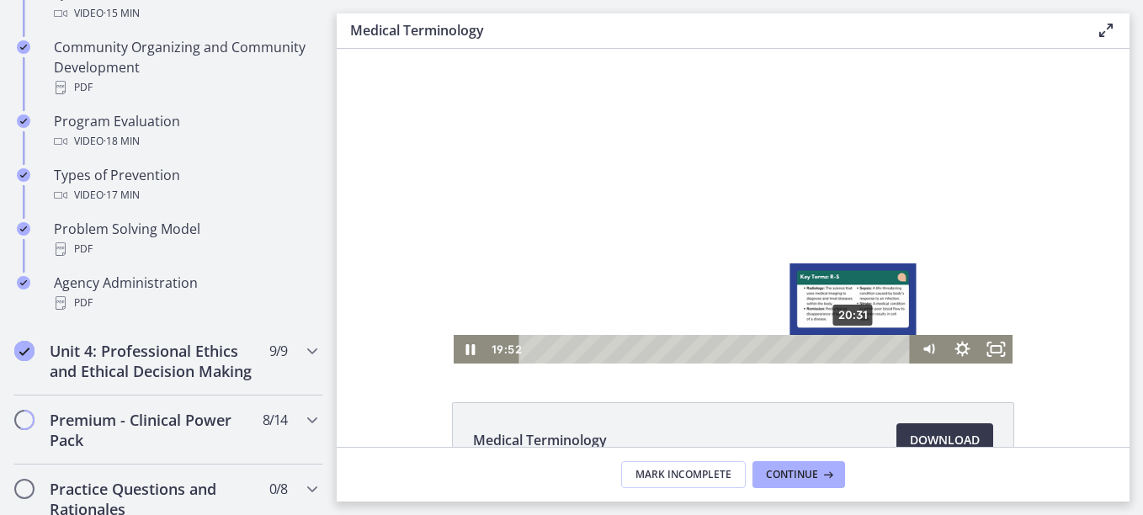
click at [849, 350] on div "20:31" at bounding box center [717, 349] width 372 height 29
click at [858, 352] on div "21:07" at bounding box center [717, 349] width 372 height 29
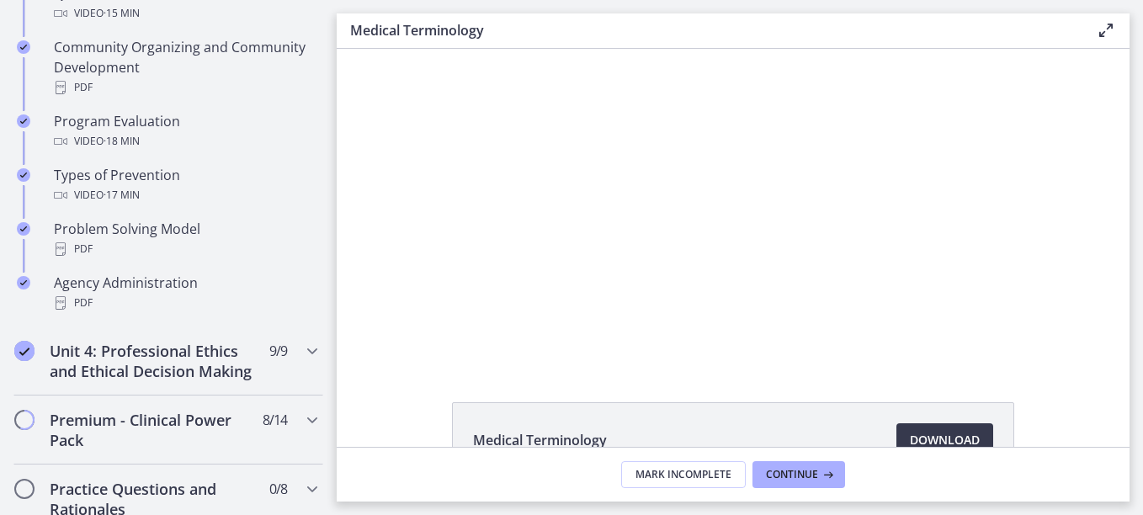
click at [889, 364] on div "Medical Terminology Download Opens in a new window" at bounding box center [733, 248] width 793 height 398
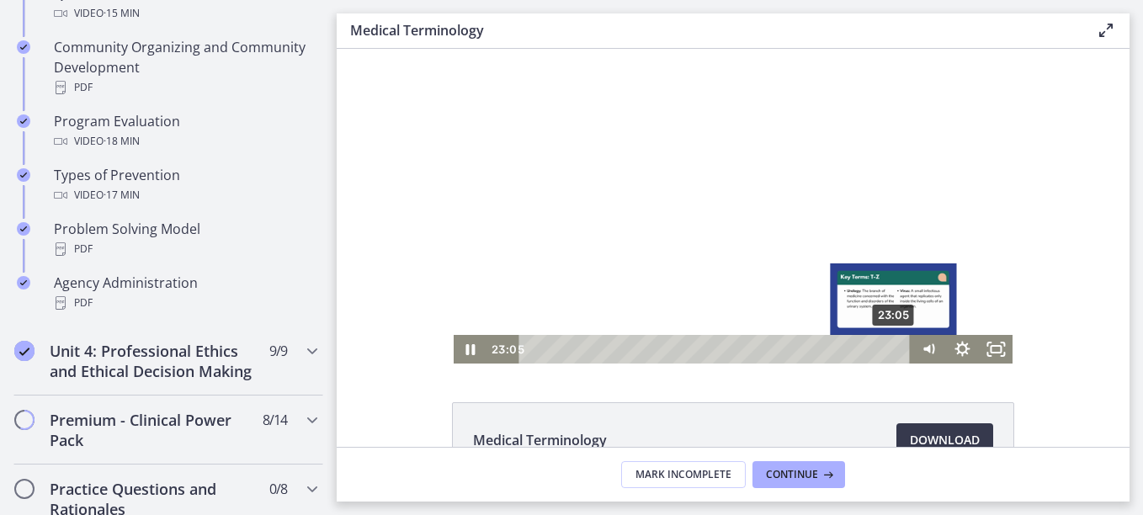
click at [889, 346] on div "23:05" at bounding box center [717, 349] width 372 height 29
click at [893, 354] on div "23:18" at bounding box center [717, 349] width 372 height 29
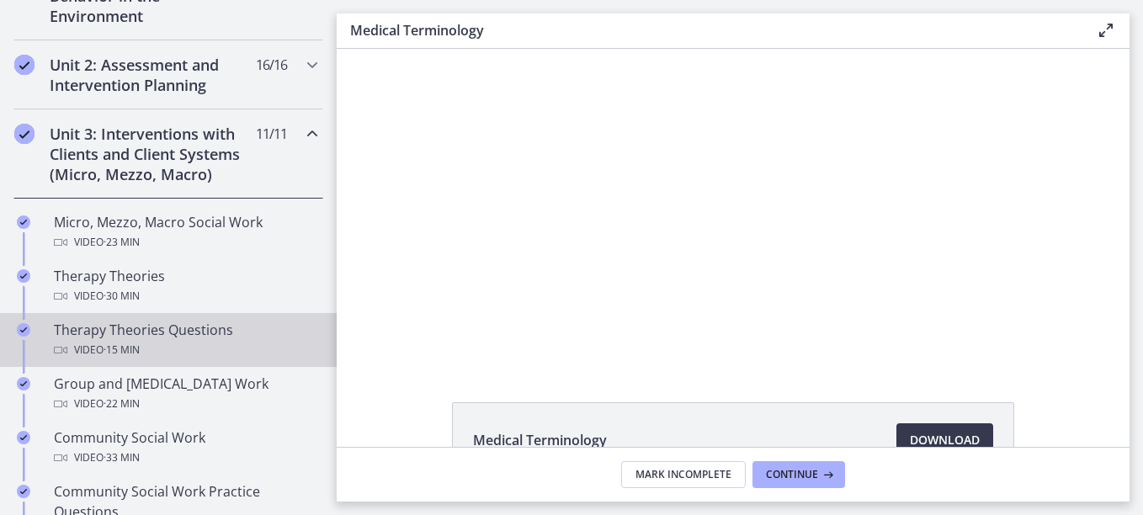
scroll to position [393, 0]
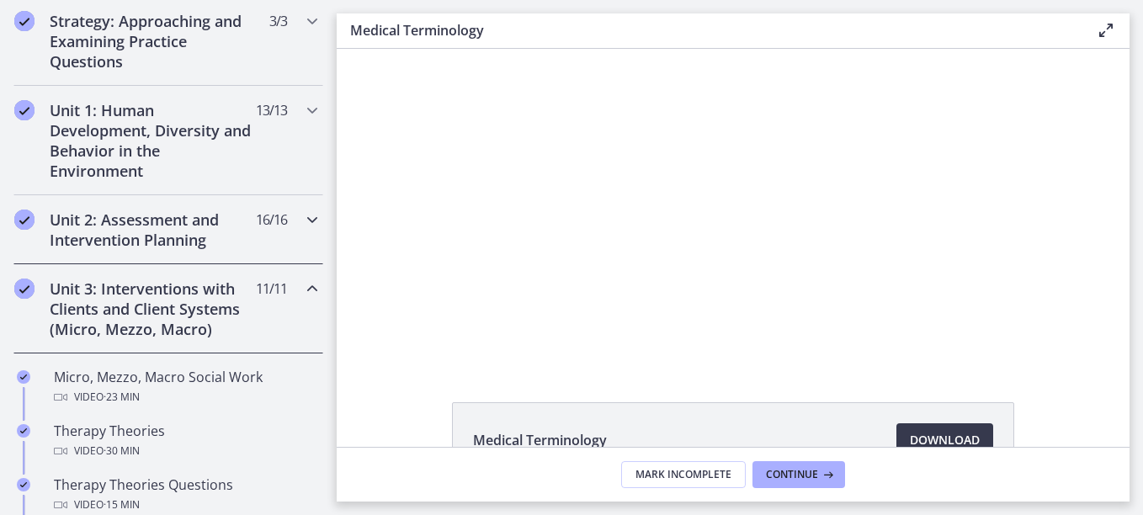
click at [302, 224] on icon "Chapters" at bounding box center [312, 220] width 20 height 20
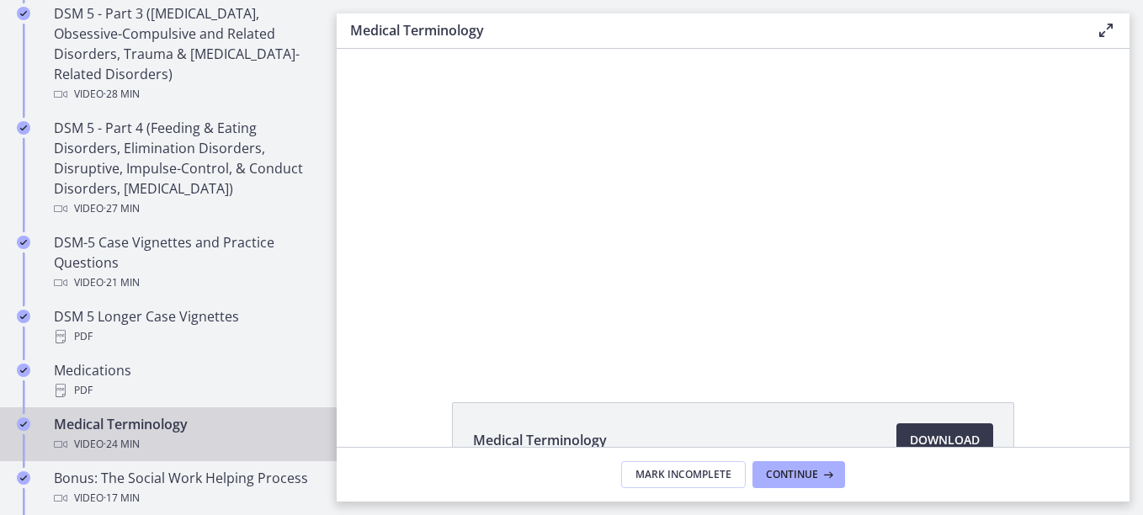
scroll to position [1151, 0]
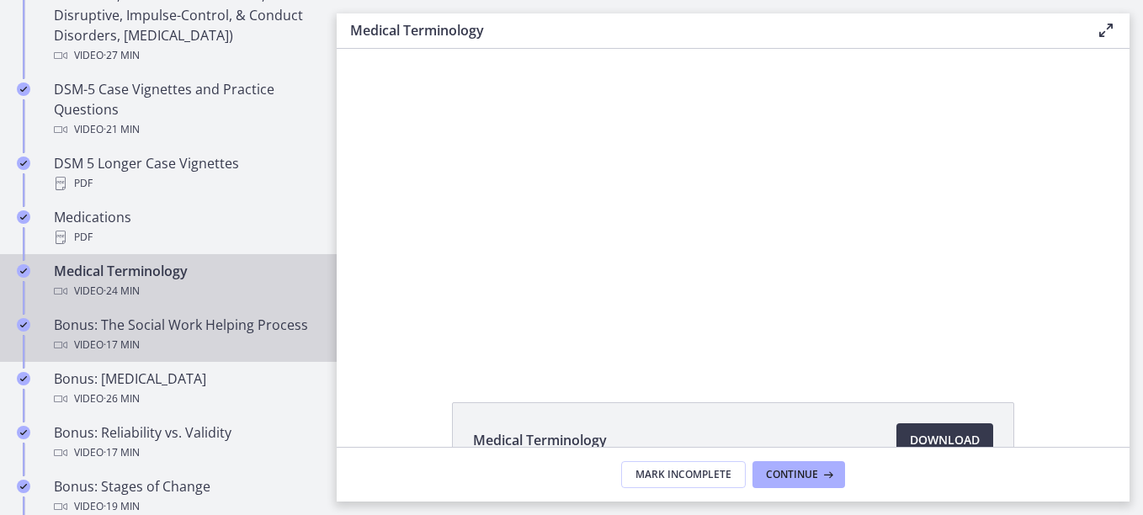
click at [274, 328] on div "Bonus: The Social Work Helping Process Video · 17 min" at bounding box center [185, 335] width 263 height 40
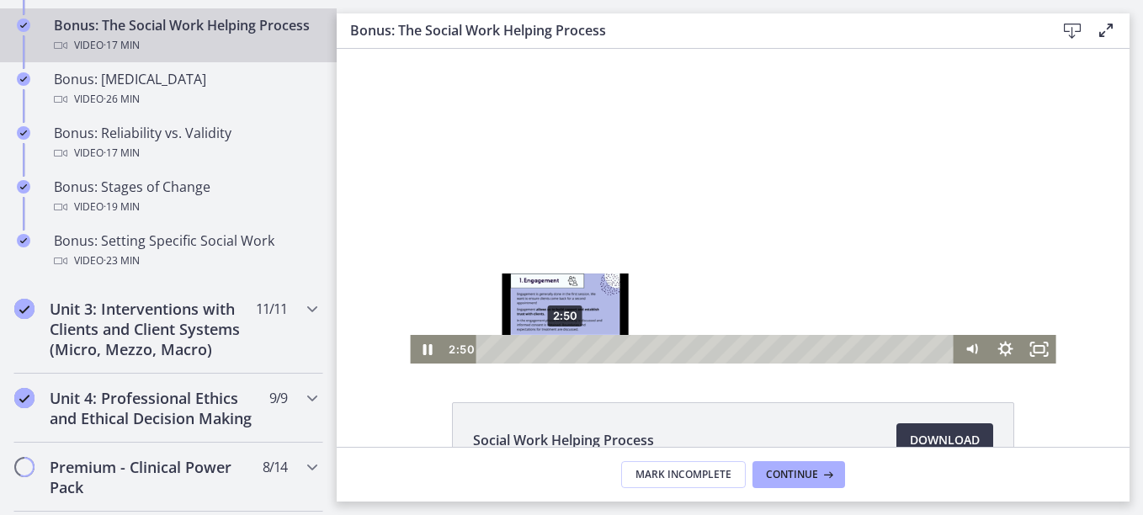
click at [559, 354] on div "2:50" at bounding box center [717, 349] width 458 height 29
click at [567, 345] on div "3:07" at bounding box center [717, 349] width 458 height 29
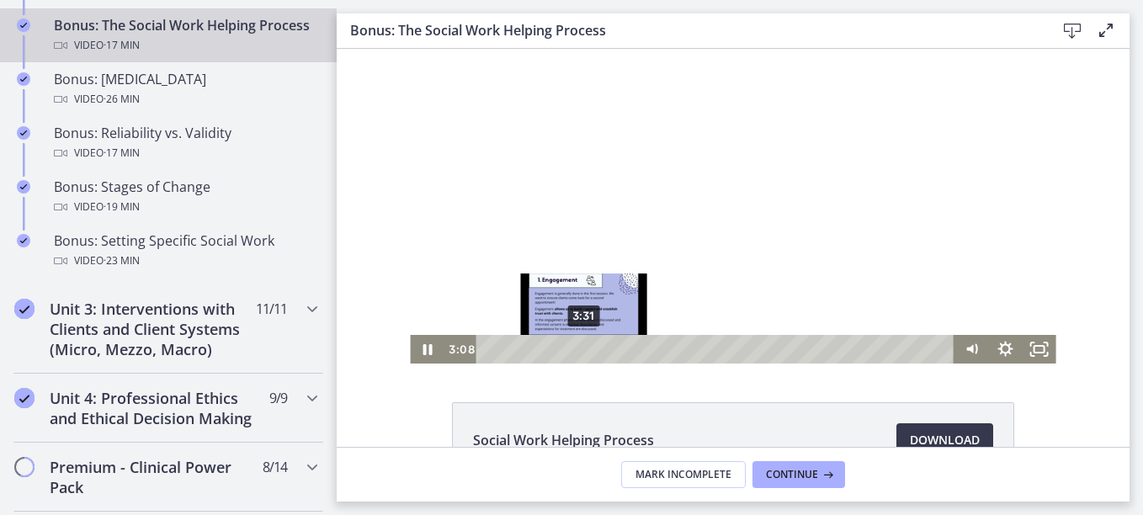
click at [578, 349] on div "3:31" at bounding box center [717, 349] width 458 height 29
click at [592, 350] on div "4:03" at bounding box center [717, 349] width 458 height 29
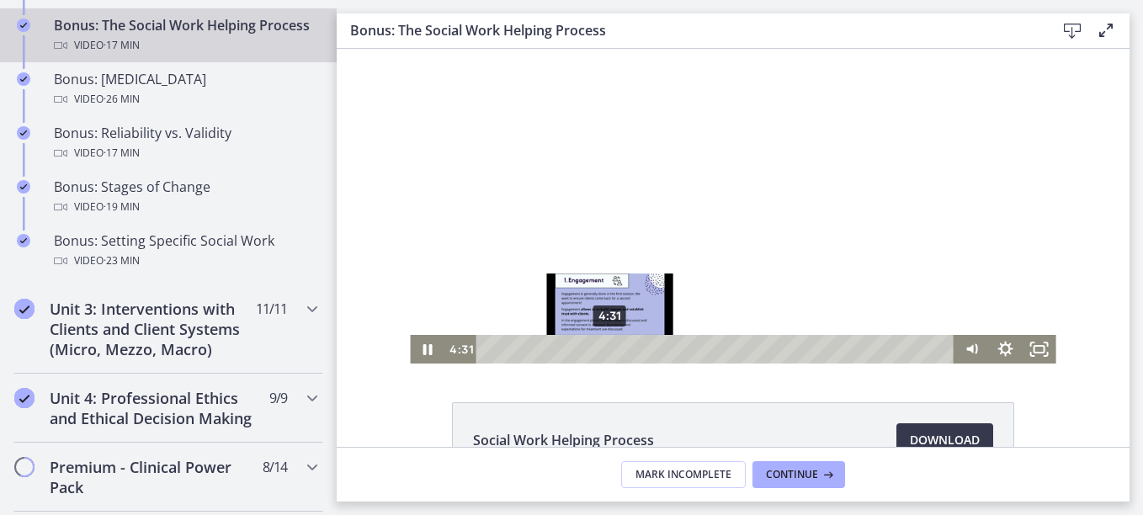
click at [605, 351] on div "4:31" at bounding box center [717, 349] width 458 height 29
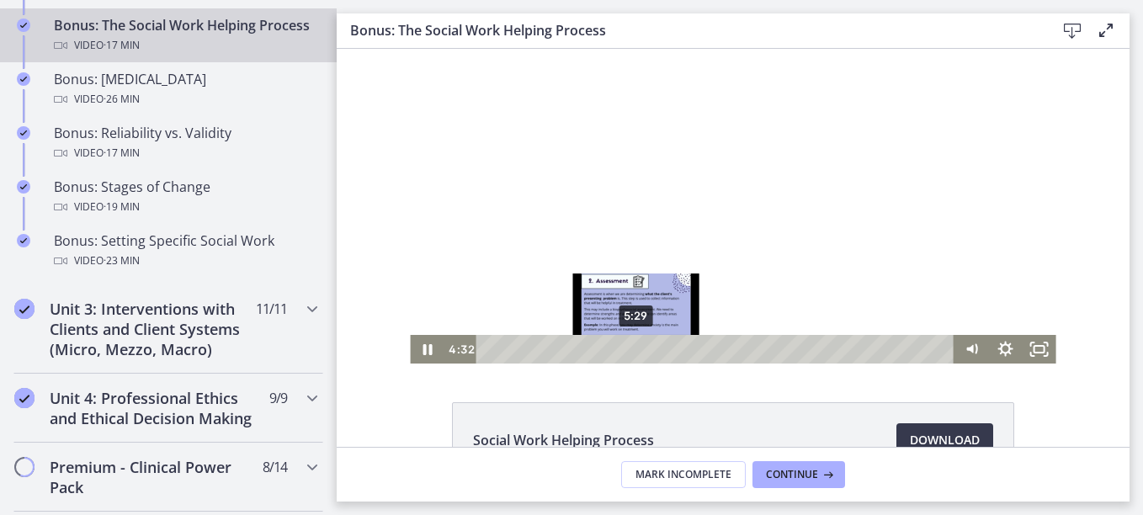
click at [633, 352] on div "5:29" at bounding box center [717, 349] width 458 height 29
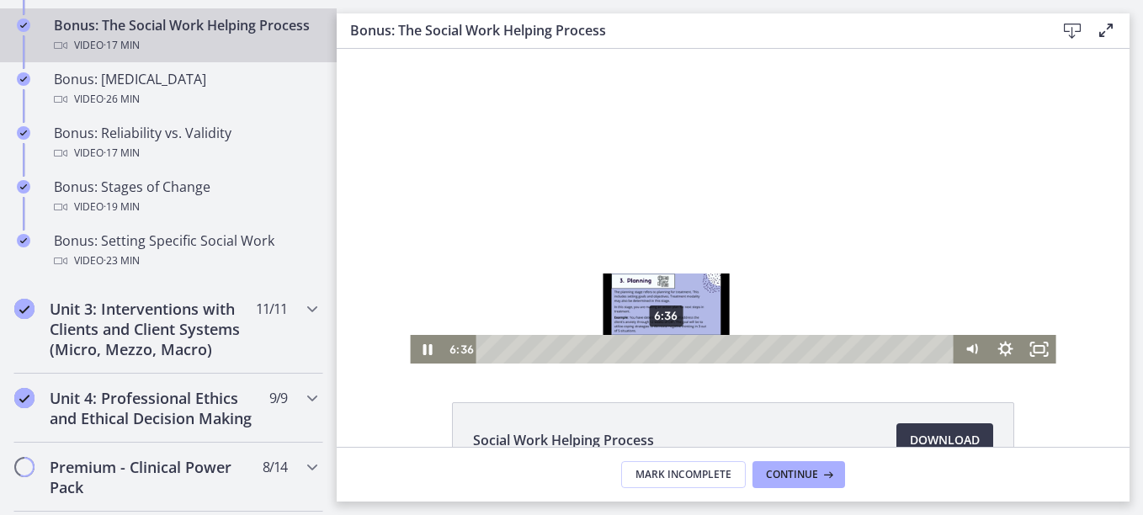
click at [661, 353] on div "6:36" at bounding box center [717, 349] width 458 height 29
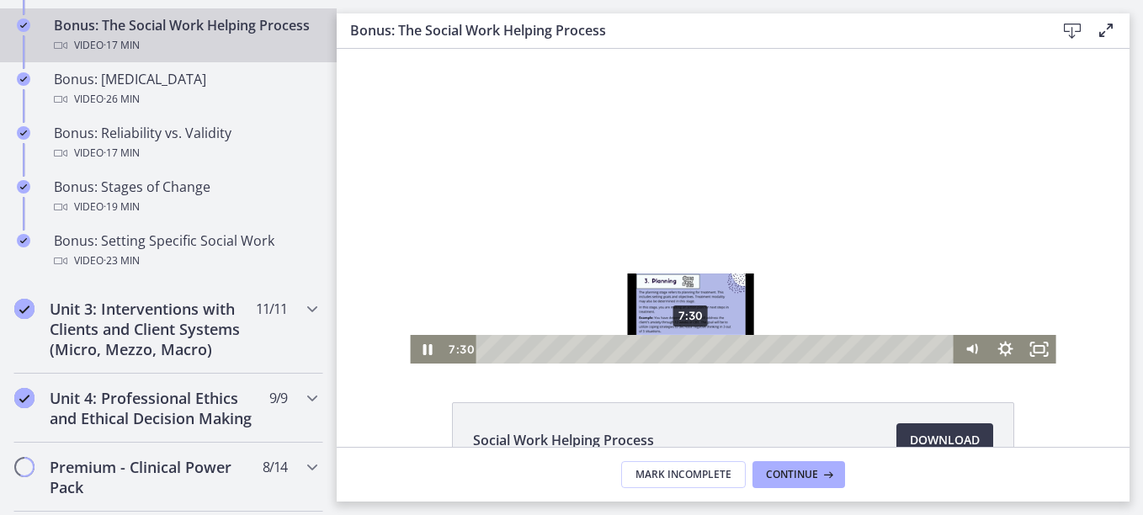
click at [685, 352] on div "7:30" at bounding box center [717, 349] width 458 height 29
click at [694, 352] on div "7:49" at bounding box center [717, 349] width 458 height 29
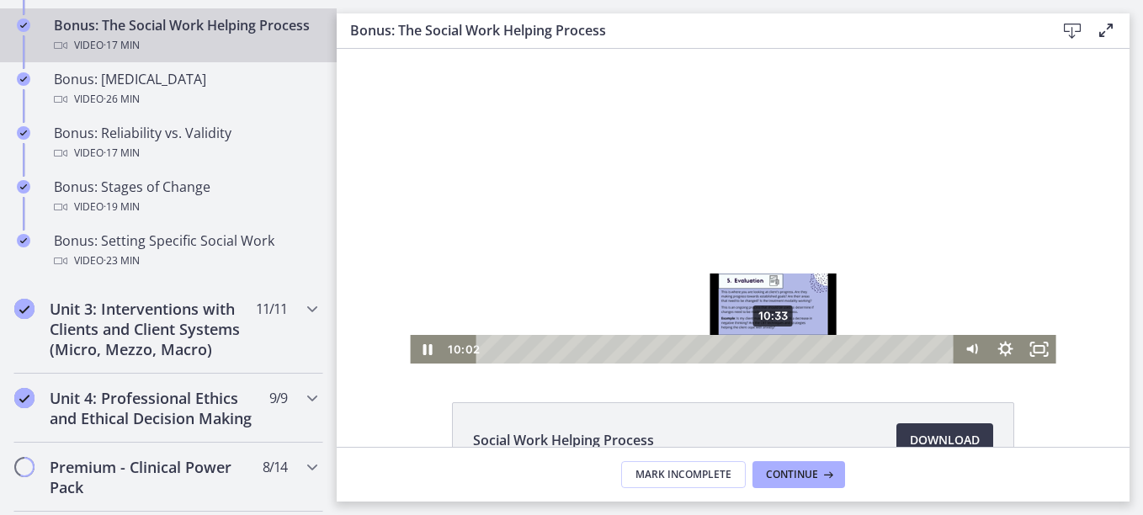
click at [768, 348] on div "10:33" at bounding box center [717, 349] width 458 height 29
click at [785, 349] on div "11:11" at bounding box center [717, 349] width 458 height 29
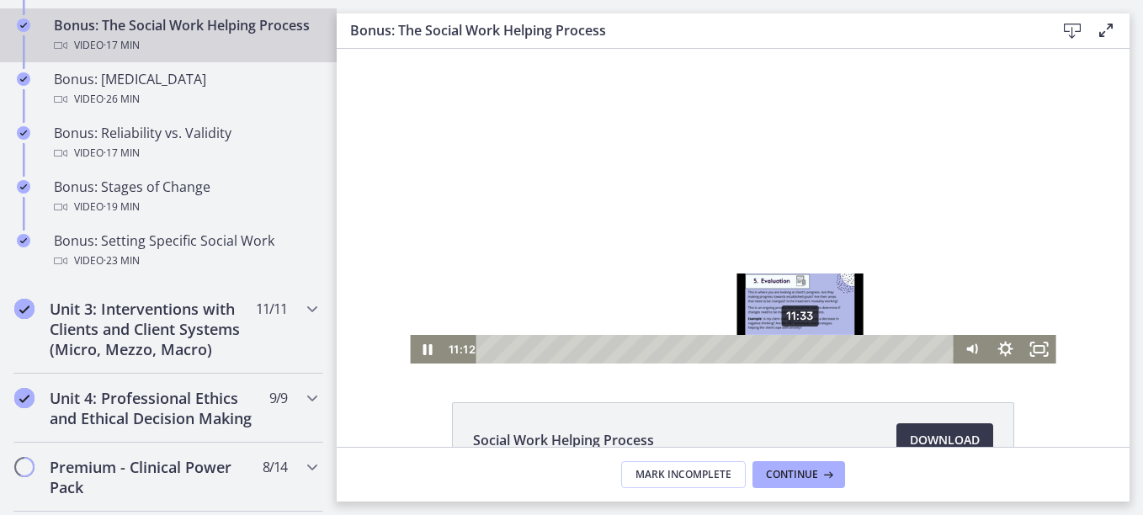
click at [797, 350] on div "11:33" at bounding box center [717, 349] width 458 height 29
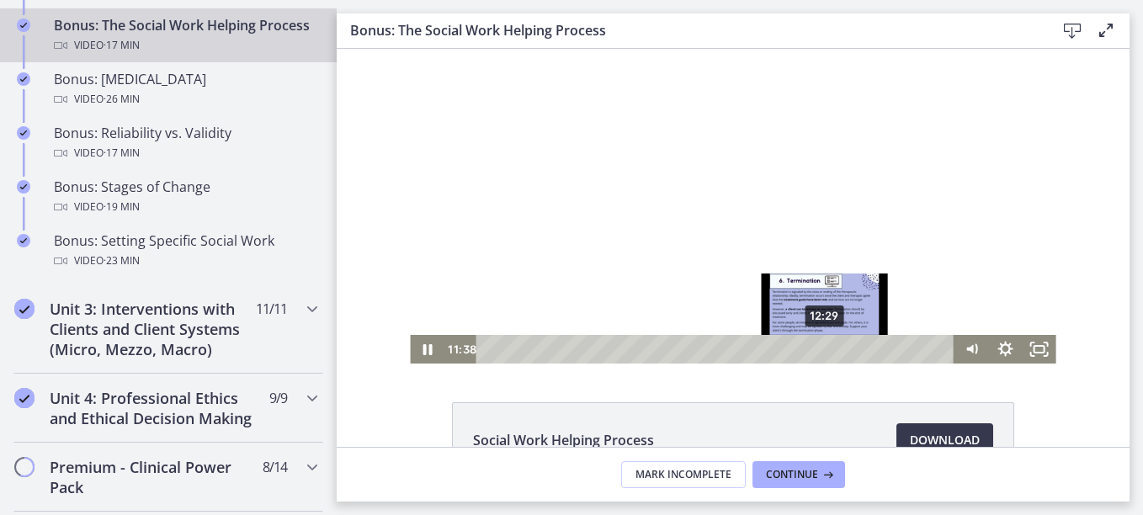
click at [821, 349] on div "12:29" at bounding box center [717, 349] width 458 height 29
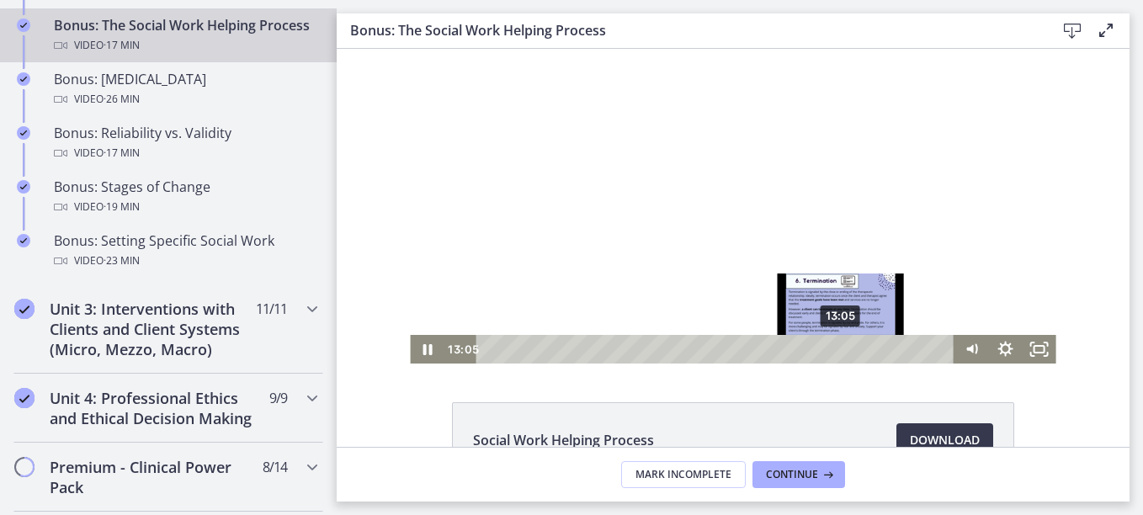
click at [836, 350] on div "13:05" at bounding box center [717, 349] width 458 height 29
click at [853, 353] on div "13:42" at bounding box center [717, 349] width 458 height 29
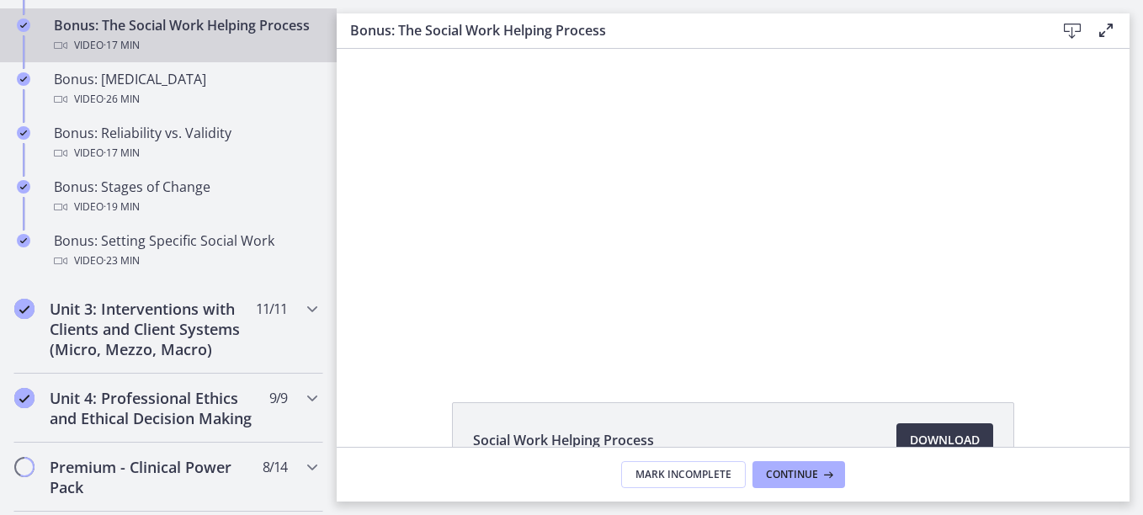
click at [879, 365] on div "Social Work Helping Process Download Opens in a new window" at bounding box center [733, 248] width 793 height 398
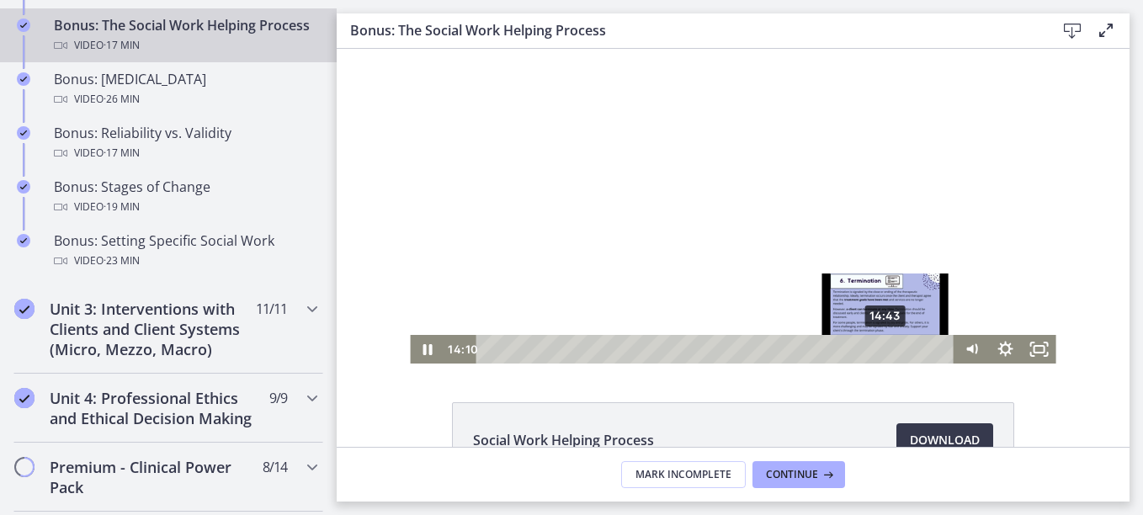
click at [881, 350] on div "14:43" at bounding box center [717, 349] width 458 height 29
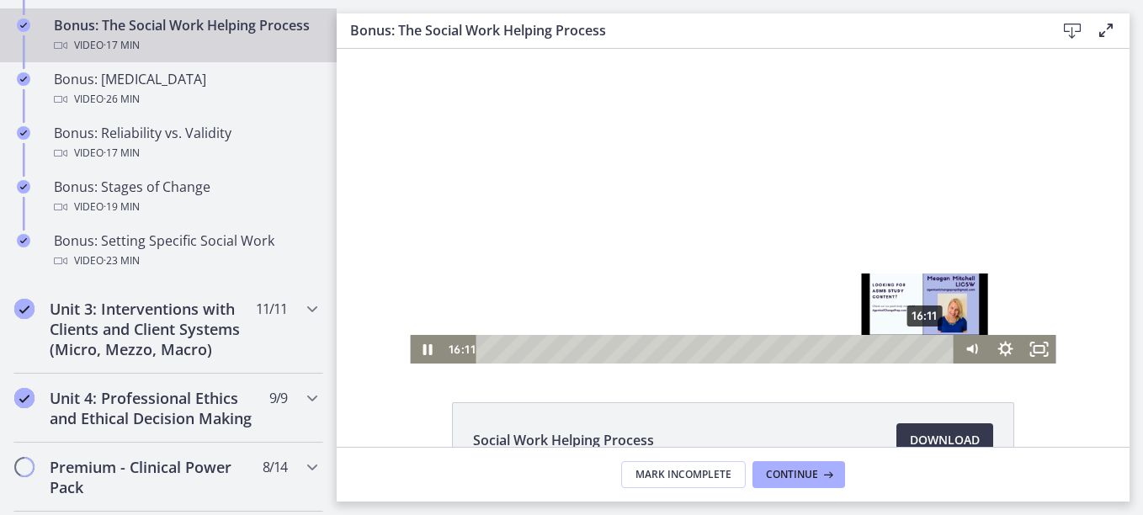
click at [920, 349] on div "16:11" at bounding box center [717, 349] width 458 height 29
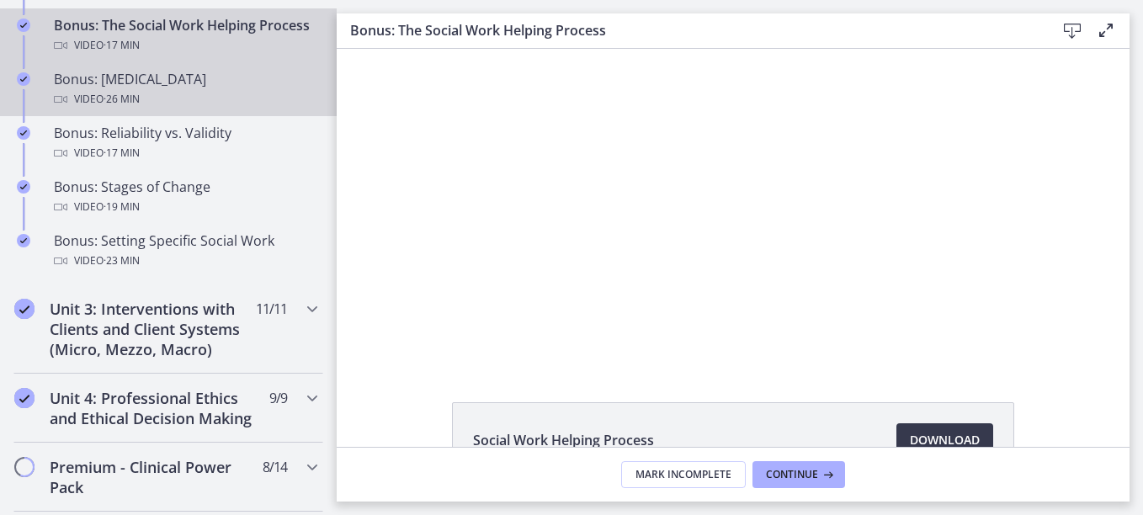
click at [125, 104] on div "Bonus: Personality Disorders Video · 26 min" at bounding box center [185, 89] width 263 height 40
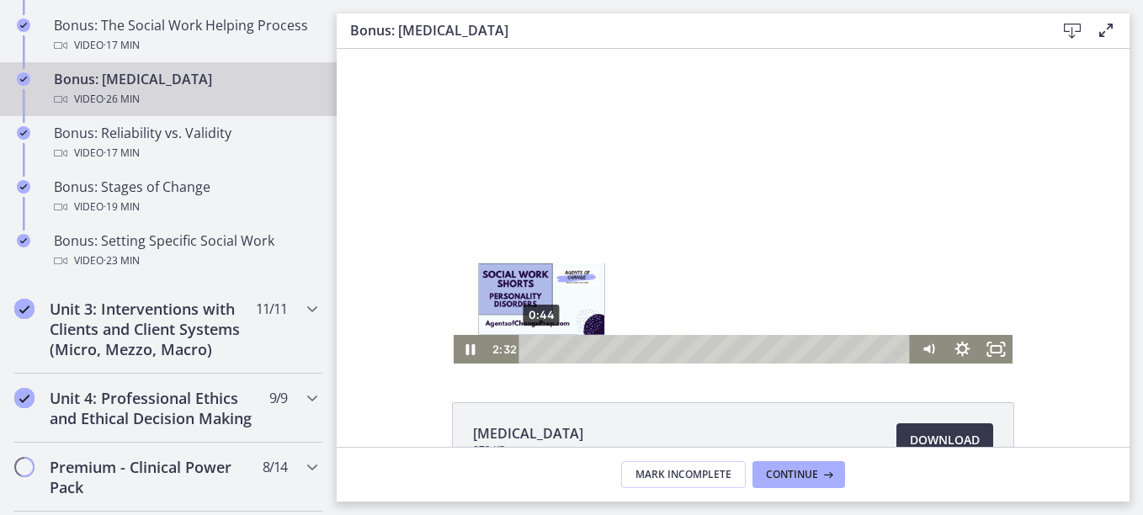
click at [536, 348] on div "0:44" at bounding box center [717, 349] width 372 height 29
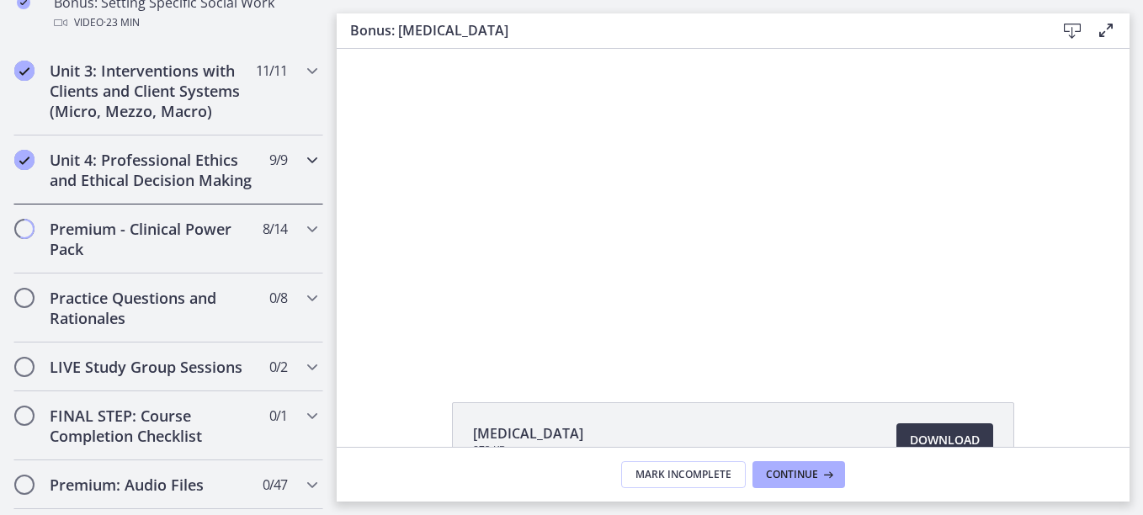
scroll to position [1703, 0]
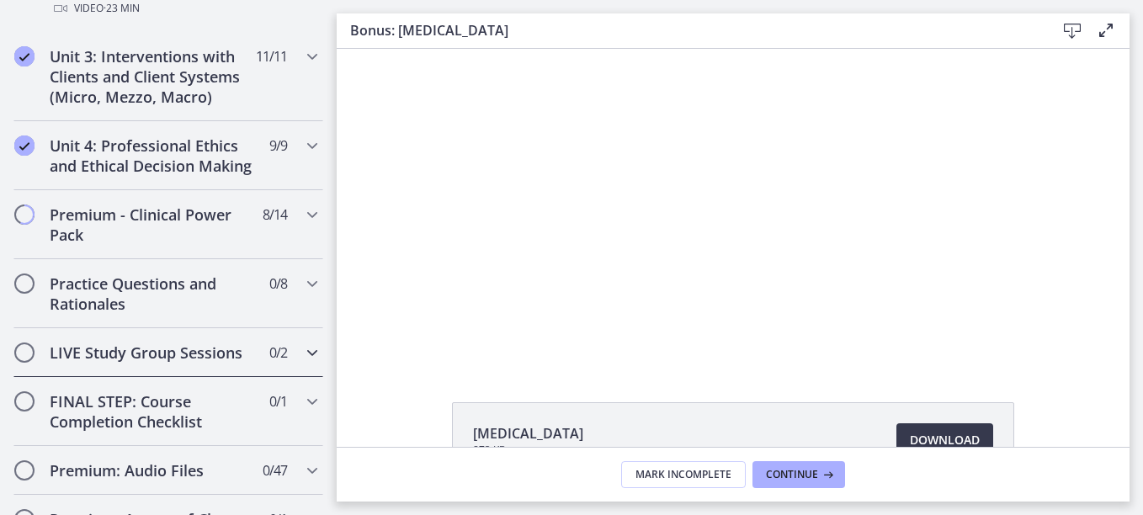
click at [302, 363] on icon "Chapters" at bounding box center [312, 353] width 20 height 20
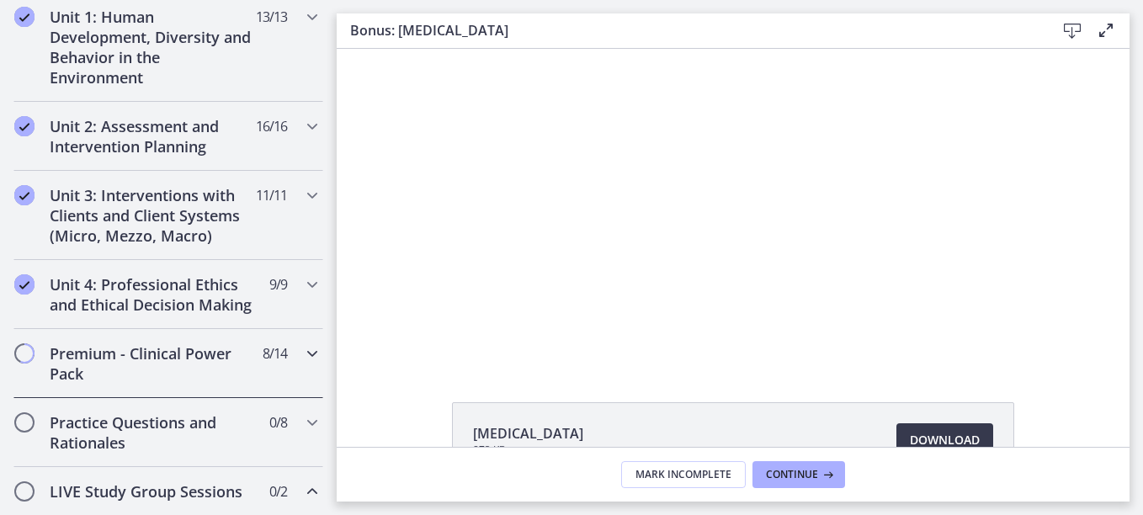
scroll to position [402, 0]
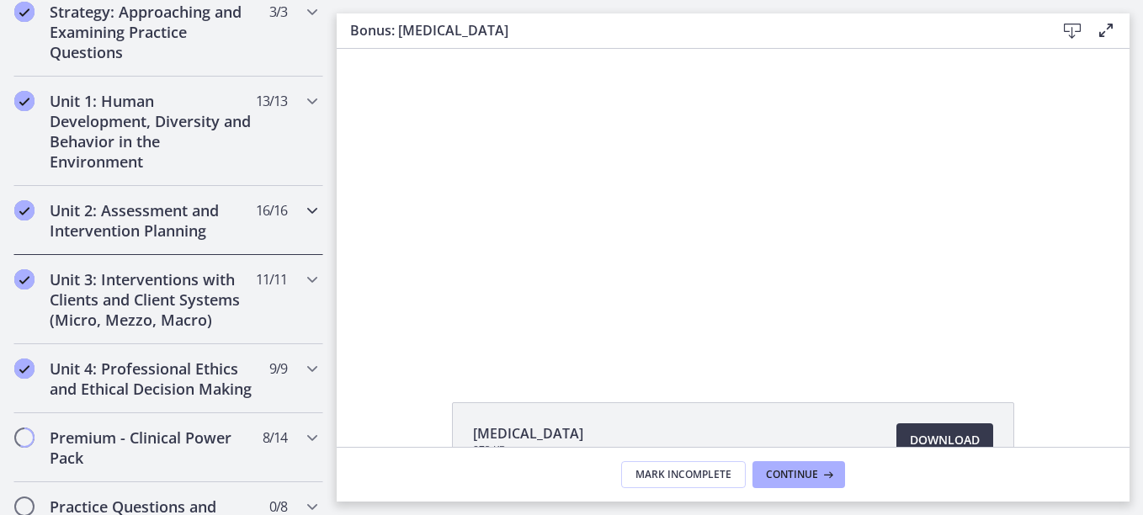
click at [302, 213] on icon "Chapters" at bounding box center [312, 210] width 20 height 20
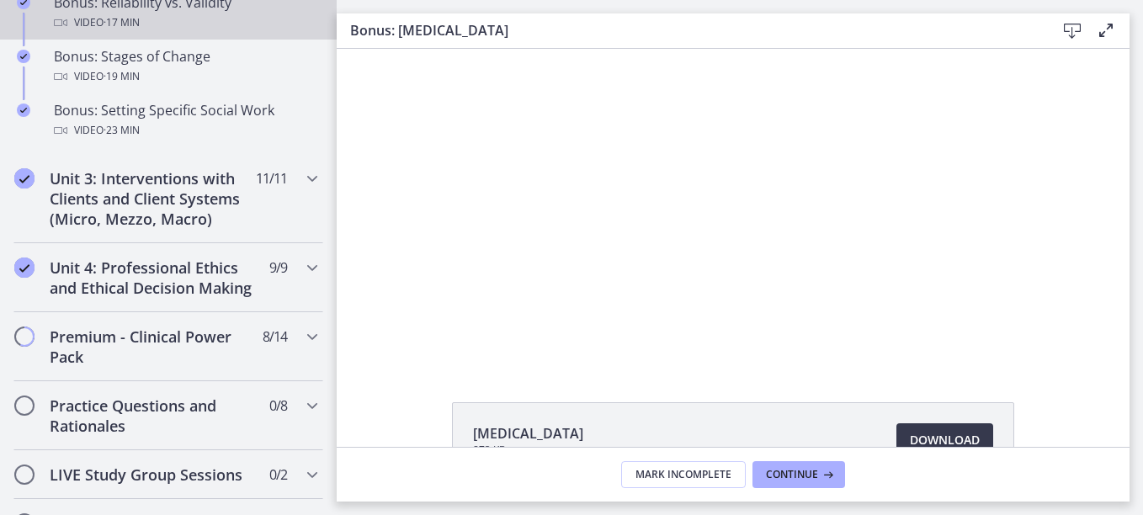
scroll to position [1497, 0]
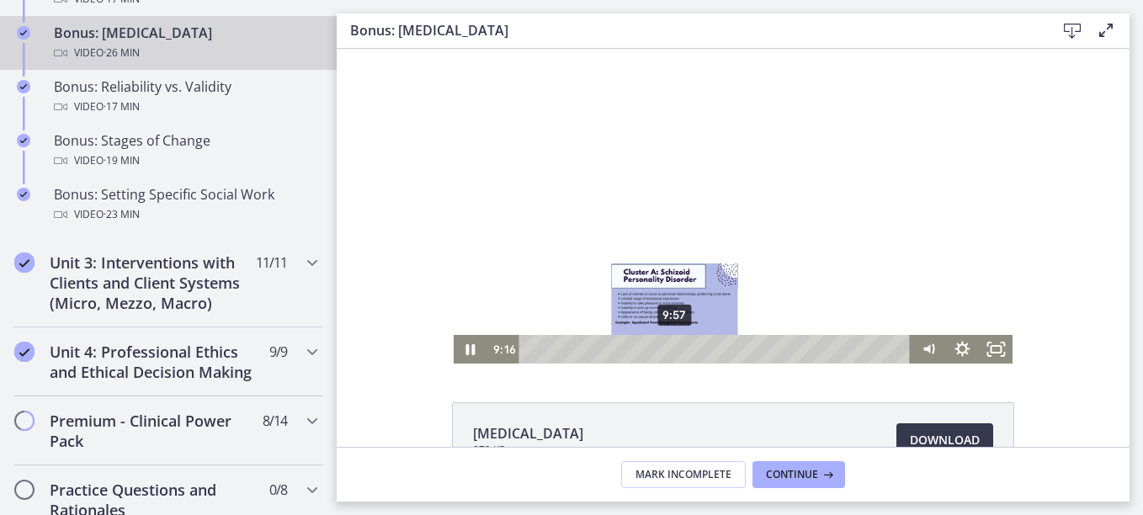
click at [669, 344] on div "9:57" at bounding box center [717, 349] width 372 height 29
click at [659, 348] on div "9:15" at bounding box center [717, 349] width 372 height 29
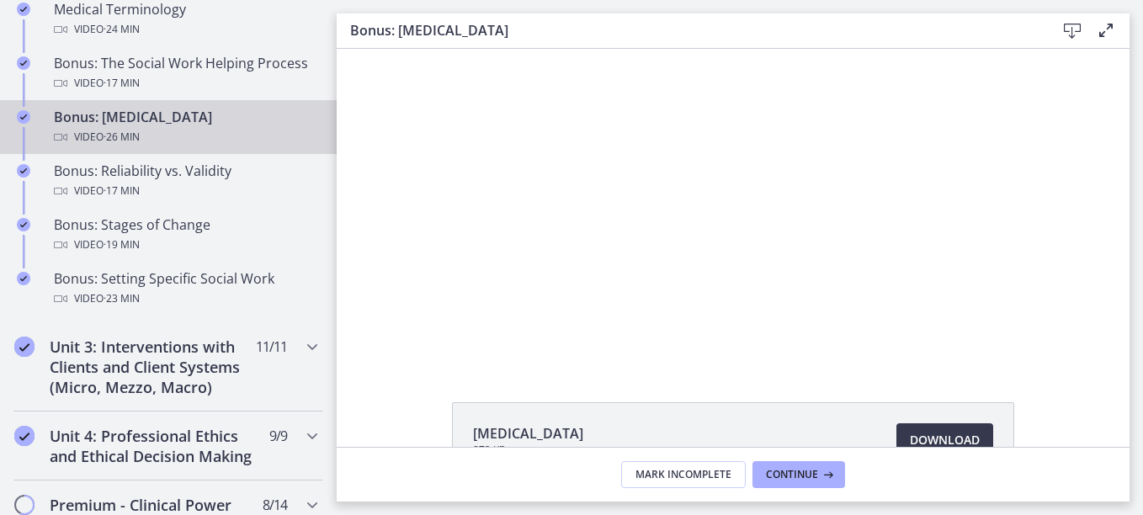
scroll to position [84, 0]
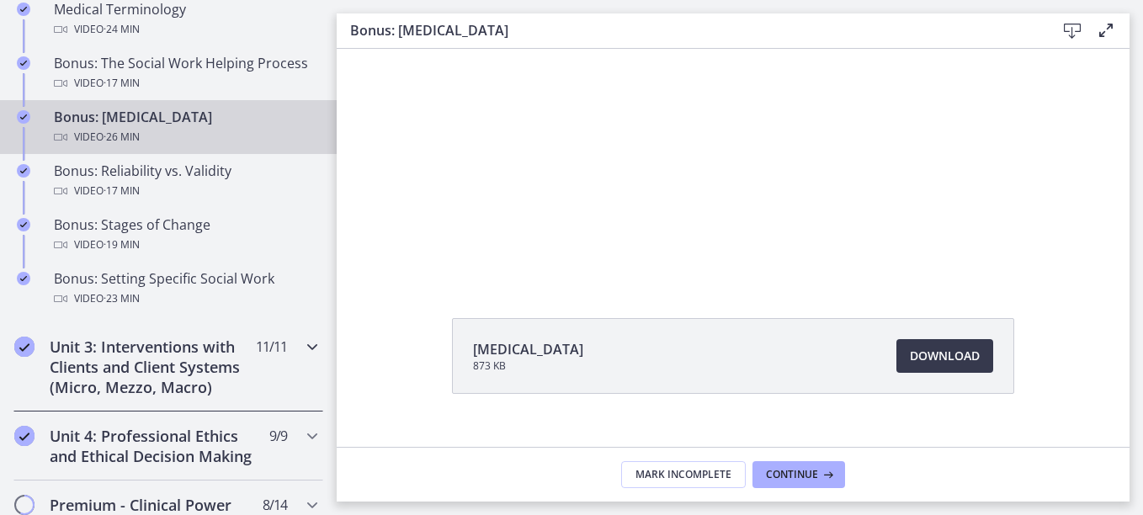
click at [302, 353] on icon "Chapters" at bounding box center [312, 347] width 20 height 20
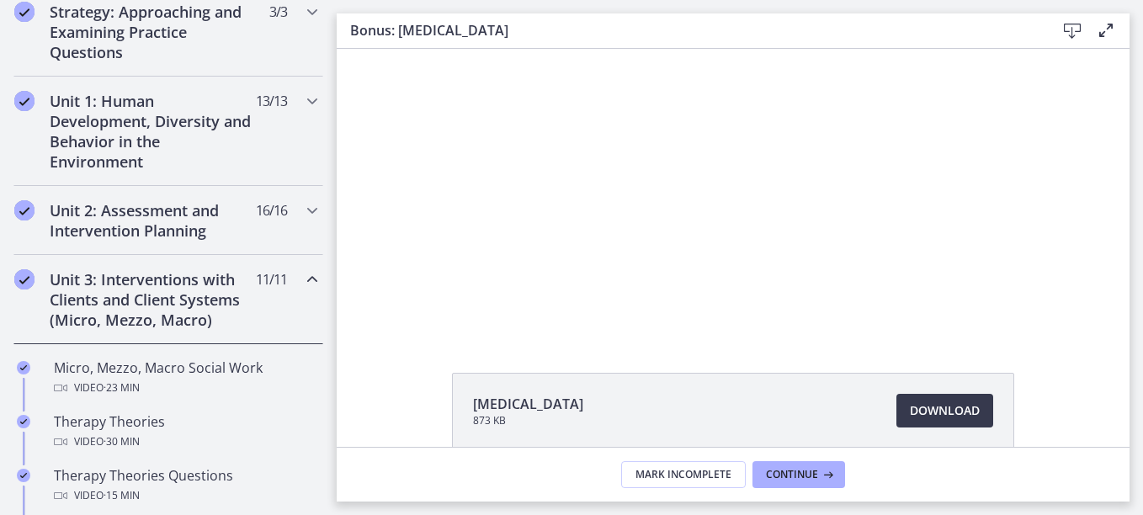
scroll to position [0, 0]
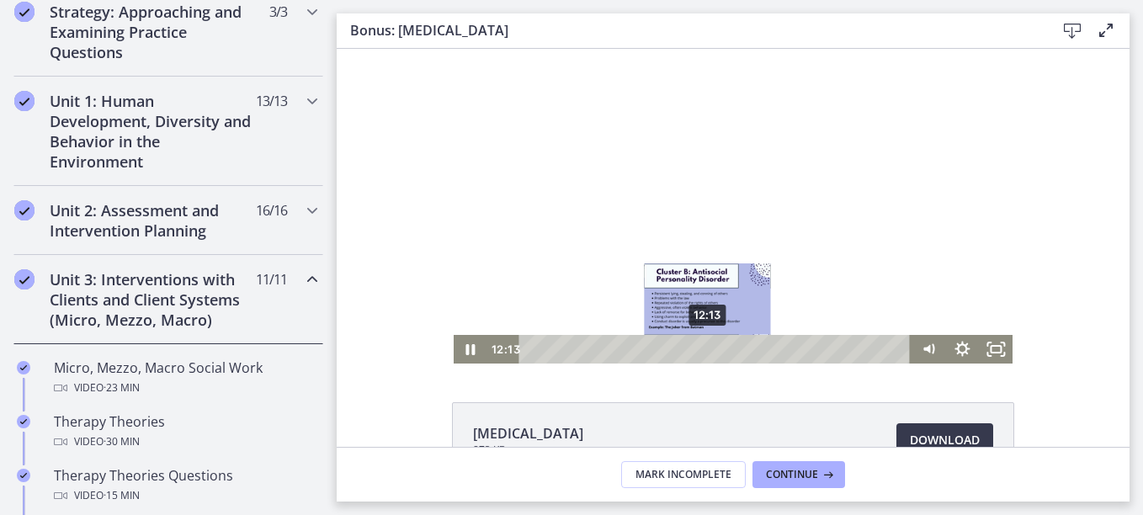
click at [702, 351] on div "12:13" at bounding box center [717, 349] width 372 height 29
click at [709, 353] on div "12:41" at bounding box center [717, 349] width 372 height 29
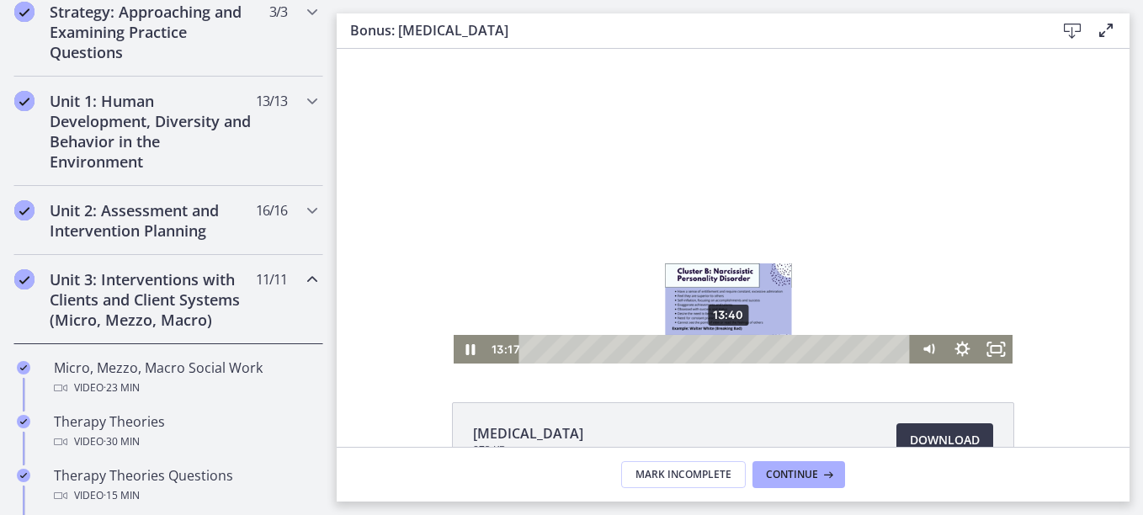
click at [723, 348] on div "13:40" at bounding box center [717, 349] width 372 height 29
click at [729, 350] on div "14:04" at bounding box center [717, 349] width 372 height 29
click at [732, 349] on div "Playbar" at bounding box center [734, 348] width 9 height 9
click at [737, 347] on div "14:36" at bounding box center [717, 349] width 372 height 29
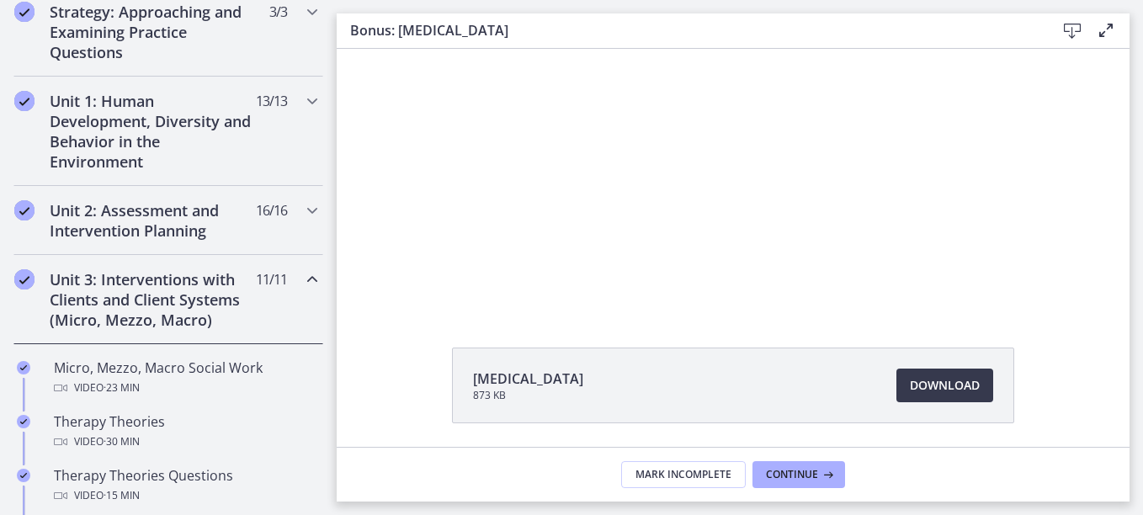
scroll to position [84, 0]
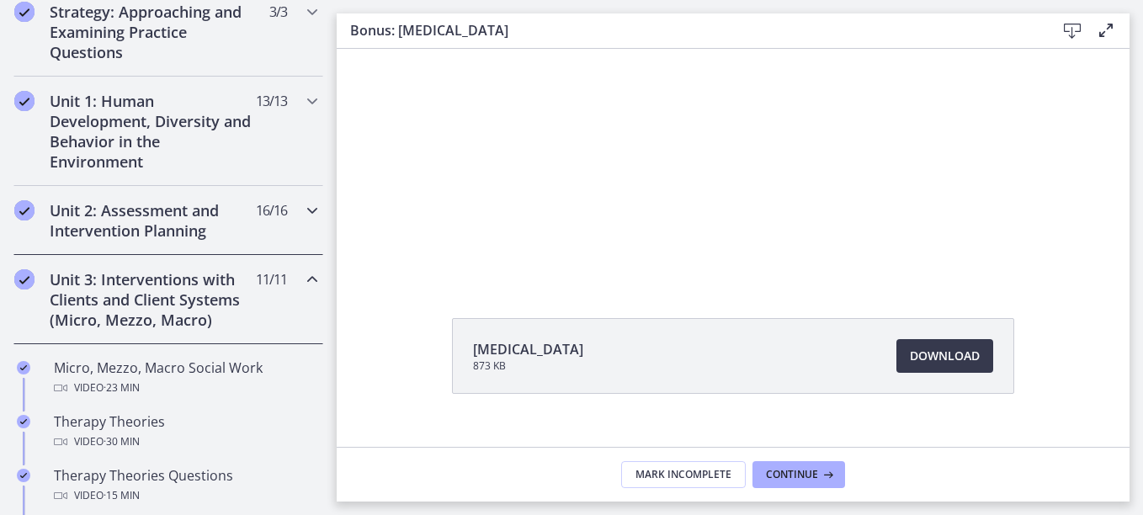
click at [302, 215] on icon "Chapters" at bounding box center [312, 210] width 20 height 20
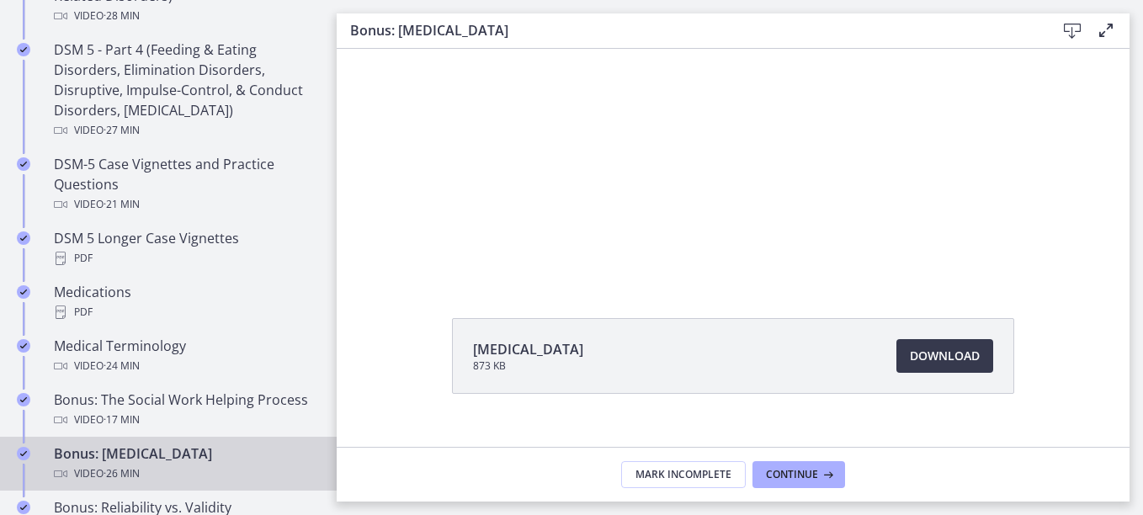
scroll to position [1244, 0]
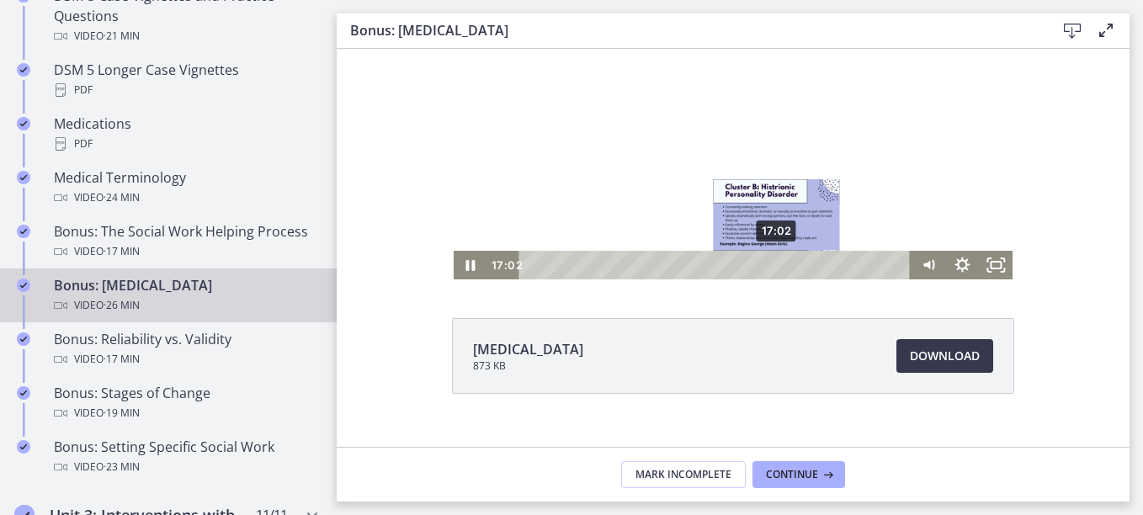
click at [772, 267] on div "17:02" at bounding box center [717, 265] width 372 height 29
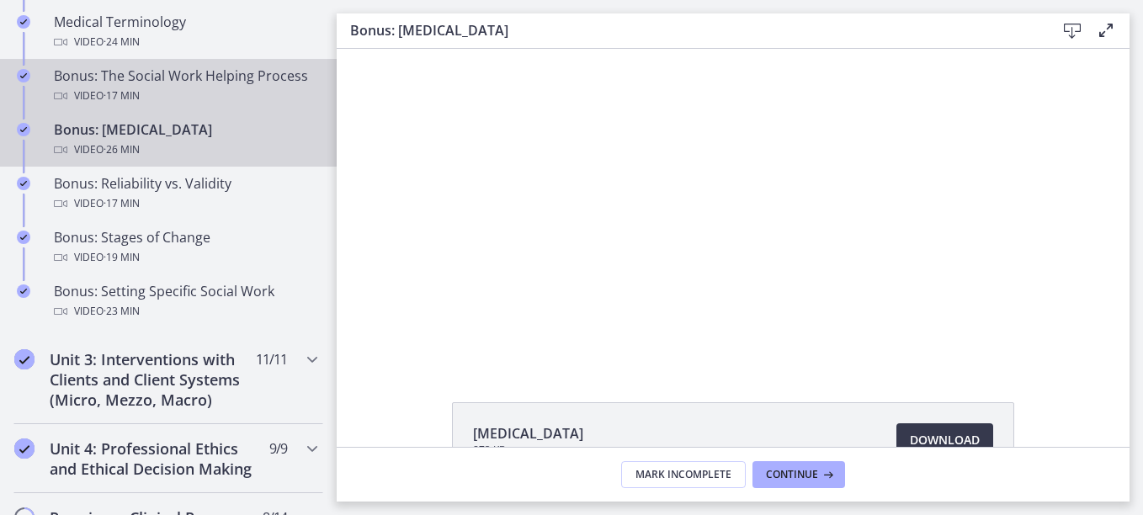
scroll to position [1413, 0]
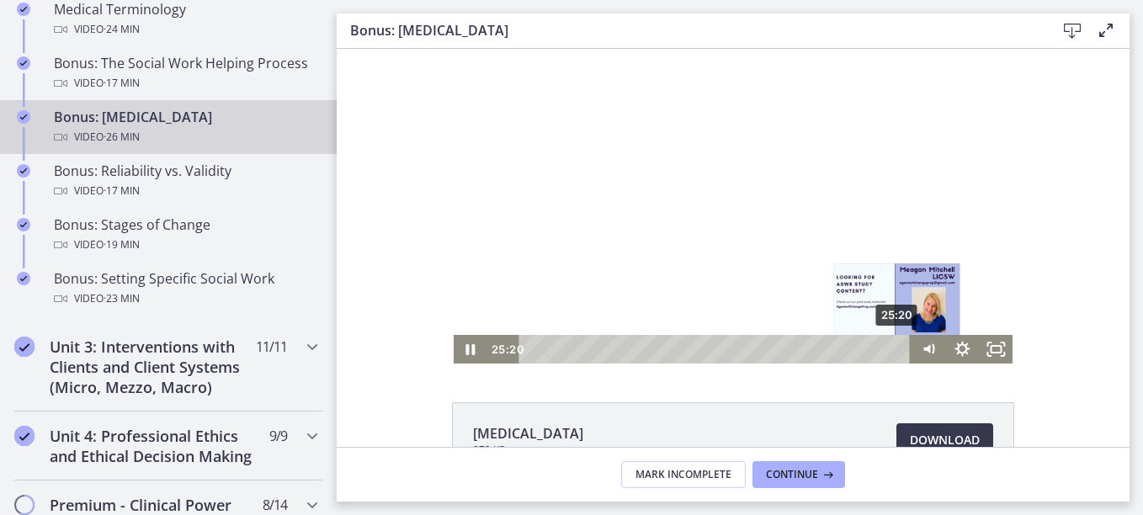
click at [893, 348] on div "25:20" at bounding box center [717, 349] width 372 height 29
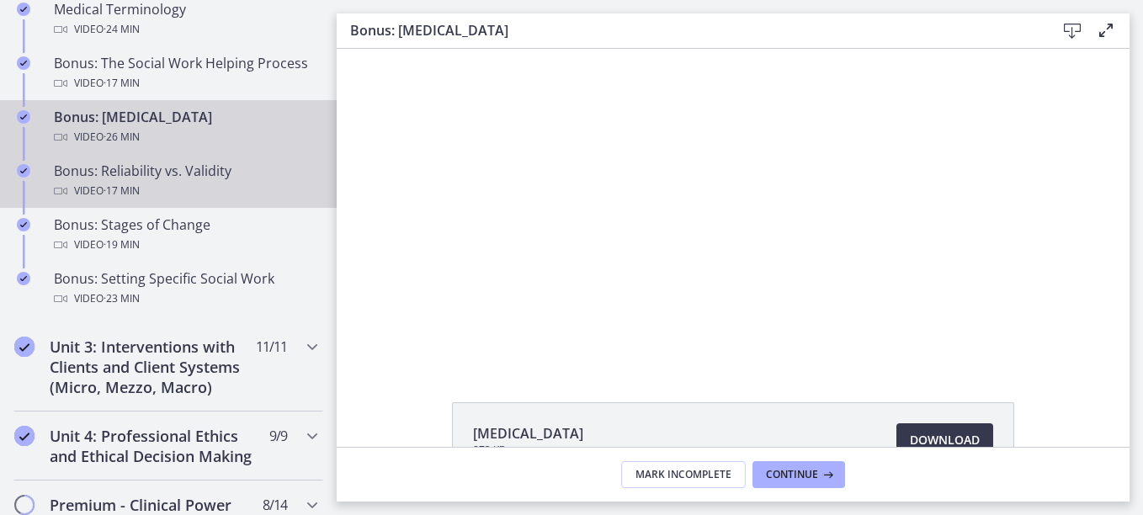
click at [136, 184] on span "· 17 min" at bounding box center [122, 191] width 36 height 20
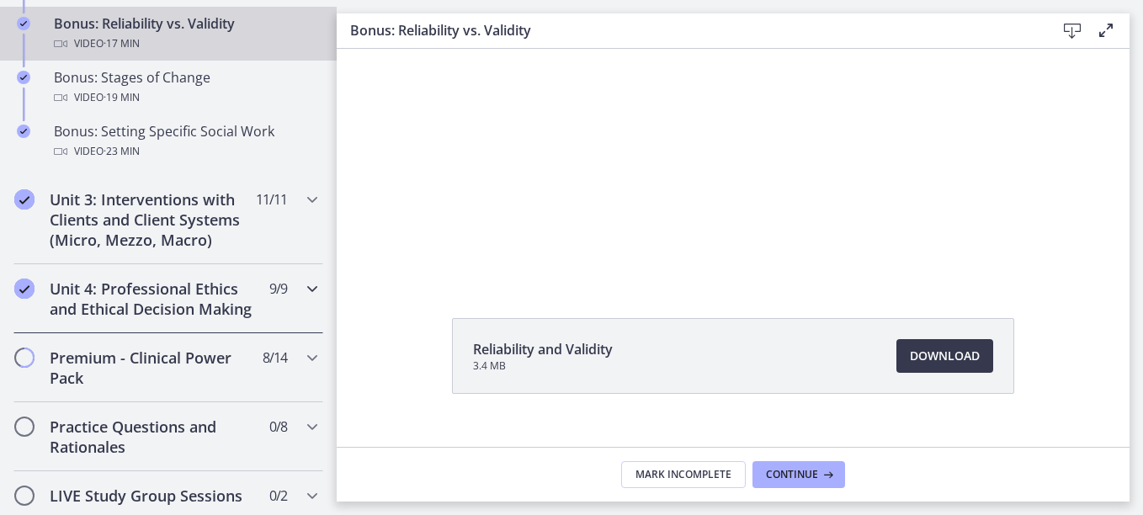
scroll to position [1665, 0]
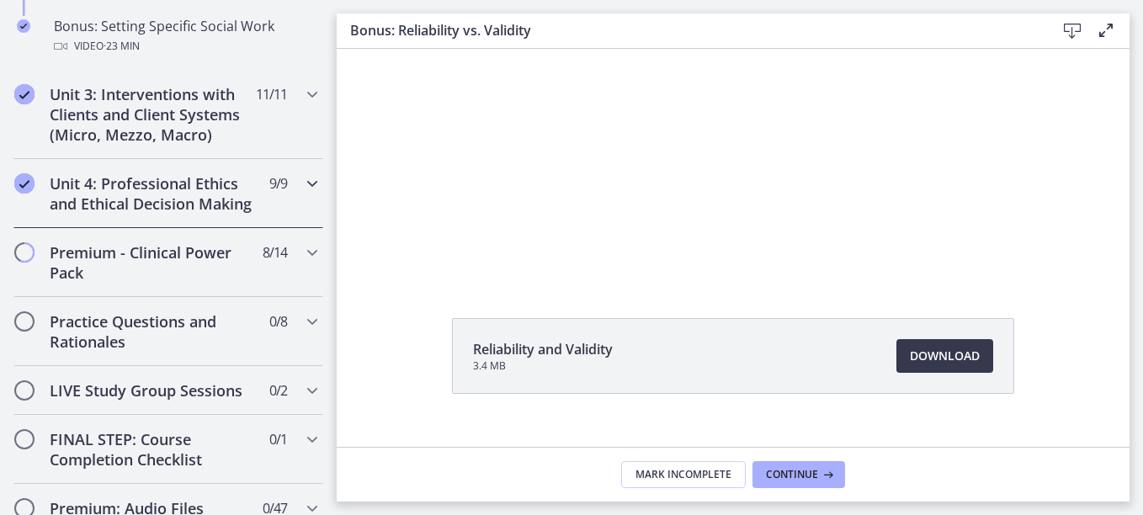
click at [302, 189] on icon "Chapters" at bounding box center [312, 183] width 20 height 20
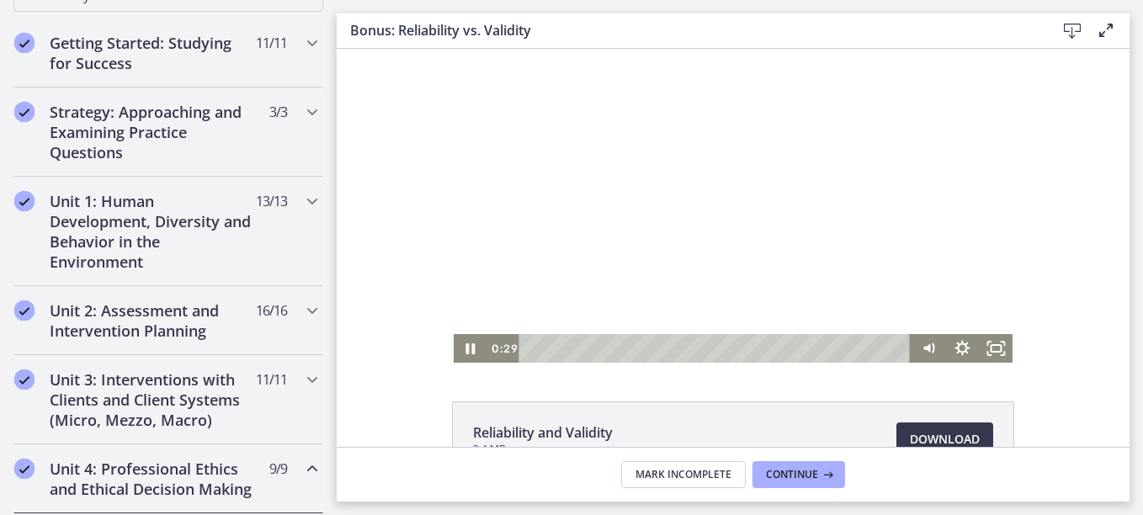
scroll to position [0, 0]
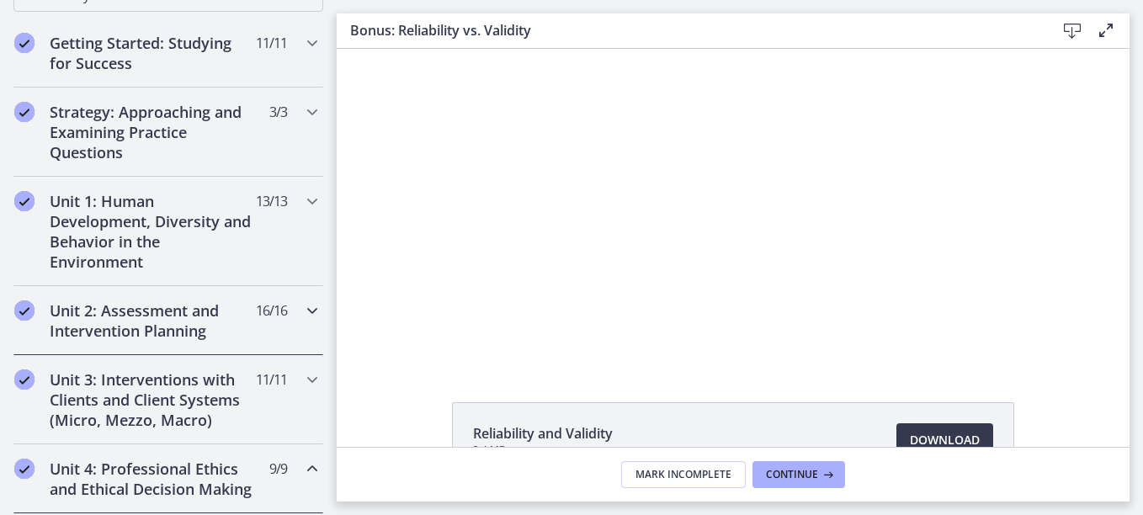
click at [302, 307] on icon "Chapters" at bounding box center [312, 311] width 20 height 20
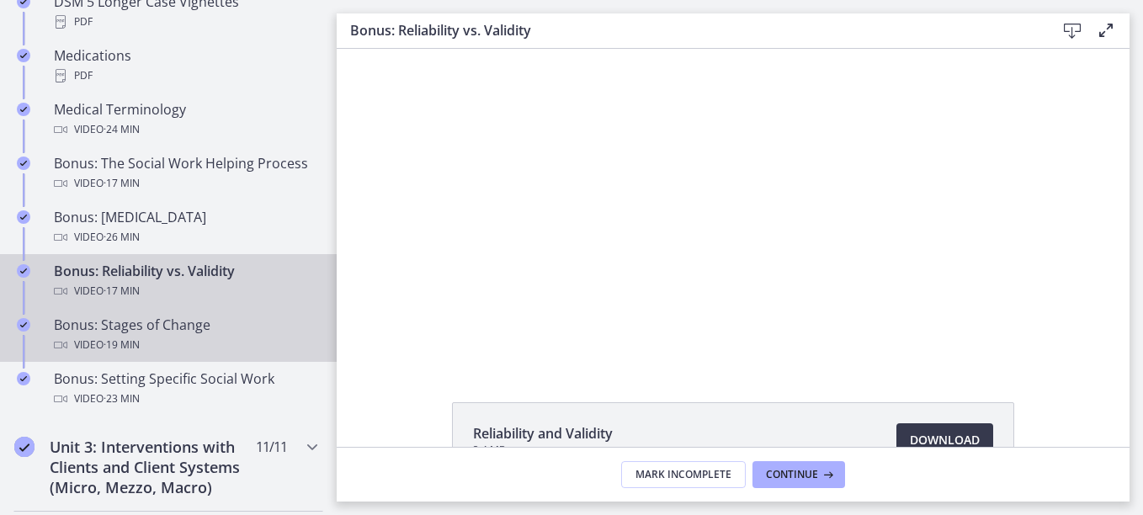
scroll to position [1397, 0]
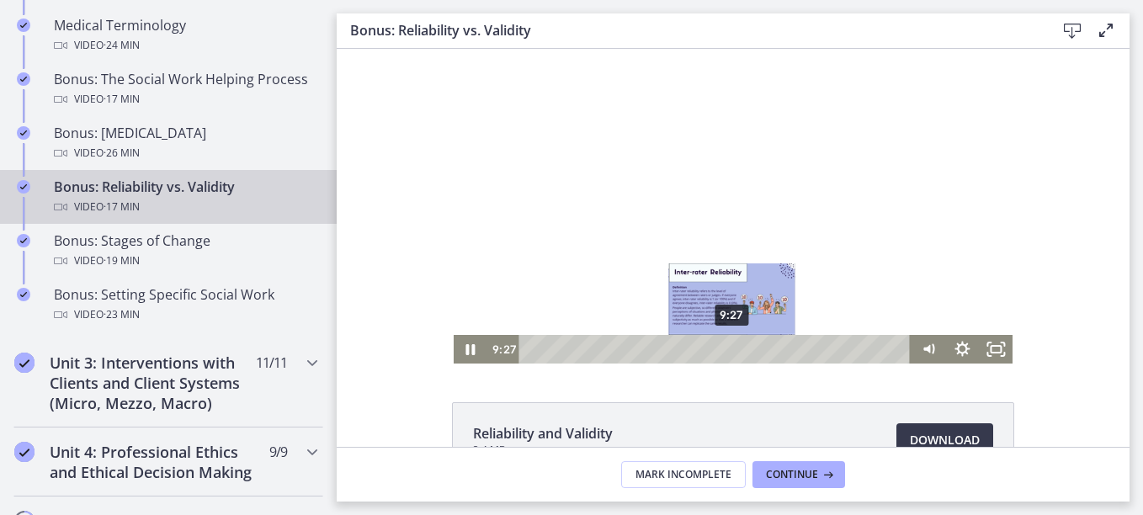
click at [727, 353] on div "9:27" at bounding box center [717, 349] width 372 height 29
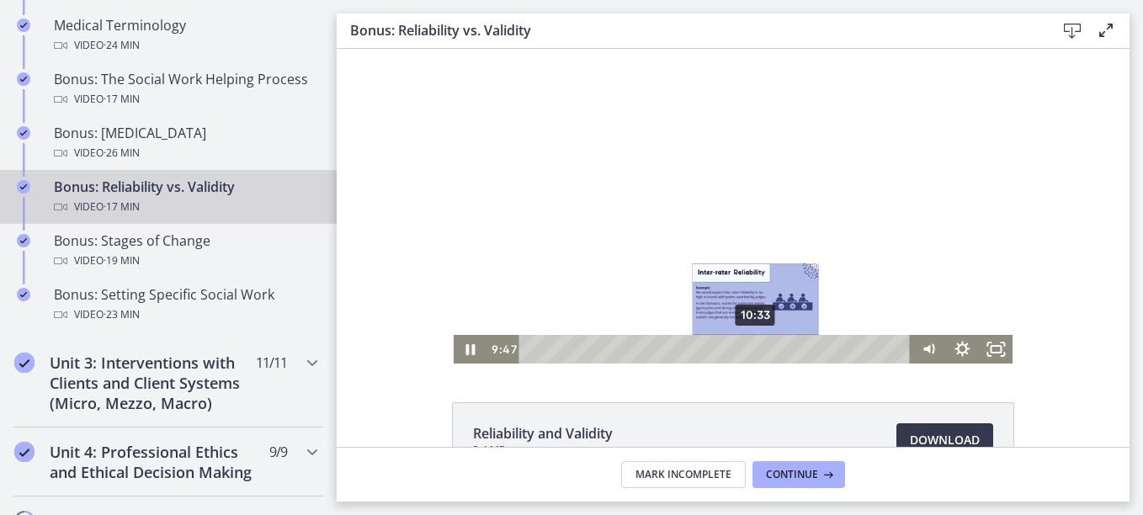
click at [751, 345] on div "10:33" at bounding box center [717, 349] width 372 height 29
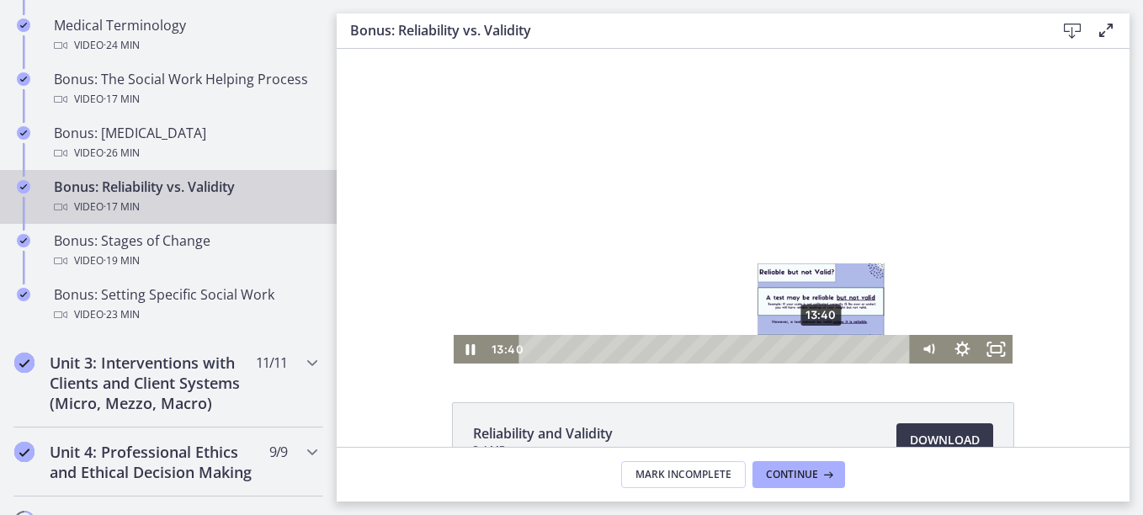
click at [817, 353] on div "13:40" at bounding box center [717, 349] width 372 height 29
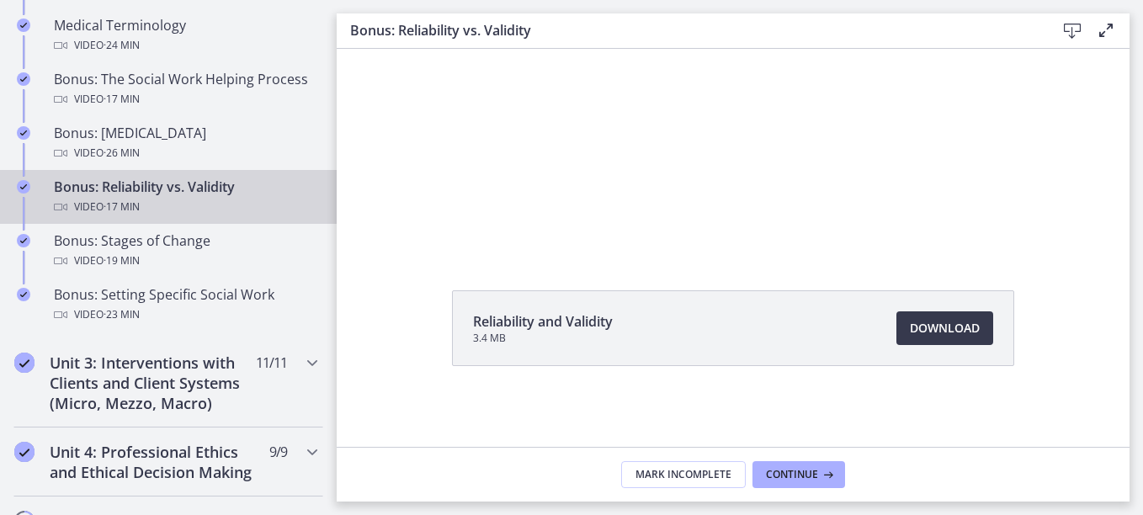
scroll to position [1481, 0]
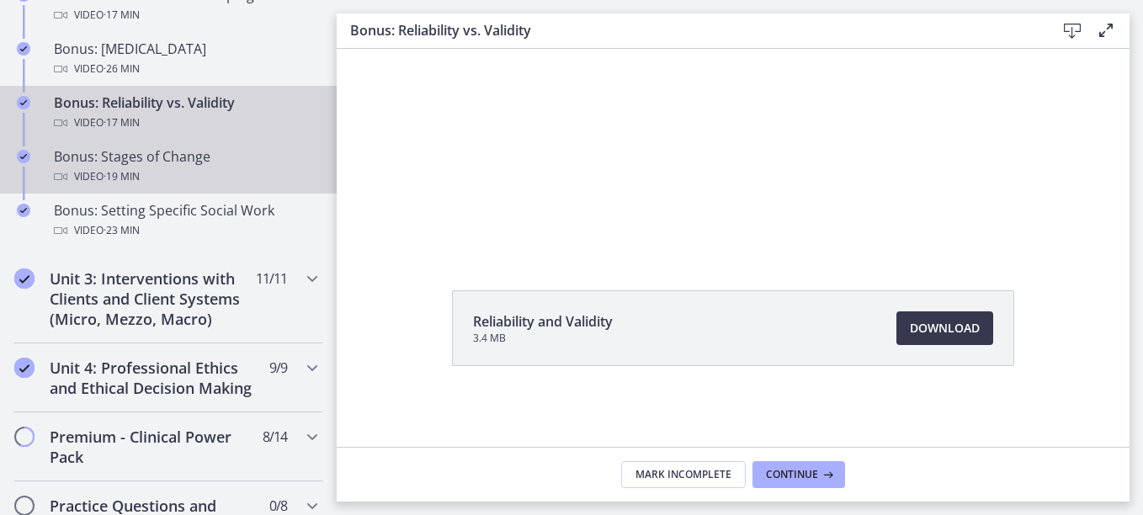
click at [190, 179] on div "Video · 19 min" at bounding box center [185, 177] width 263 height 20
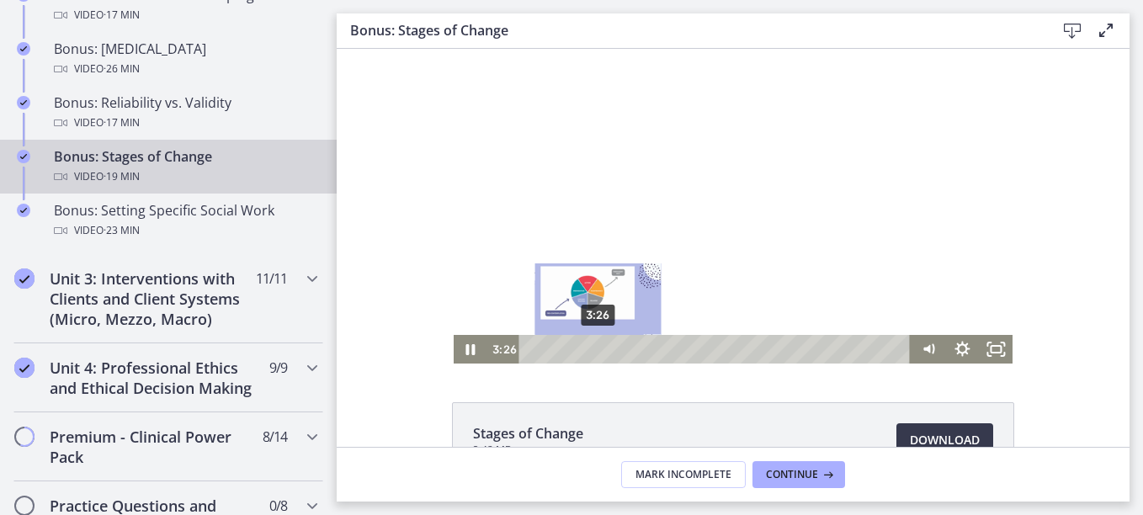
click at [592, 349] on div "3:26" at bounding box center [717, 349] width 372 height 29
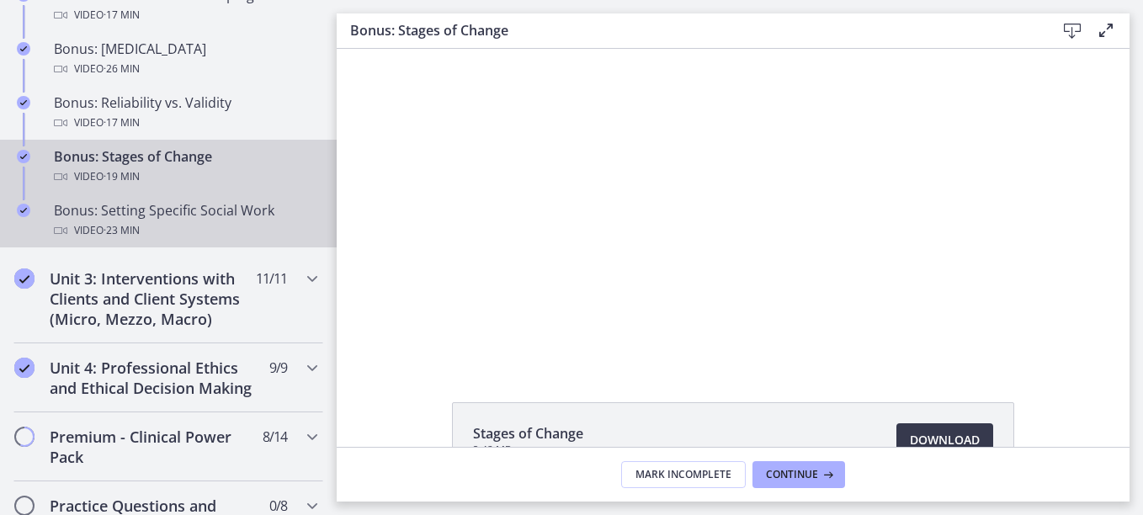
click at [168, 216] on div "Bonus: Setting Specific Social Work Video · 23 min" at bounding box center [185, 220] width 263 height 40
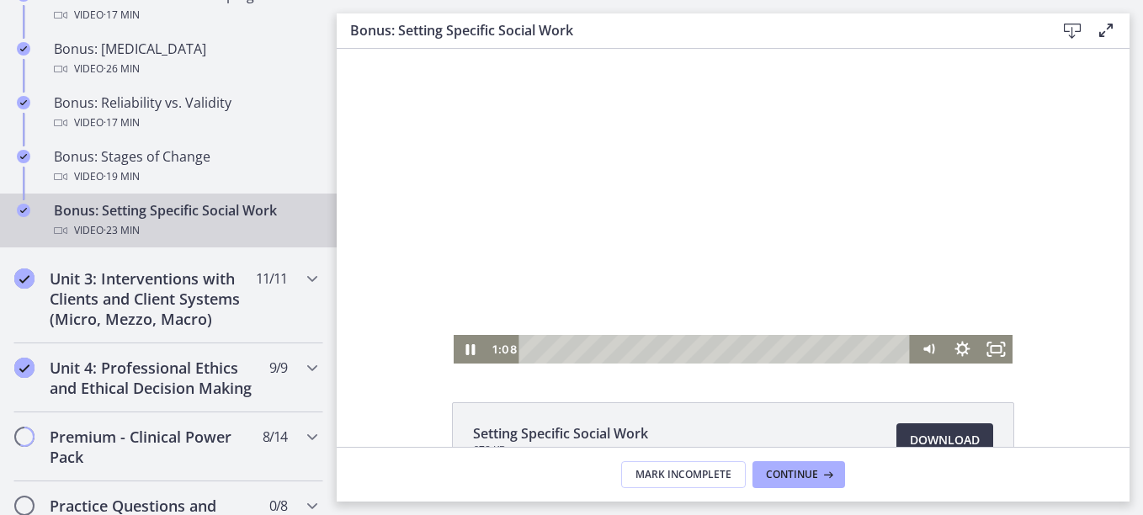
click at [543, 352] on div "Playbar" at bounding box center [717, 349] width 372 height 29
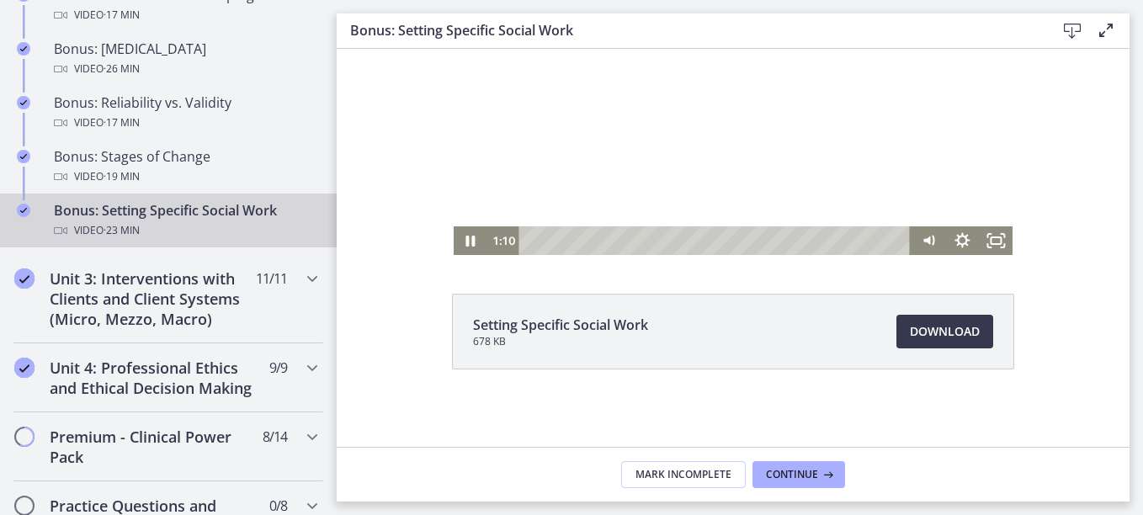
scroll to position [112, 0]
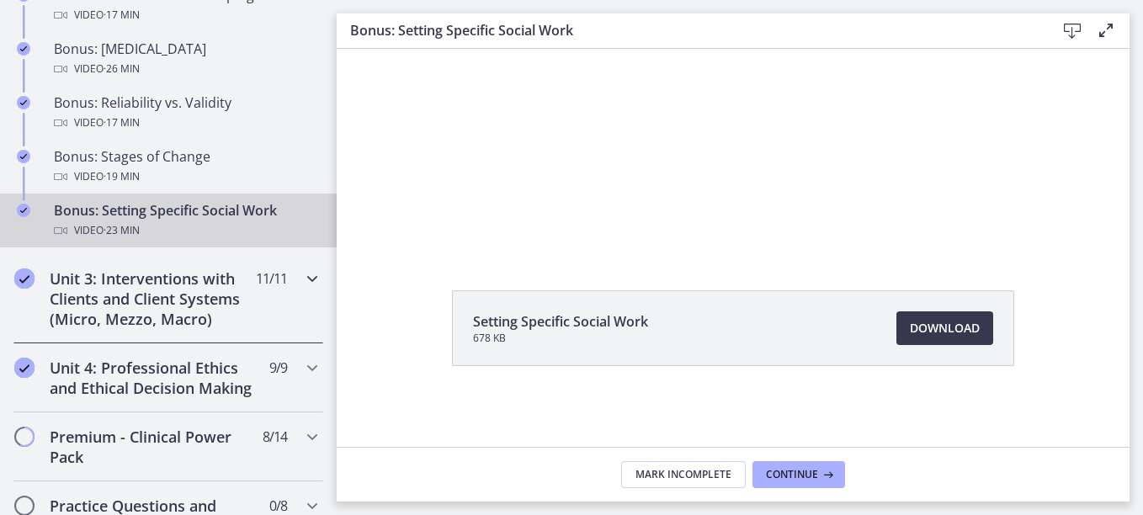
click at [136, 306] on h2 "Unit 3: Interventions with Clients and Client Systems (Micro, Mezzo, Macro)" at bounding box center [152, 299] width 205 height 61
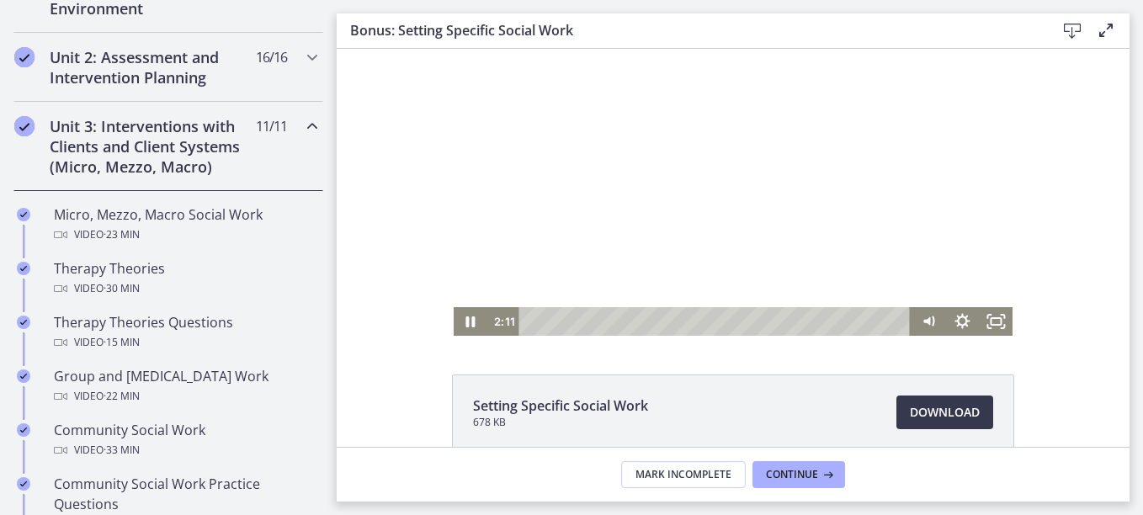
scroll to position [0, 0]
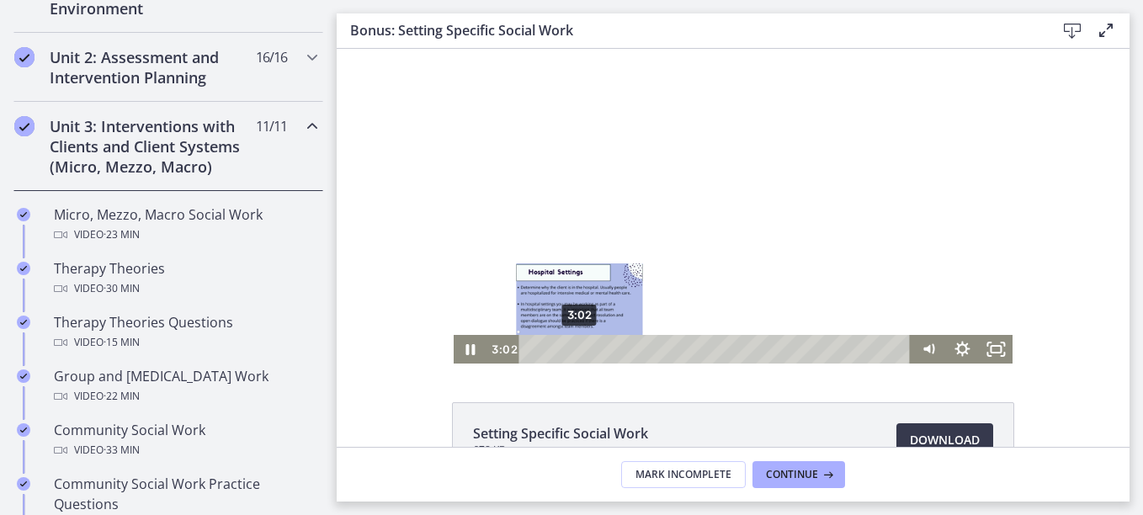
click at [573, 351] on div "3:02" at bounding box center [717, 349] width 372 height 29
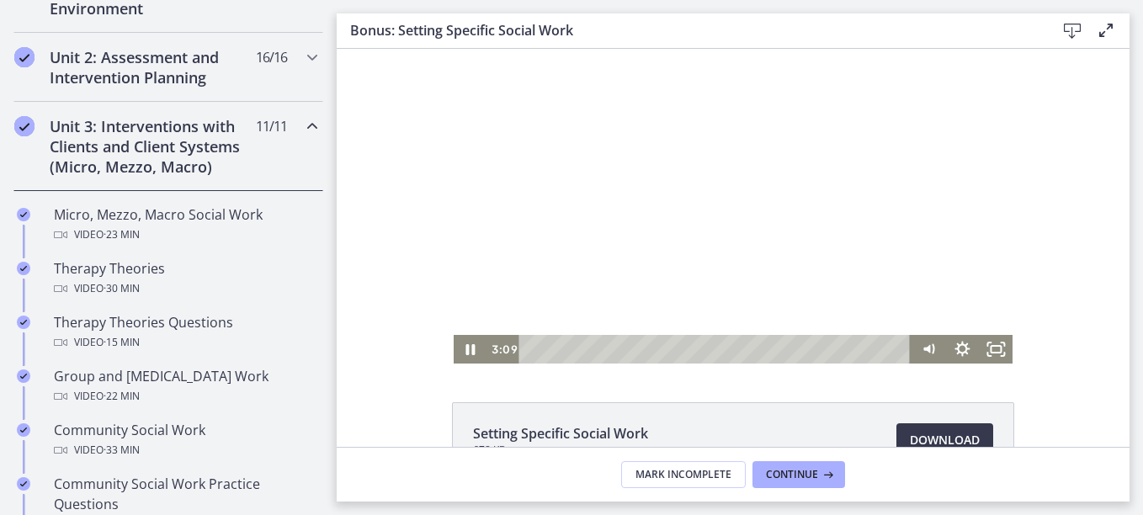
scroll to position [84, 0]
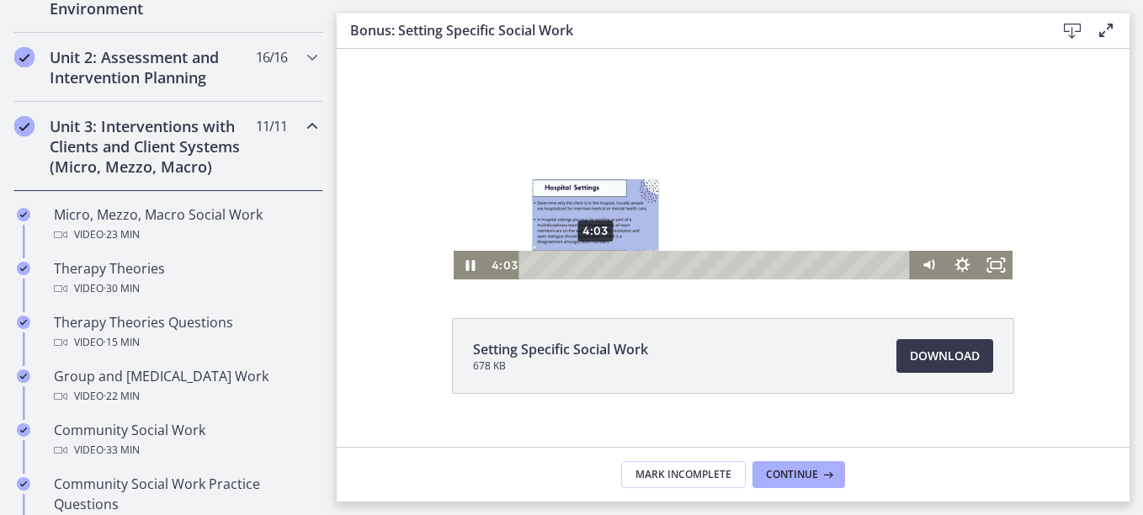
click at [589, 269] on div "4:03" at bounding box center [717, 265] width 372 height 29
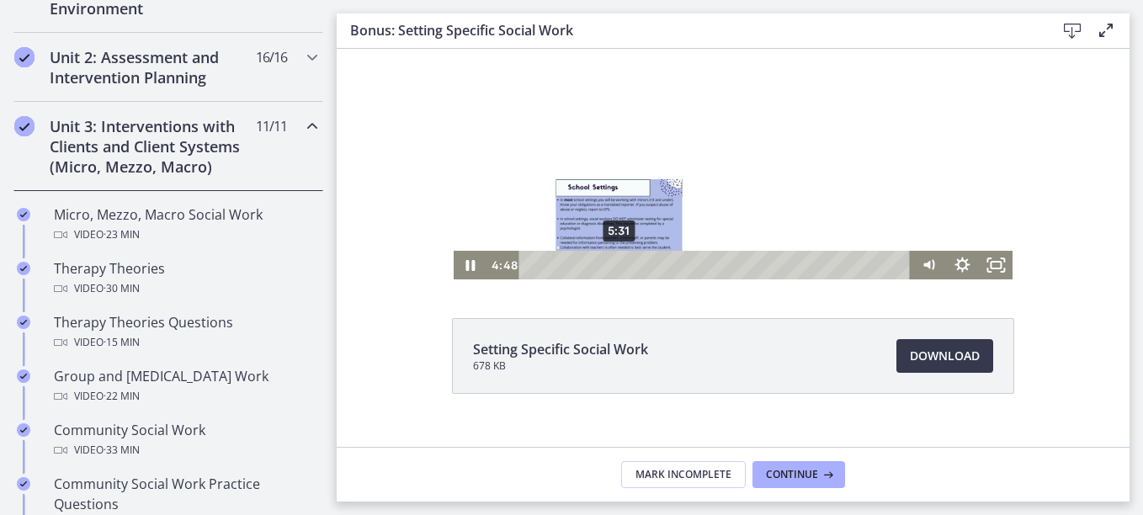
click at [613, 265] on div "5:31" at bounding box center [717, 265] width 372 height 29
click at [621, 268] on div "6:00" at bounding box center [717, 265] width 372 height 29
click at [630, 269] on div "6:25" at bounding box center [717, 265] width 372 height 29
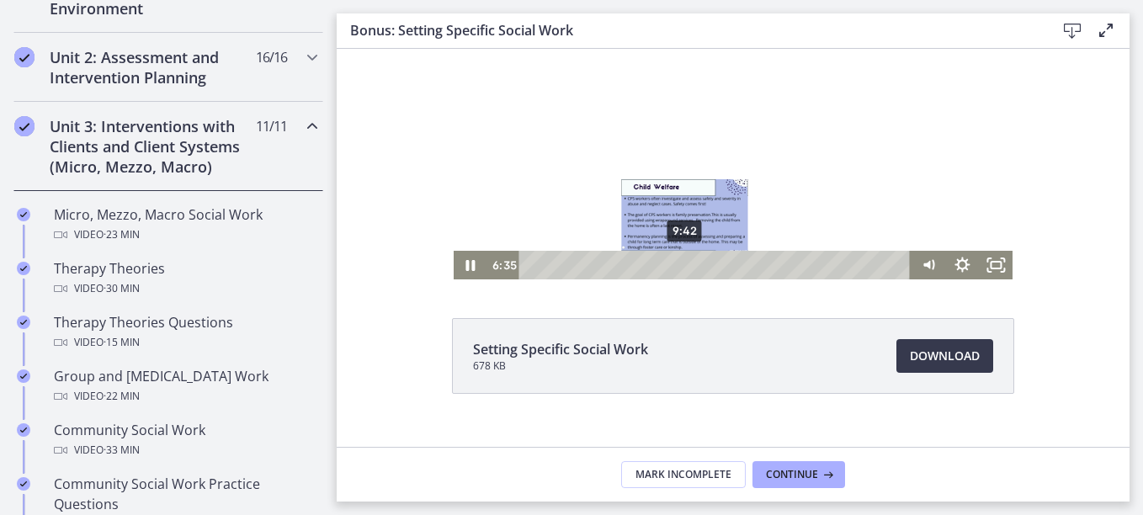
click at [679, 269] on div "9:42" at bounding box center [717, 265] width 372 height 29
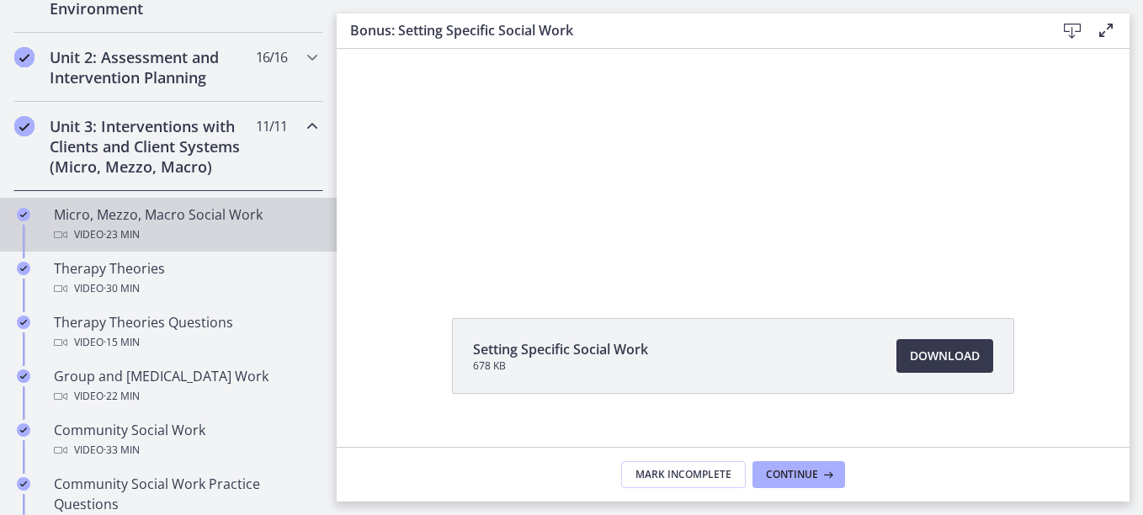
click at [182, 219] on div "Micro, Mezzo, Macro Social Work Video · 23 min" at bounding box center [185, 225] width 263 height 40
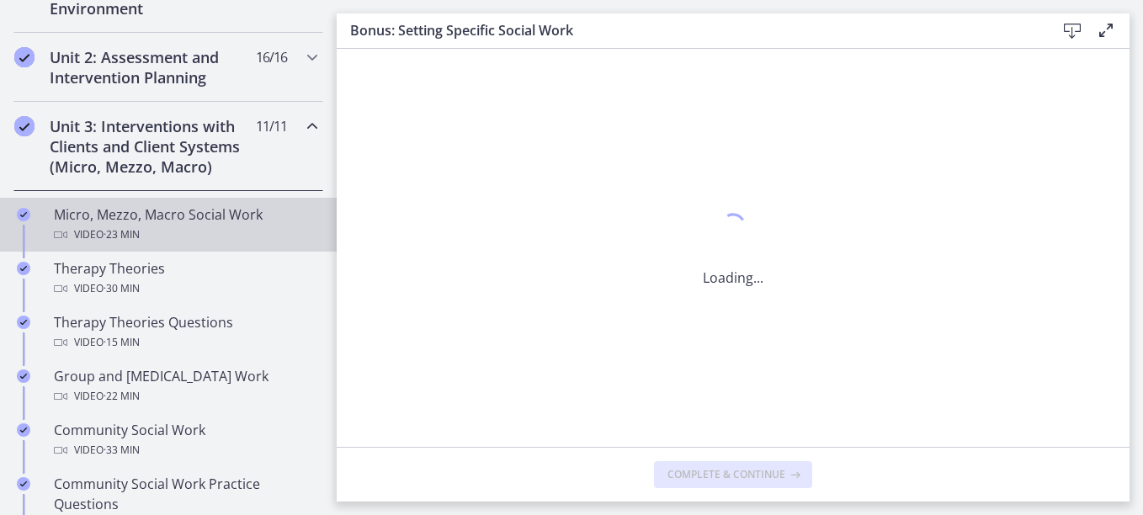
scroll to position [0, 0]
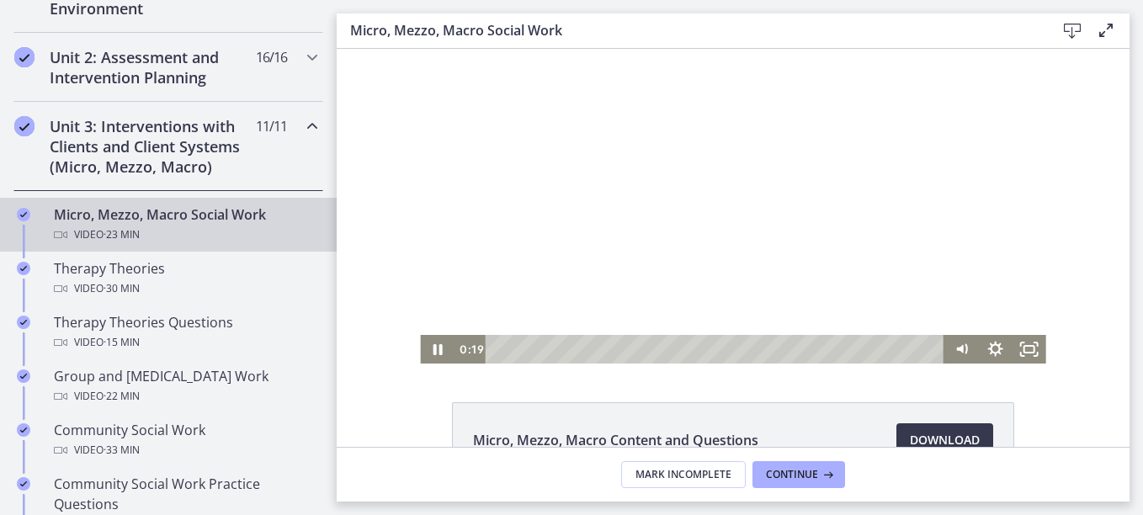
click at [498, 349] on div "Playbar" at bounding box center [717, 349] width 439 height 29
click at [642, 152] on div at bounding box center [733, 206] width 626 height 315
click at [754, 352] on div "13:30" at bounding box center [717, 349] width 439 height 29
click at [733, 349] on div "12:20" at bounding box center [717, 349] width 439 height 29
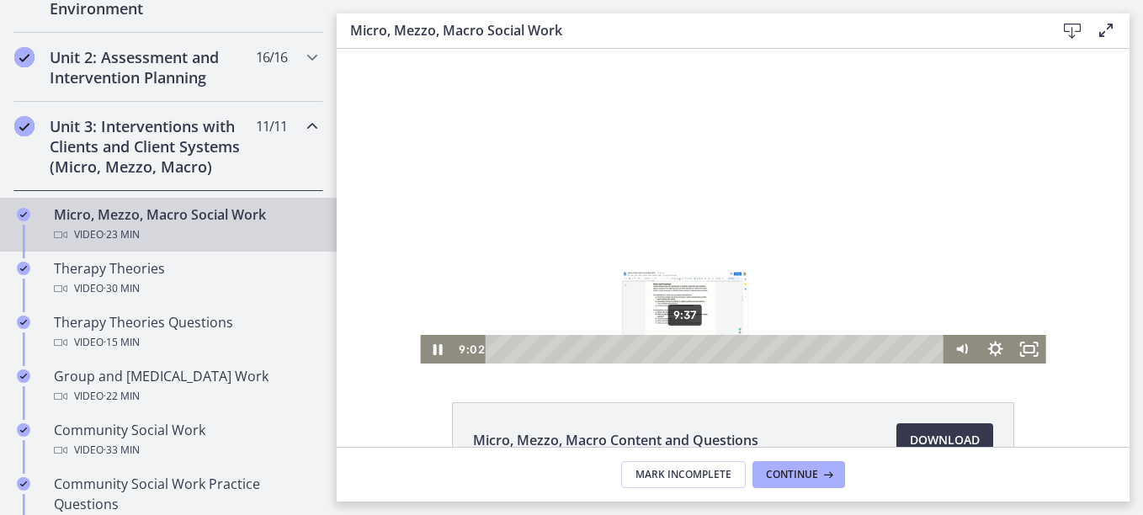
click at [679, 352] on div "9:37" at bounding box center [717, 349] width 439 height 29
click at [686, 353] on div "9:58" at bounding box center [717, 349] width 439 height 29
click at [420, 358] on icon "Pause" at bounding box center [437, 350] width 40 height 35
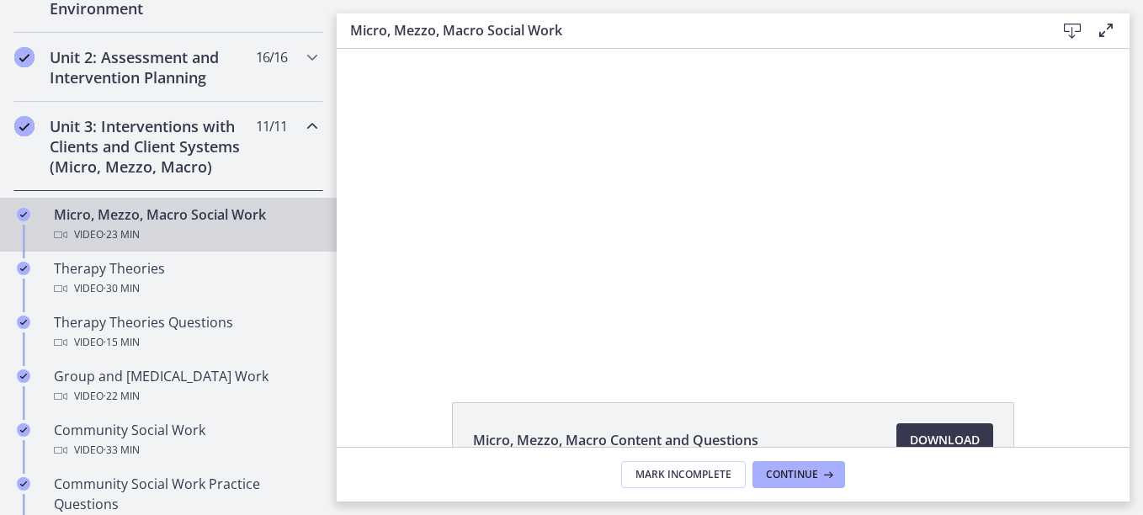
click at [798, 364] on div "Micro, Mezzo, Macro Content and Questions Download Opens in a new window" at bounding box center [733, 248] width 793 height 398
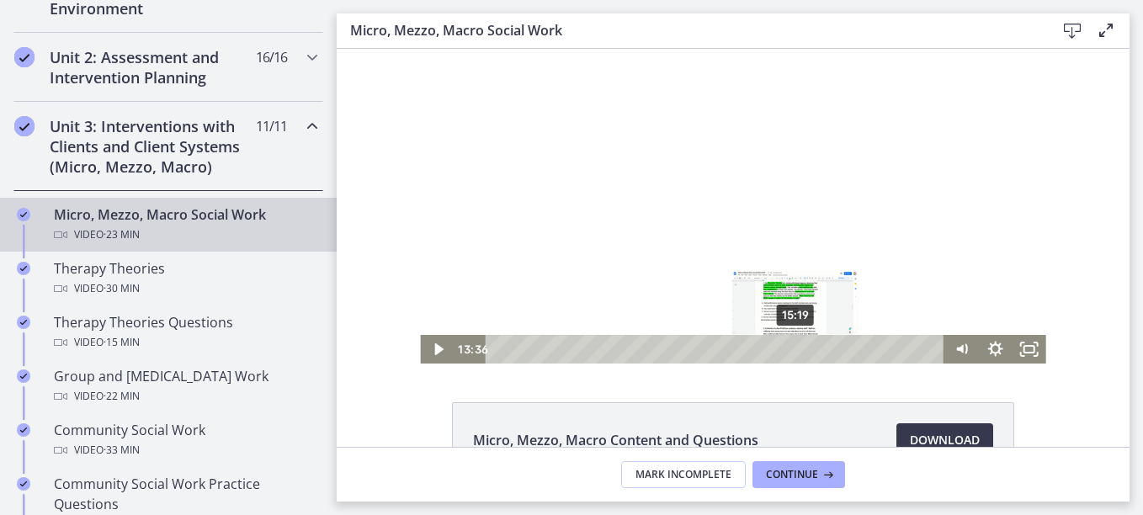
click at [791, 348] on div "15:19" at bounding box center [717, 349] width 439 height 29
click at [805, 346] on div "16:03" at bounding box center [717, 349] width 439 height 29
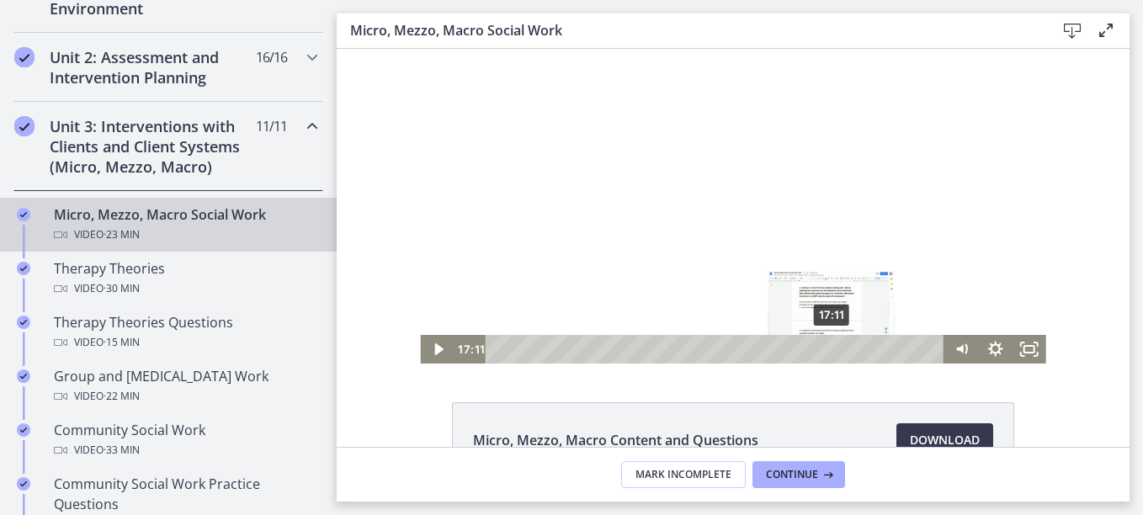
click at [827, 347] on div "17:11" at bounding box center [717, 349] width 439 height 29
click at [816, 348] on div "16:37" at bounding box center [717, 349] width 439 height 29
click at [432, 355] on icon "Play Video" at bounding box center [439, 349] width 34 height 29
click at [850, 349] on div "18:21" at bounding box center [717, 349] width 439 height 29
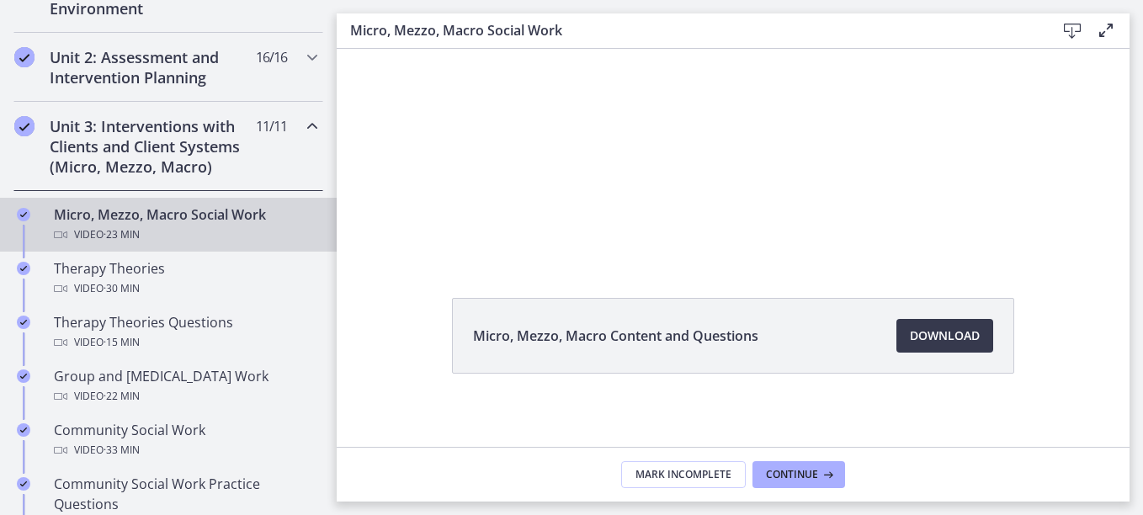
scroll to position [112, 0]
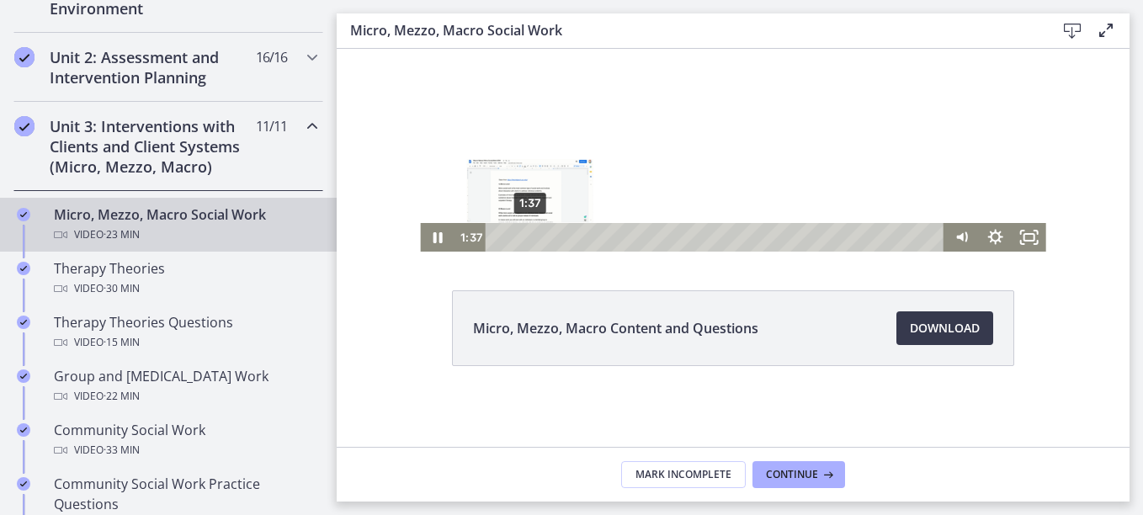
click at [524, 236] on div "1:37" at bounding box center [717, 237] width 439 height 29
click at [545, 241] on div "2:42" at bounding box center [717, 237] width 439 height 29
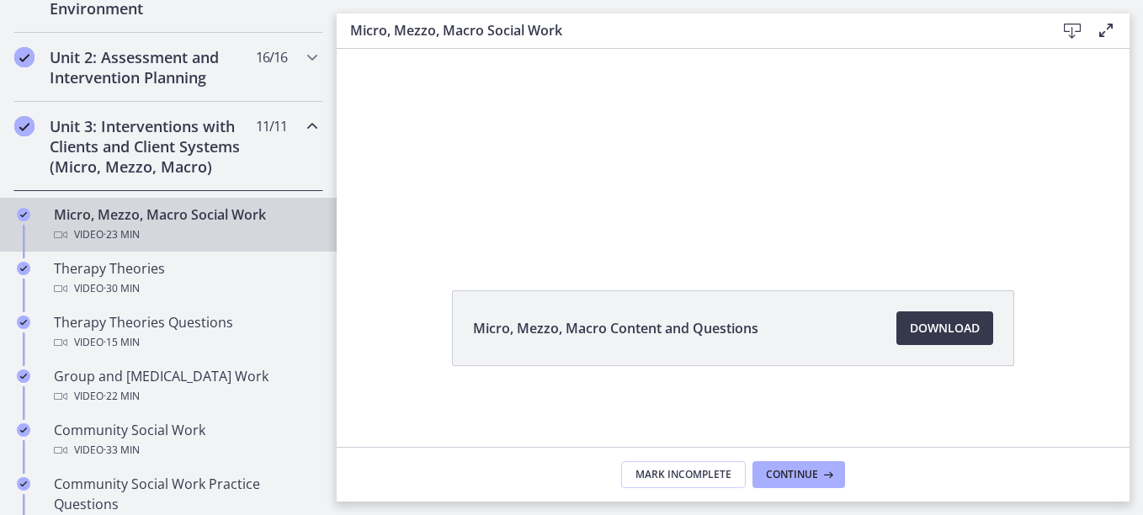
scroll to position [28, 0]
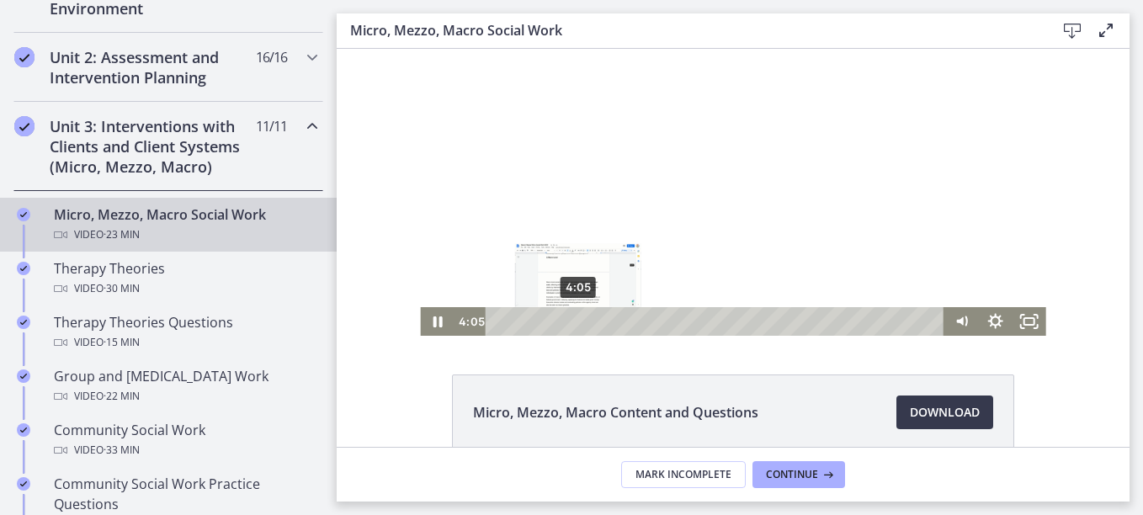
click at [572, 325] on div "4:05" at bounding box center [717, 321] width 439 height 29
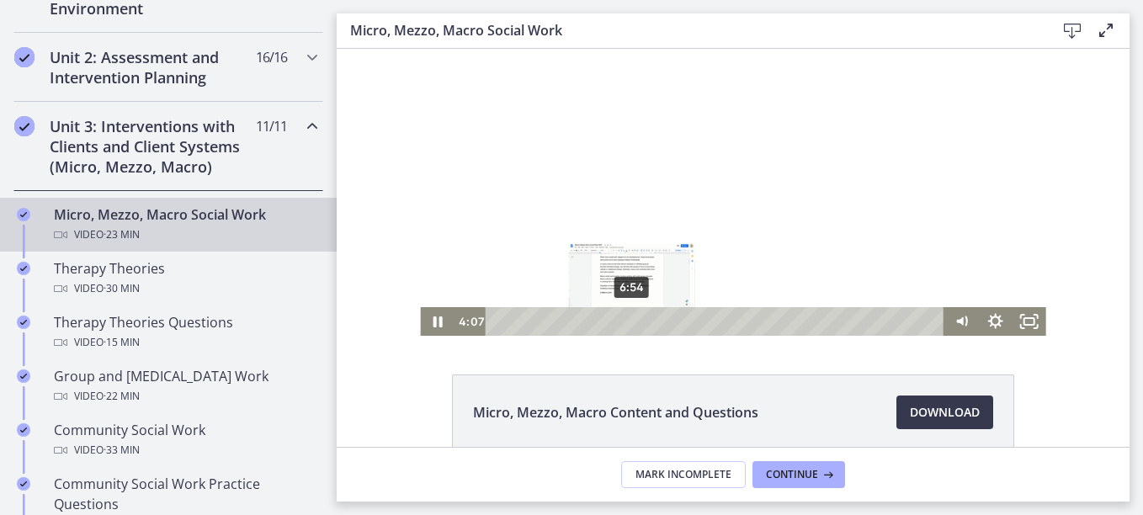
click at [626, 322] on div "6:54" at bounding box center [717, 321] width 439 height 29
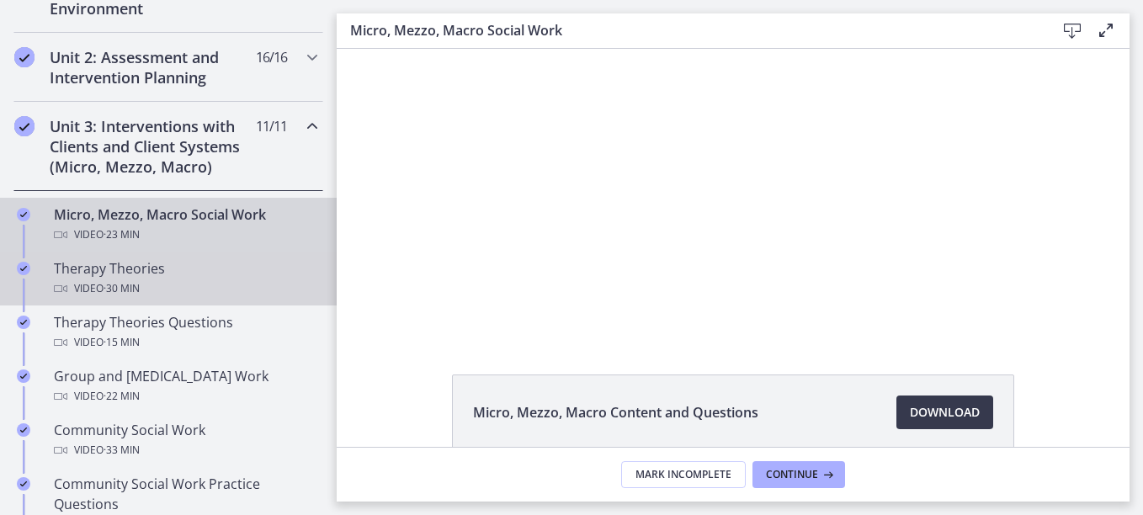
click at [125, 286] on span "· 30 min" at bounding box center [122, 289] width 36 height 20
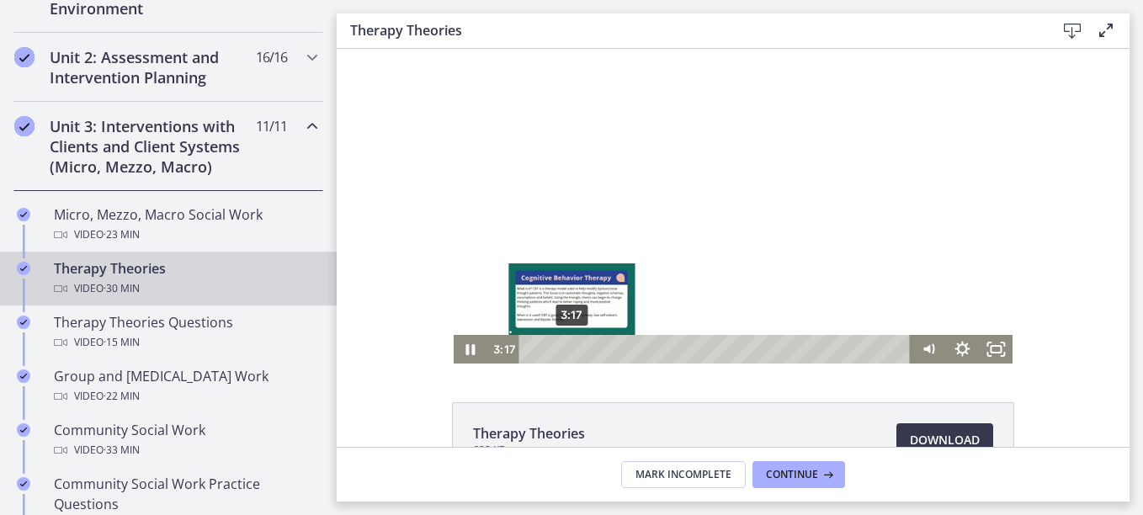
click at [567, 353] on div "3:17" at bounding box center [717, 349] width 372 height 29
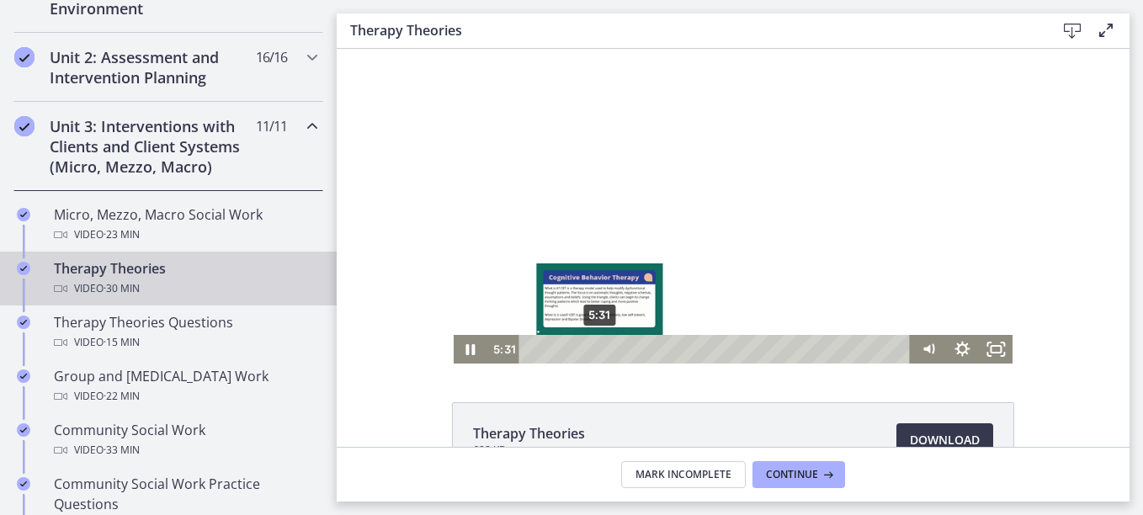
click at [594, 353] on div "5:31" at bounding box center [717, 349] width 372 height 29
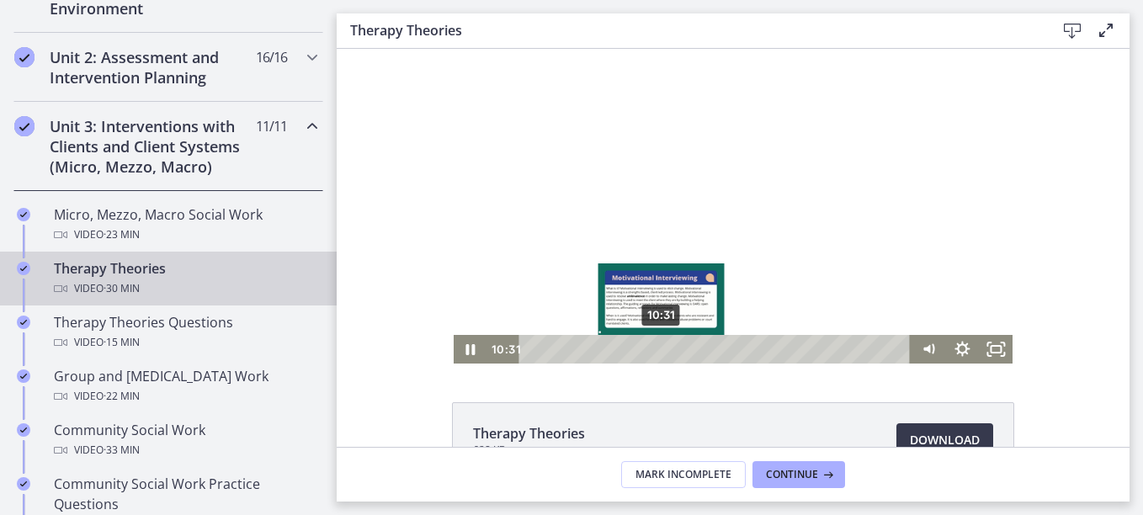
click at [656, 354] on div "10:31" at bounding box center [717, 349] width 372 height 29
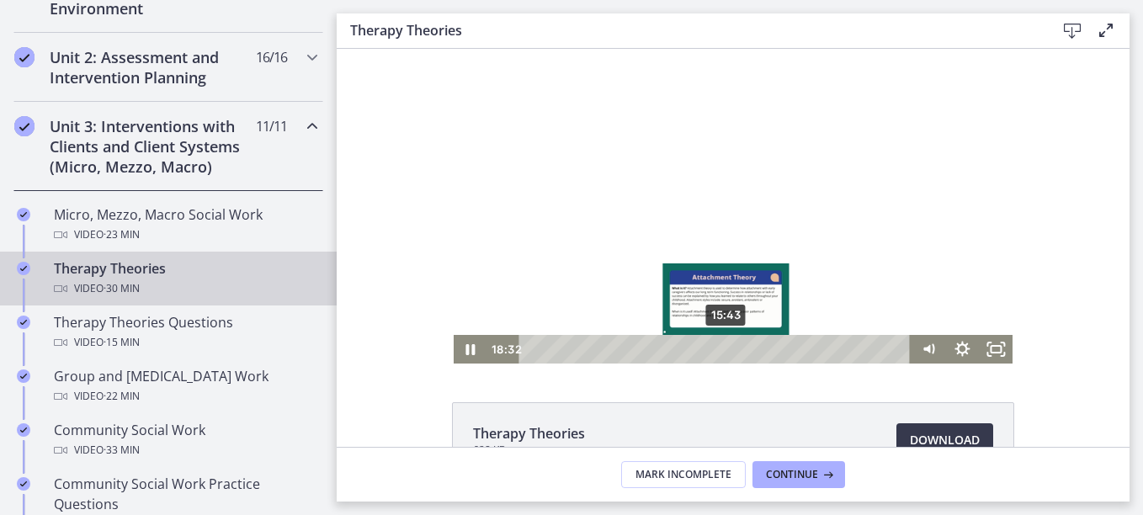
click at [721, 354] on div "15:43" at bounding box center [717, 349] width 372 height 29
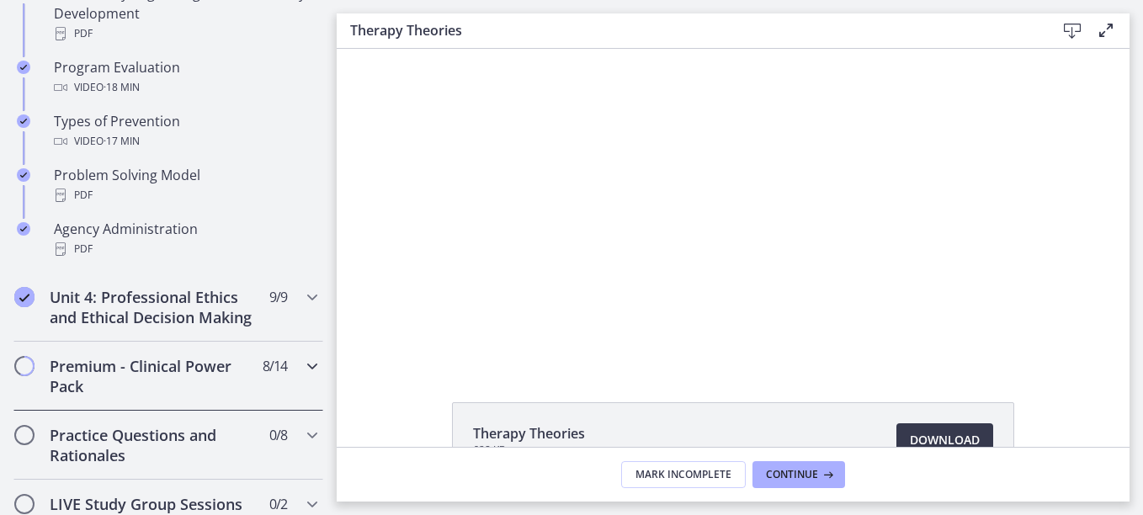
scroll to position [1252, 0]
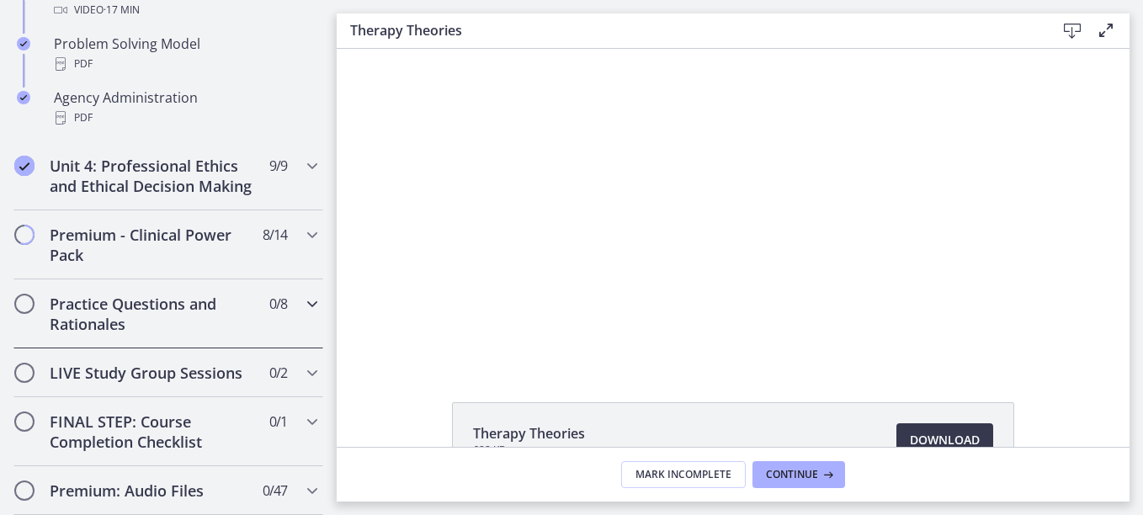
click at [163, 330] on h2 "Practice Questions and Rationales" at bounding box center [152, 314] width 205 height 40
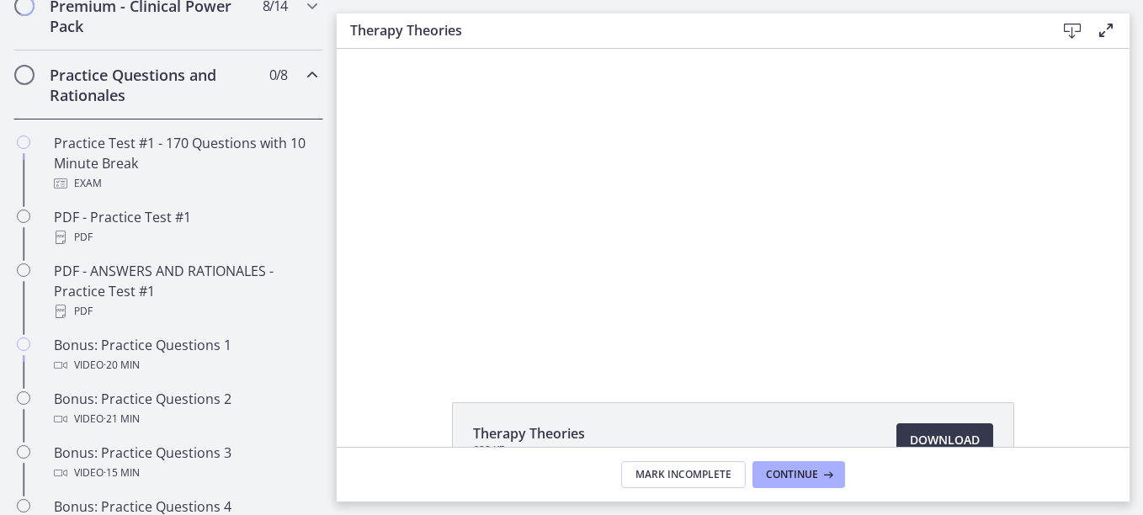
scroll to position [831, 0]
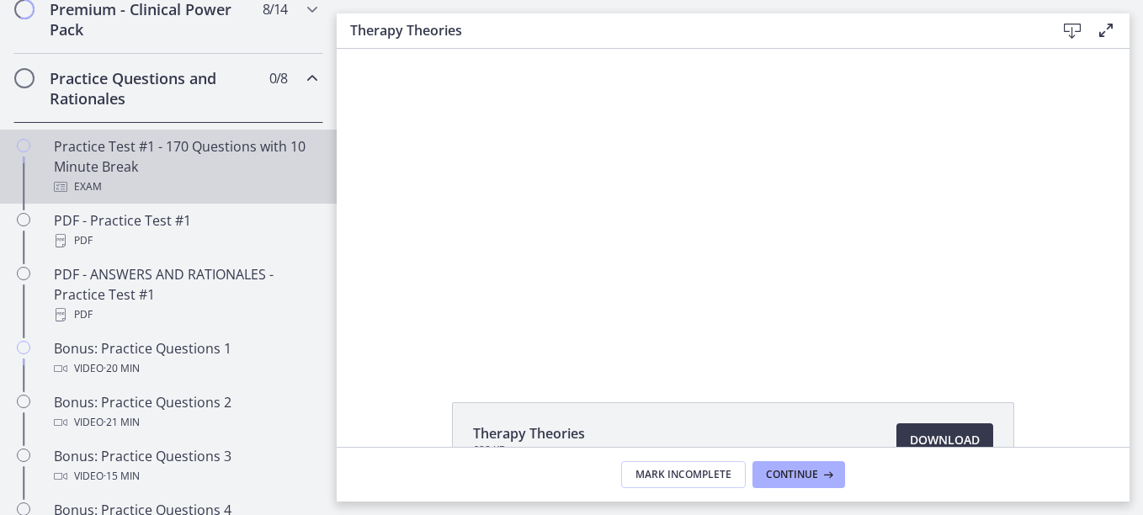
click at [190, 184] on div "Practice Test #1 - 170 Questions with 10 Minute Break Exam" at bounding box center [185, 166] width 263 height 61
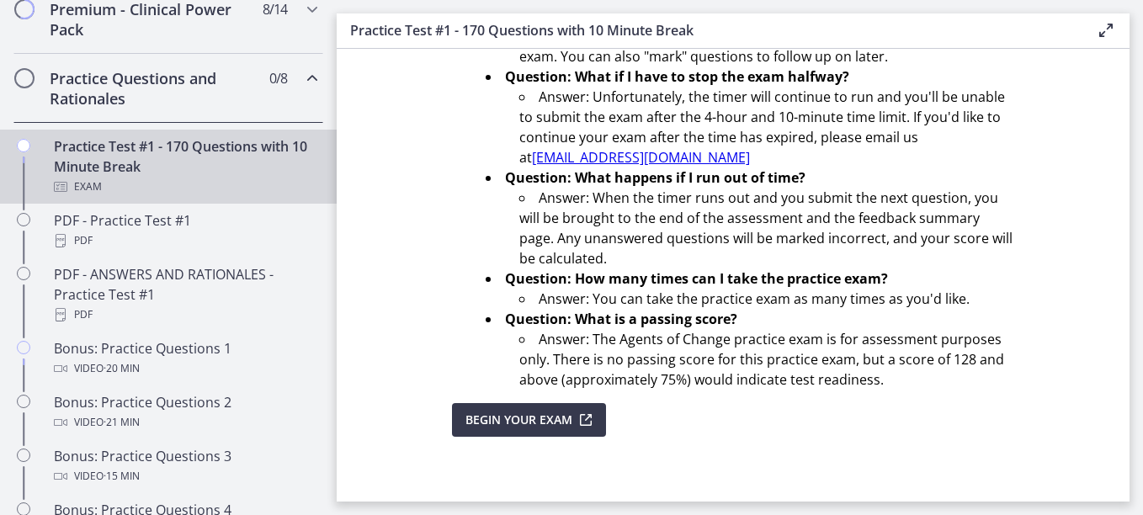
scroll to position [681, 0]
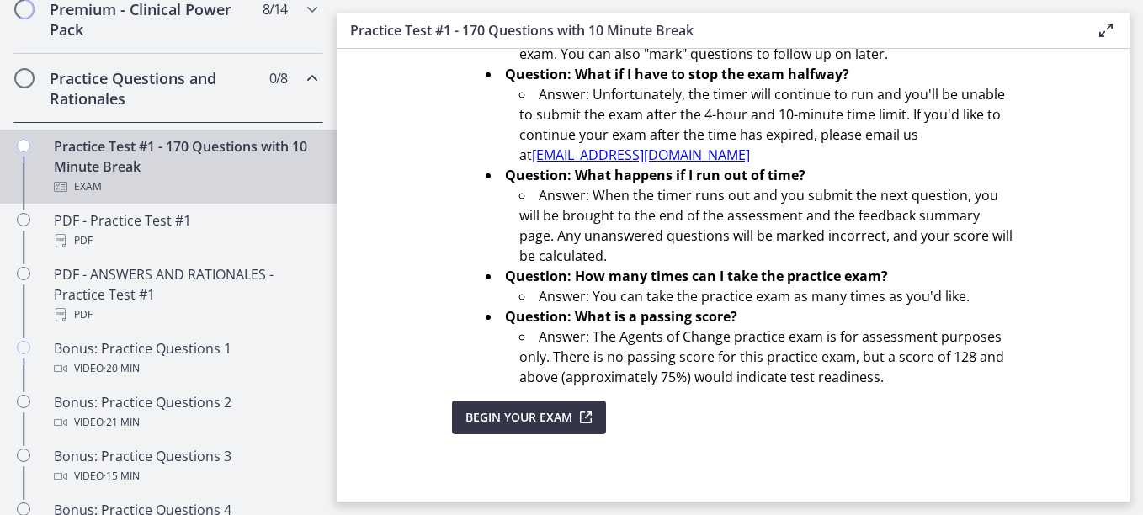
click at [534, 415] on span "Begin Your Exam" at bounding box center [519, 418] width 107 height 20
